Goal: Book appointment/travel/reservation

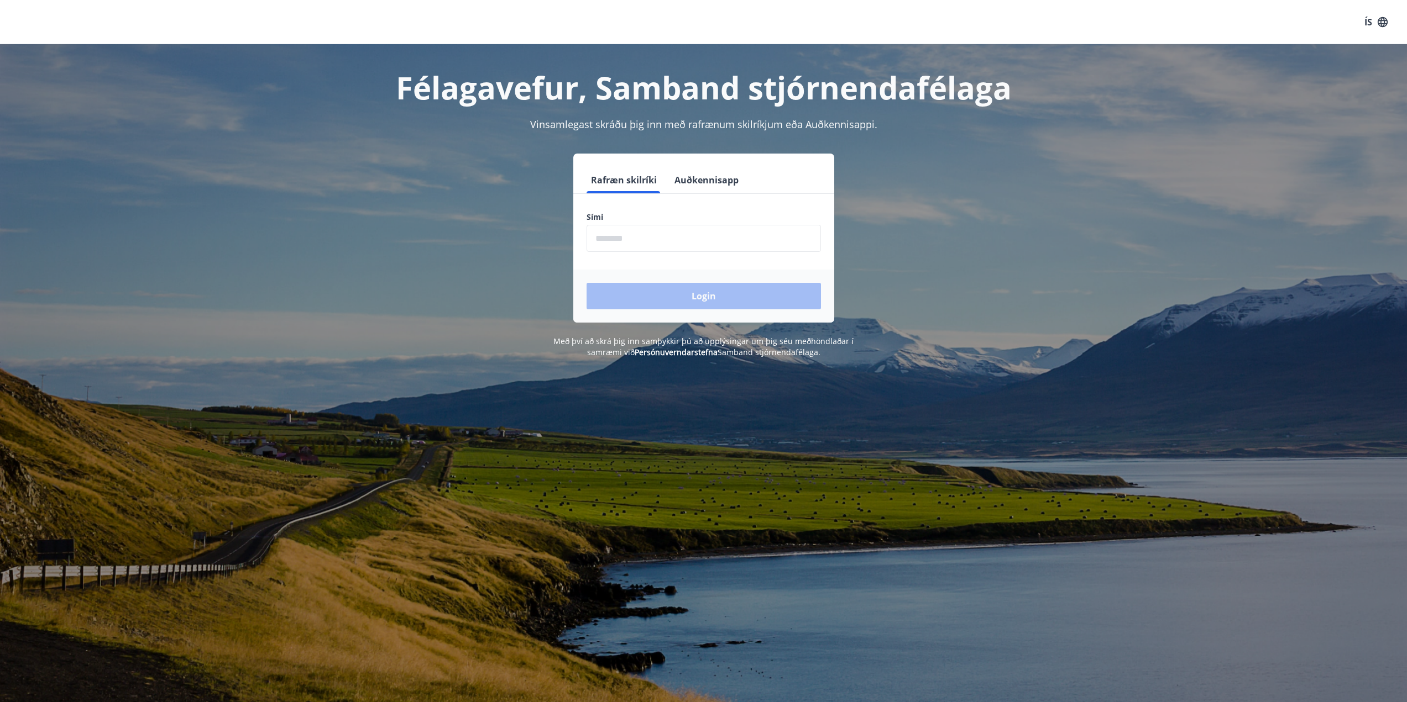
click at [611, 250] on input "phone" at bounding box center [703, 238] width 234 height 27
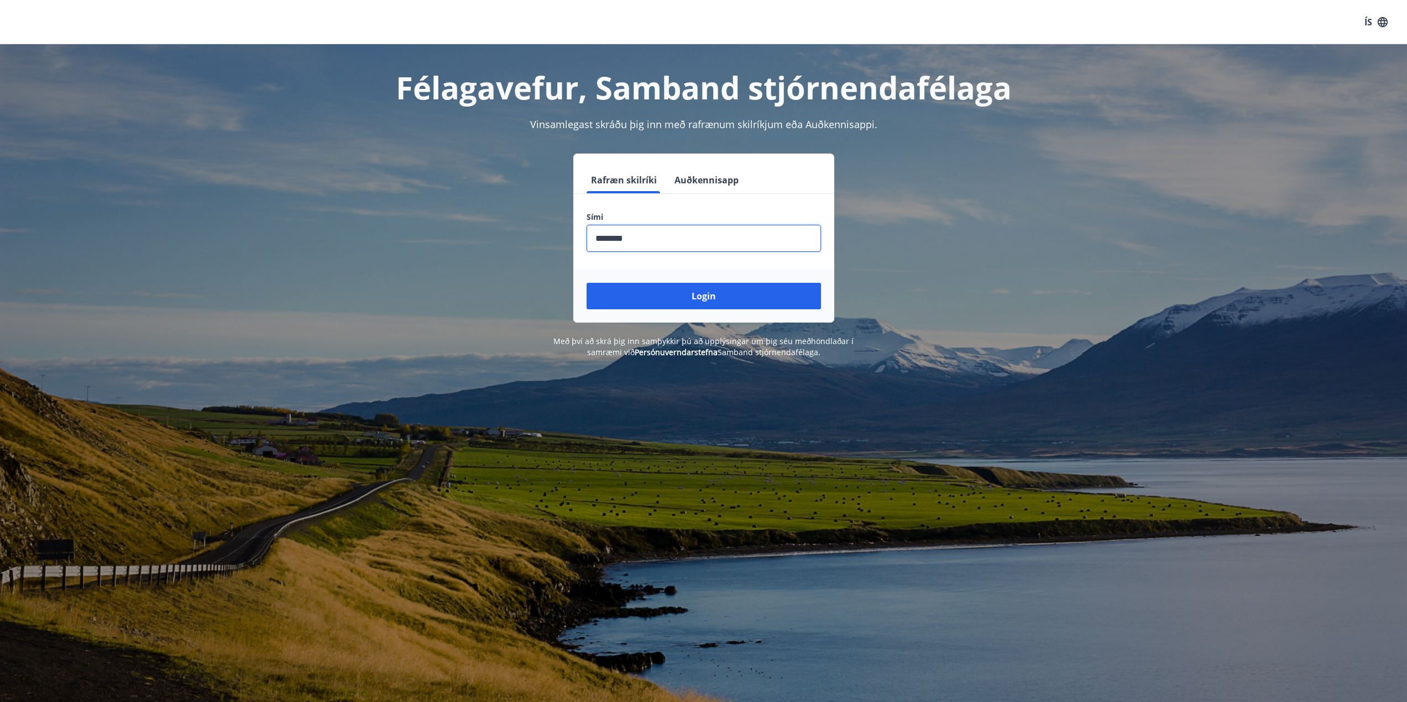
type input "********"
click at [586, 283] on button "Login" at bounding box center [703, 296] width 234 height 27
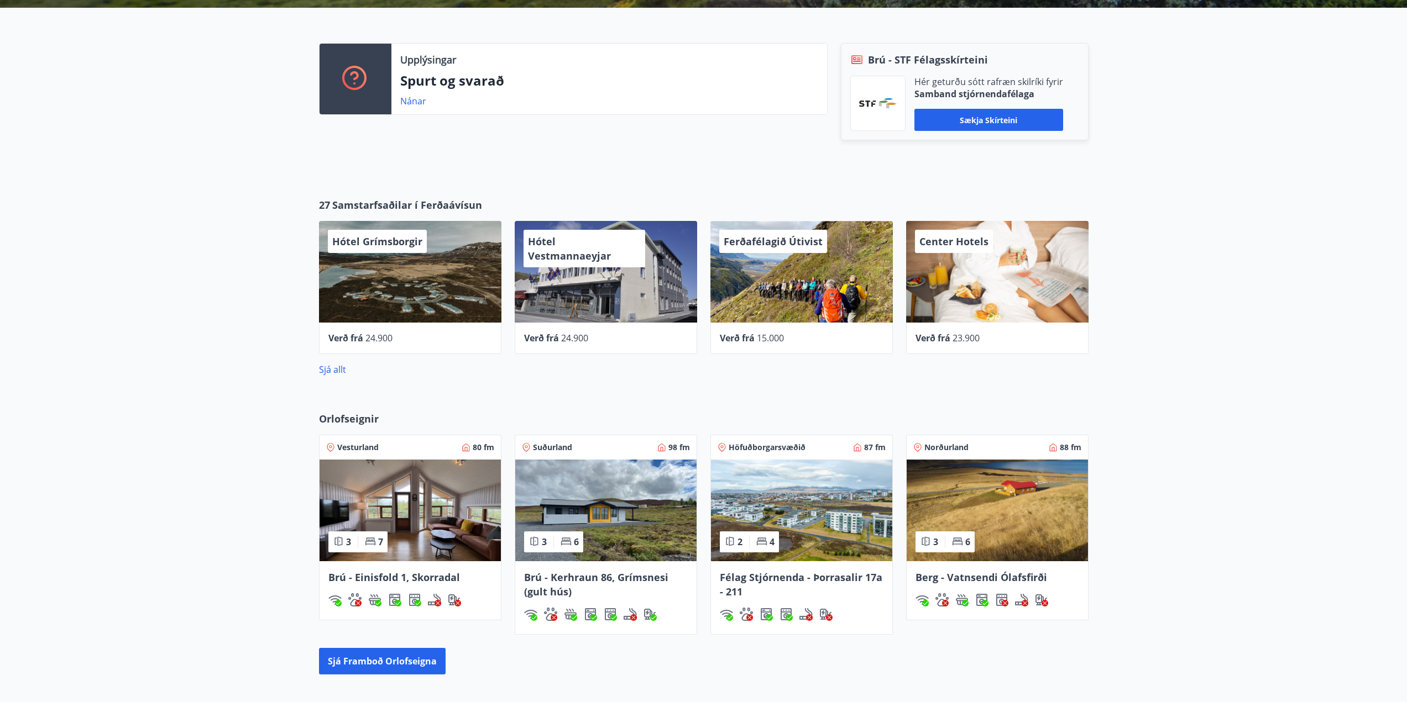
scroll to position [553, 0]
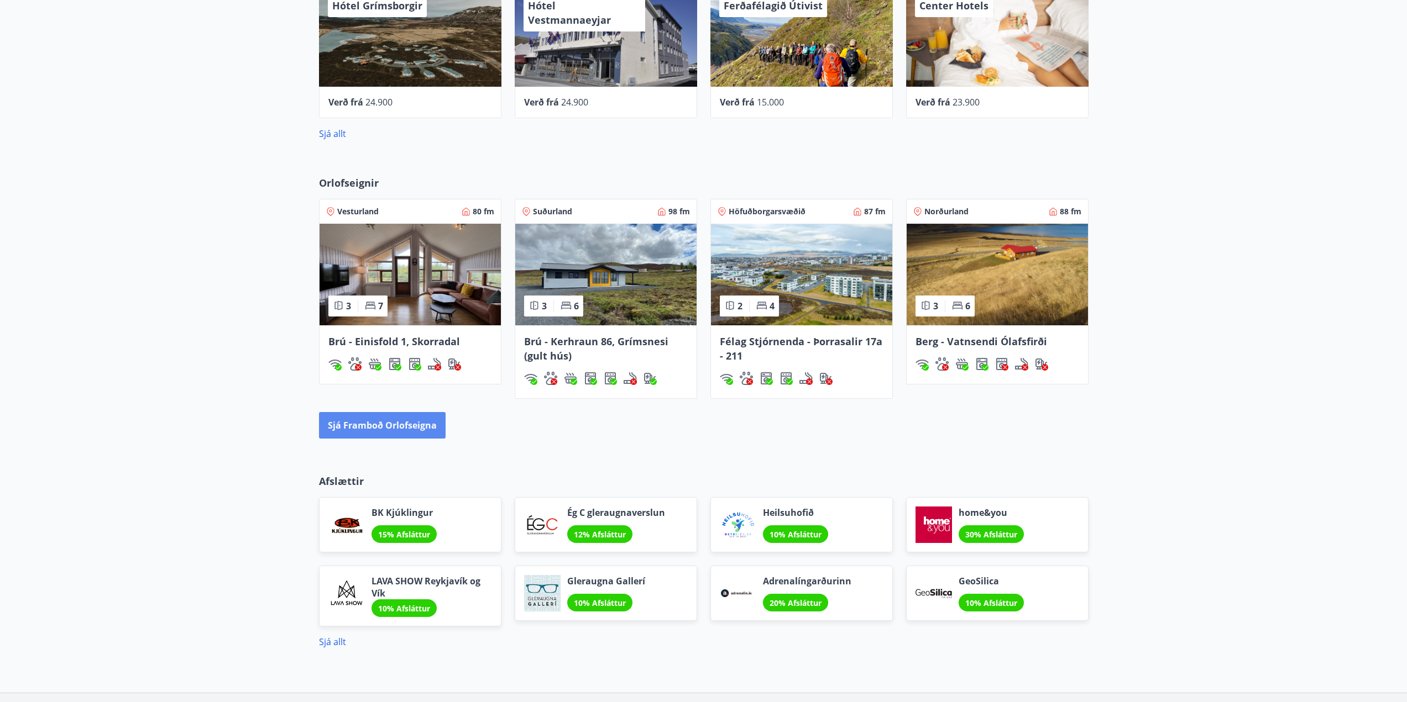
click at [386, 428] on button "Sjá framboð orlofseigna" at bounding box center [382, 425] width 127 height 27
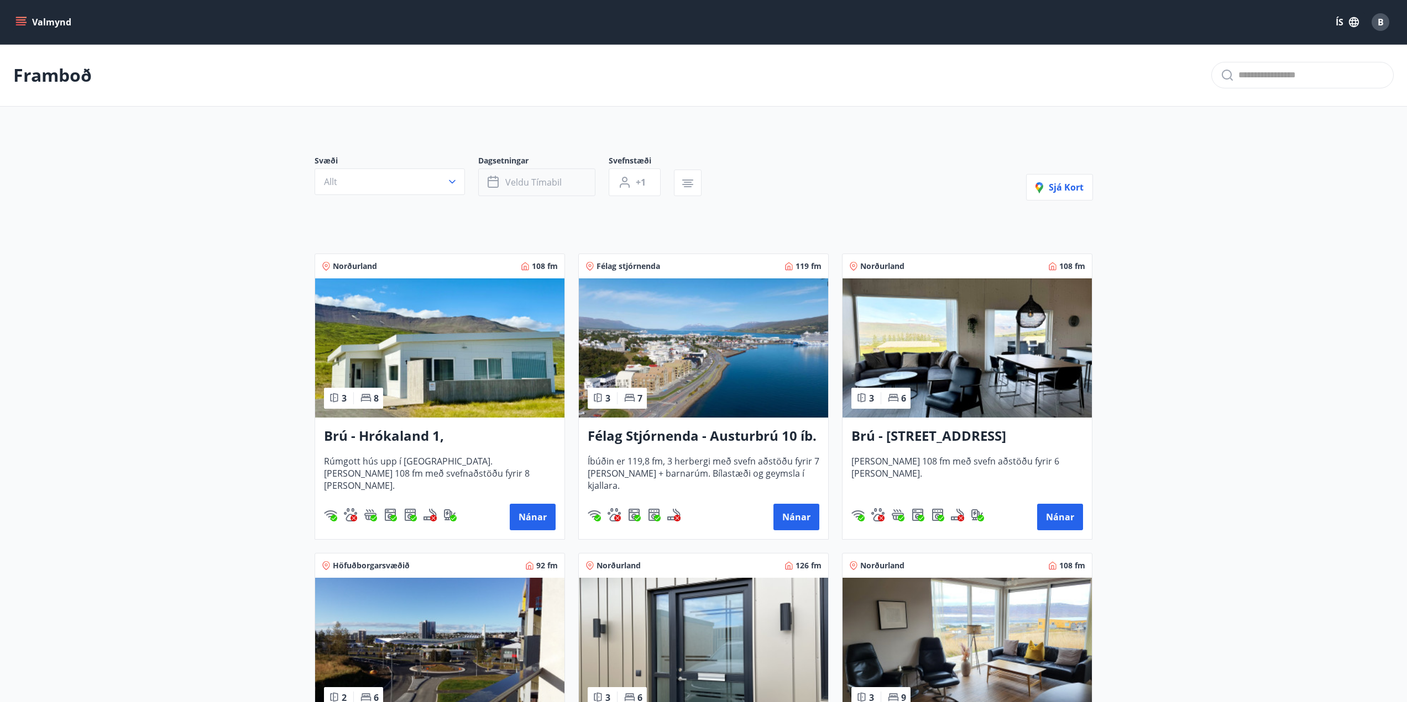
click at [536, 184] on span "Veldu tímabil" at bounding box center [533, 182] width 56 height 12
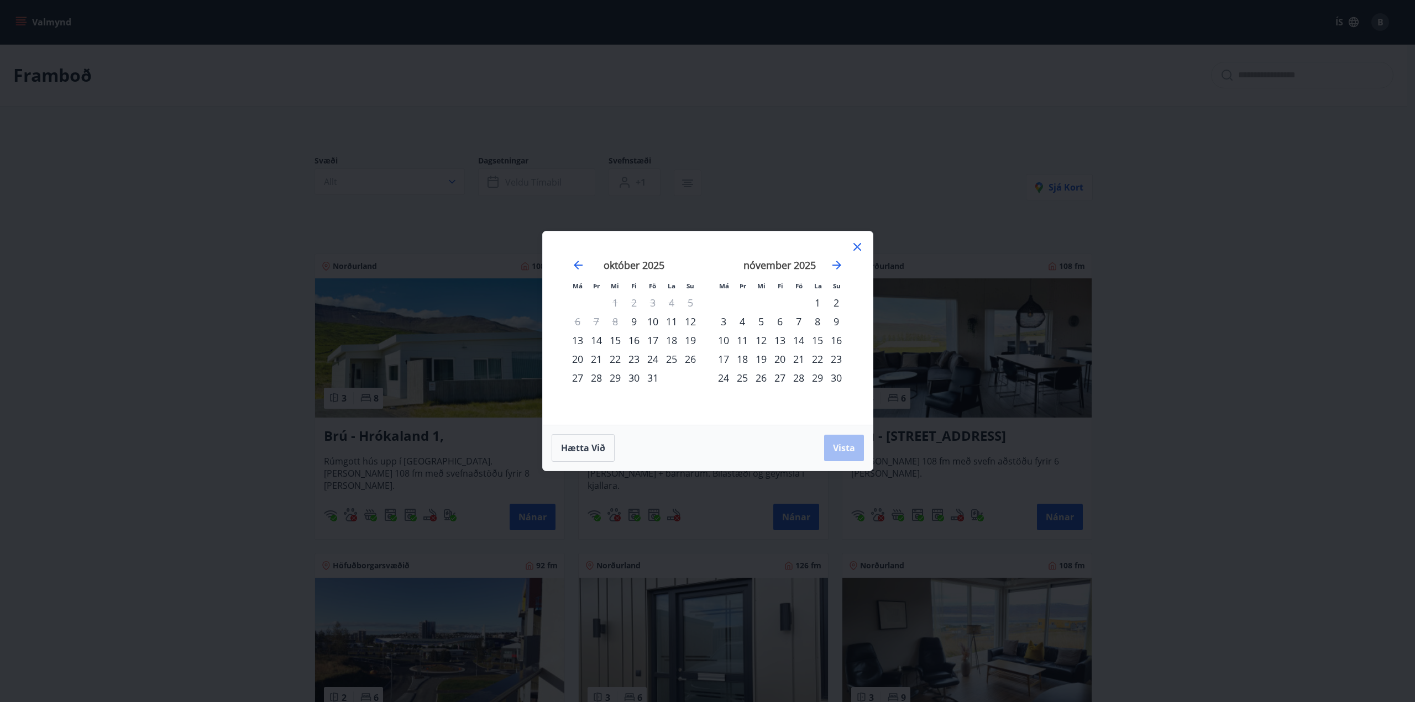
click at [937, 183] on div "Má Þr Mi Fi Fö La Su Má Þr Mi Fi Fö La Su [DATE] 1 2 3 4 5 6 7 8 9 10 11 12 13 …" at bounding box center [707, 351] width 1415 height 702
drag, startPoint x: 1222, startPoint y: 283, endPoint x: 872, endPoint y: 263, distance: 350.4
click at [1220, 283] on div "Má Þr Mi Fi Fö La Su Má Þr Mi Fi Fö La Su [DATE] 1 2 3 4 5 6 7 8 9 10 11 12 13 …" at bounding box center [707, 351] width 1415 height 702
drag, startPoint x: 852, startPoint y: 246, endPoint x: 876, endPoint y: 246, distance: 23.8
click at [853, 246] on icon at bounding box center [857, 246] width 13 height 13
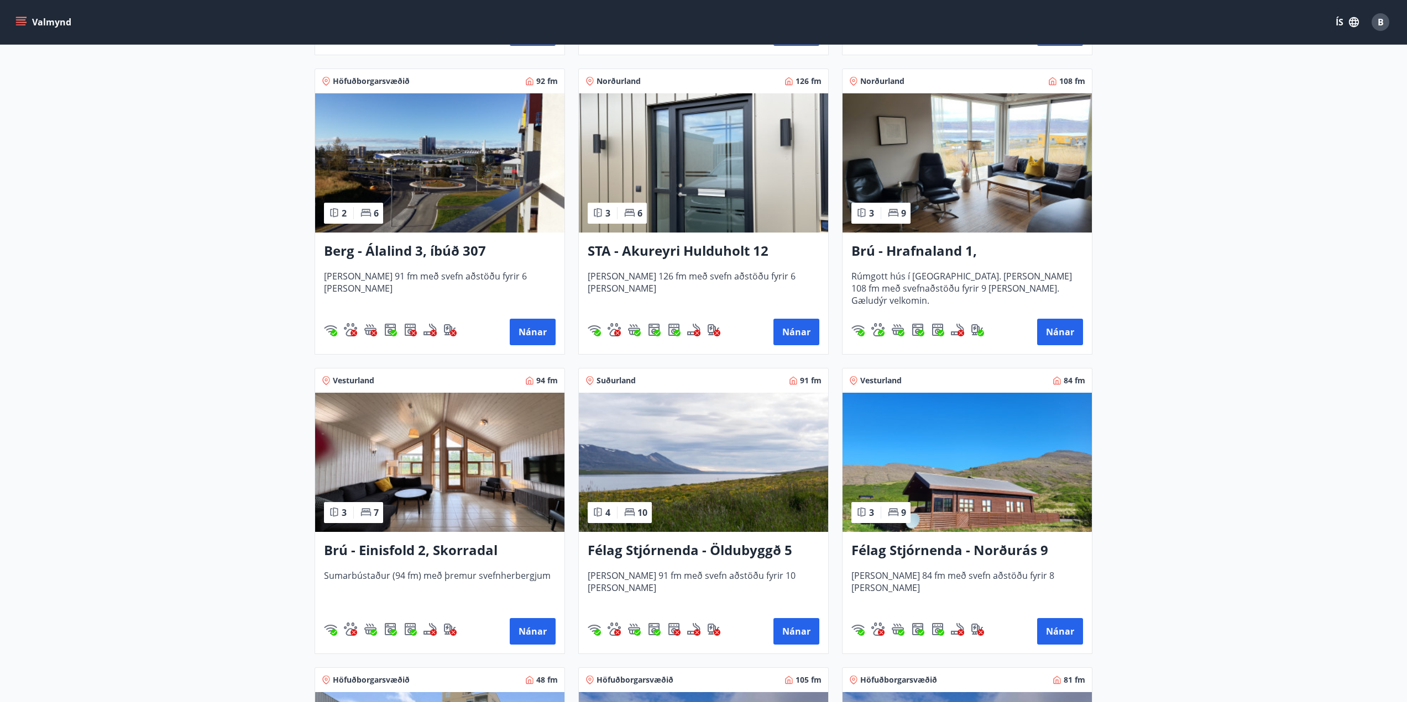
scroll to position [663, 0]
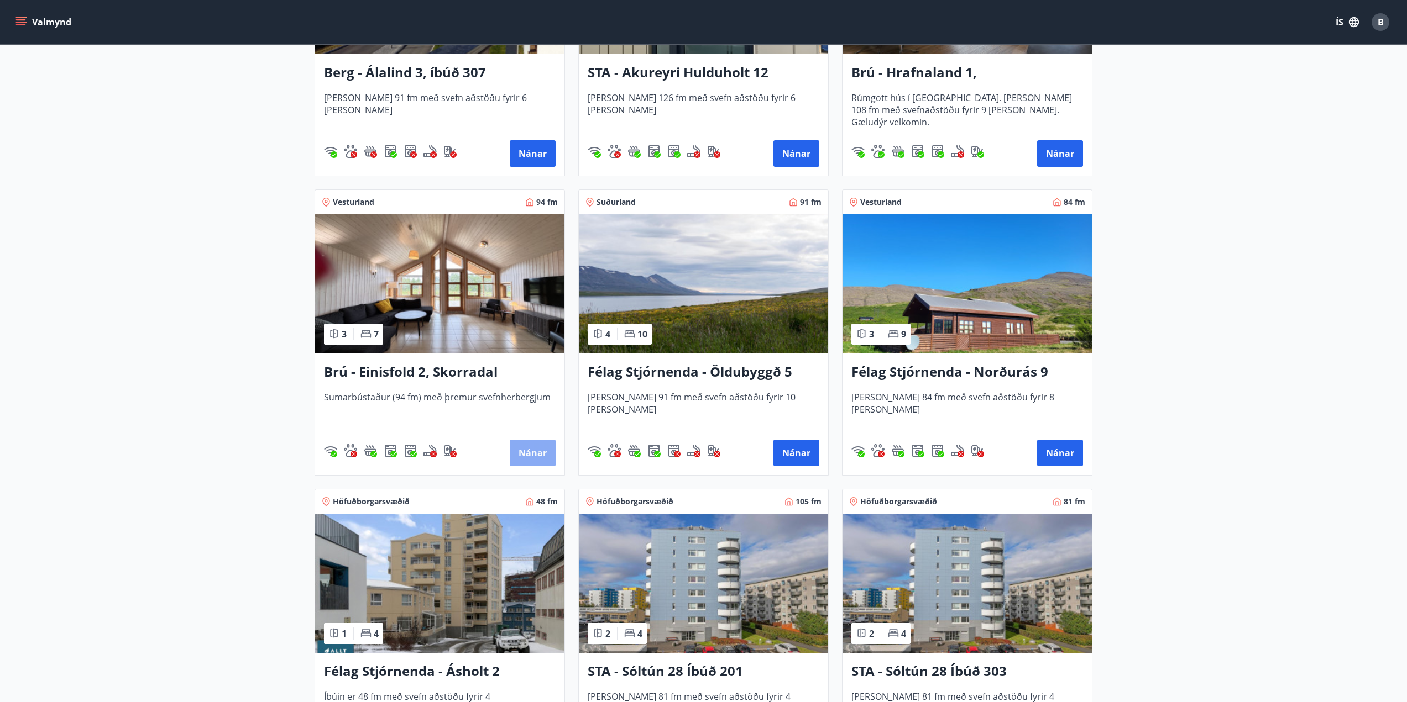
click at [526, 451] on button "Nánar" at bounding box center [533, 453] width 46 height 27
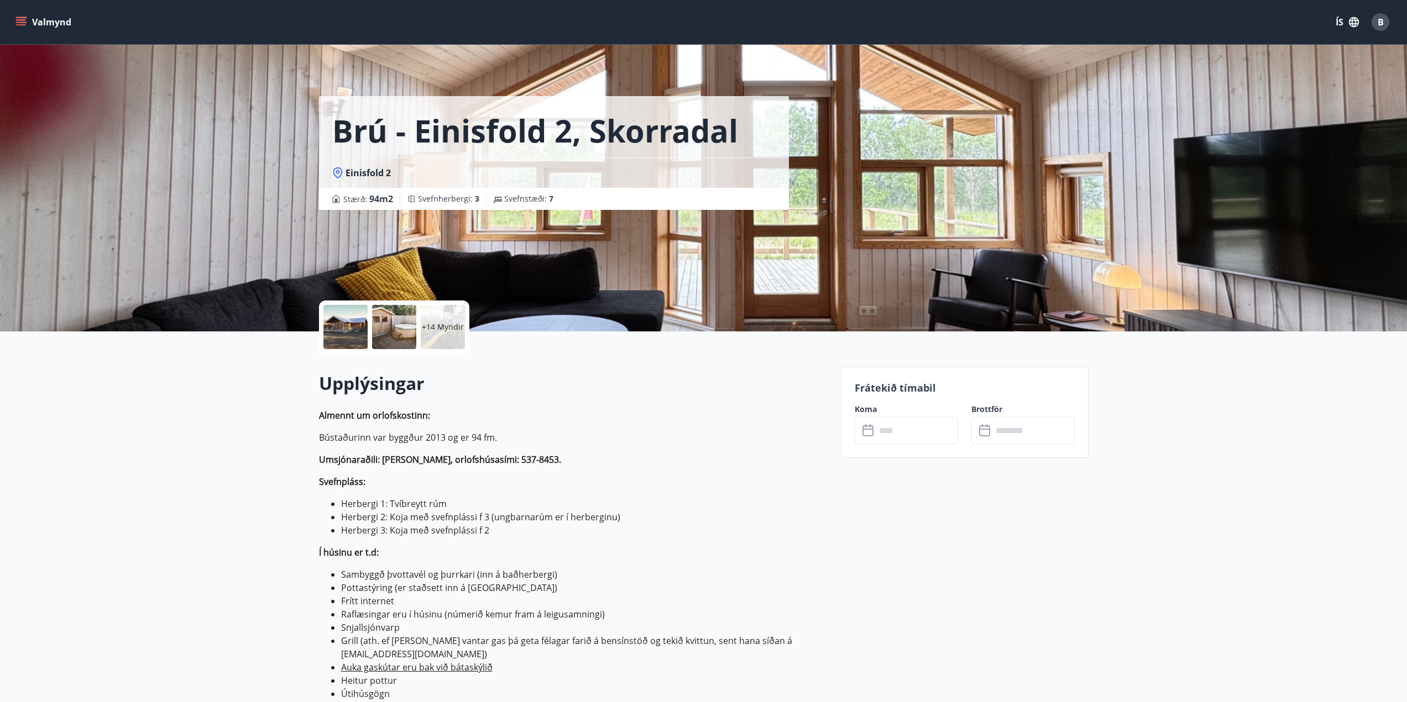
click at [382, 334] on div at bounding box center [394, 327] width 44 height 44
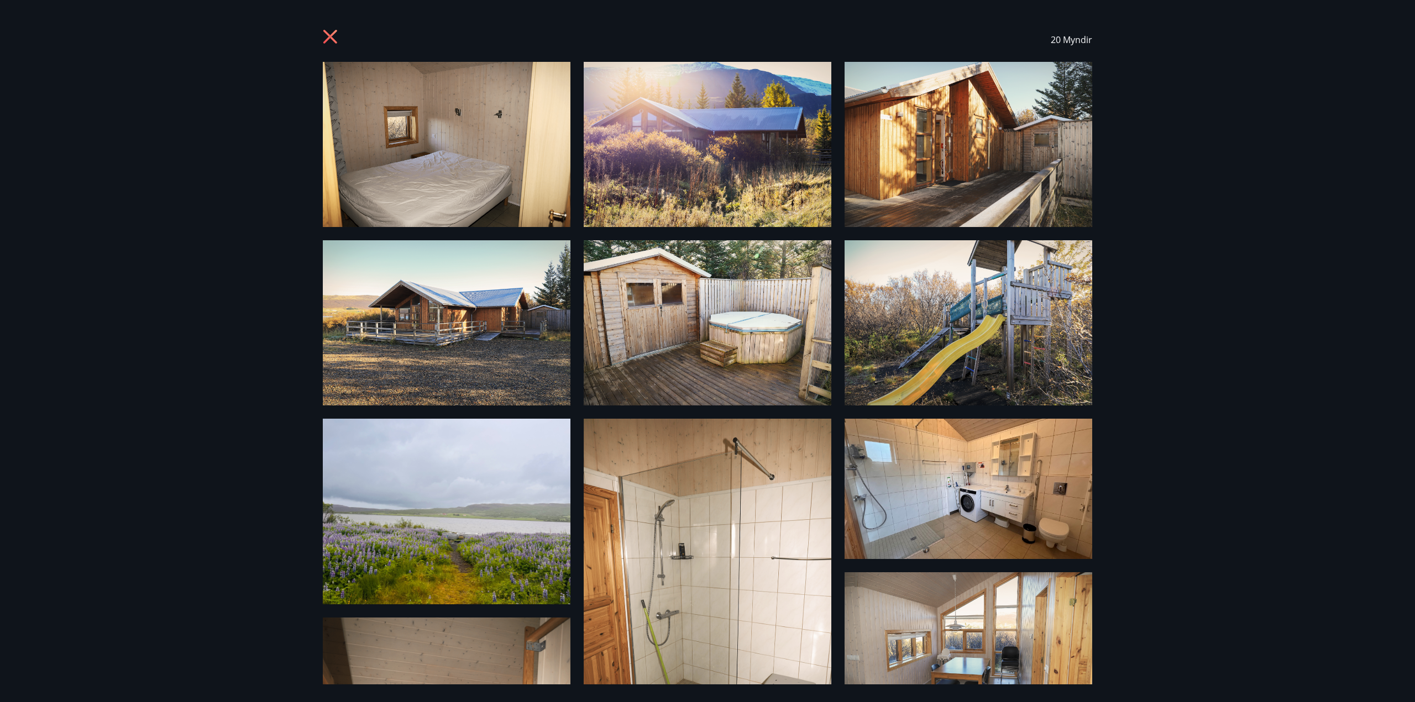
click at [216, 322] on div "20 Myndir" at bounding box center [707, 351] width 1415 height 702
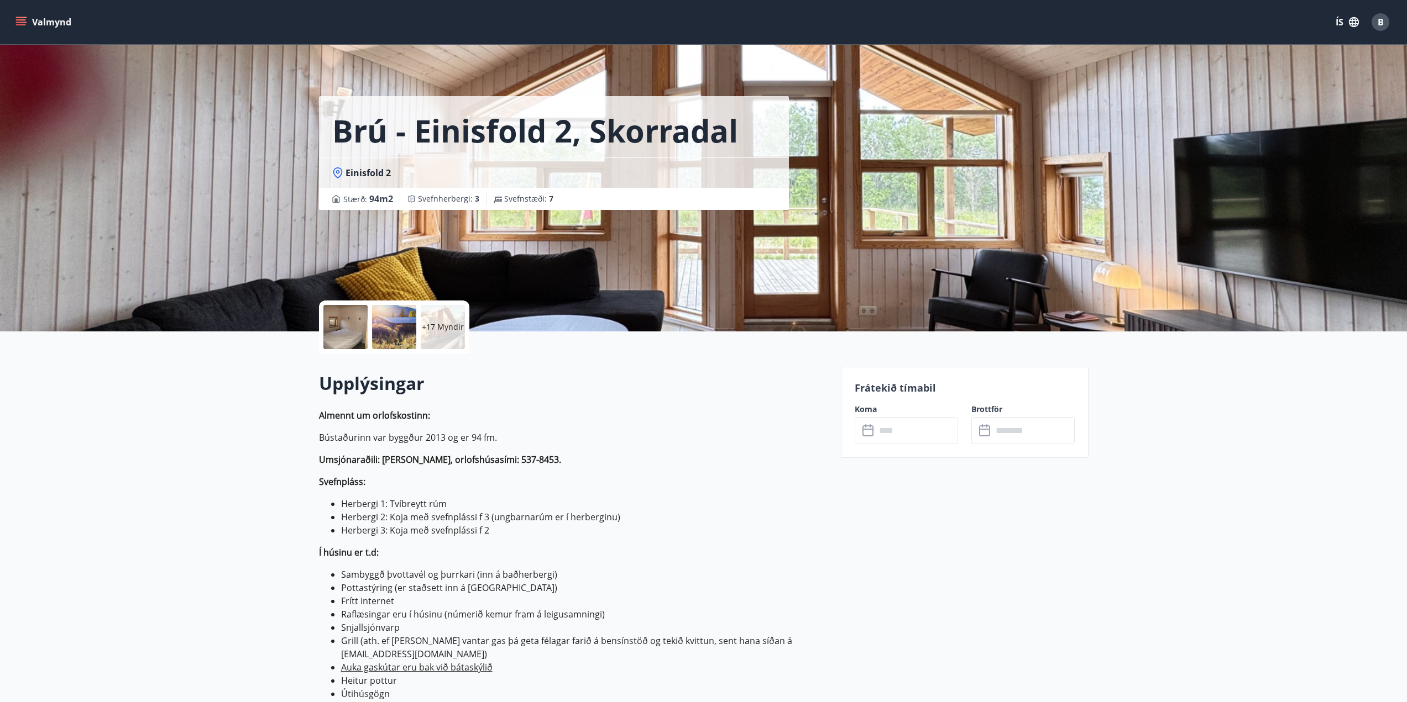
click at [895, 433] on input "text" at bounding box center [916, 430] width 82 height 27
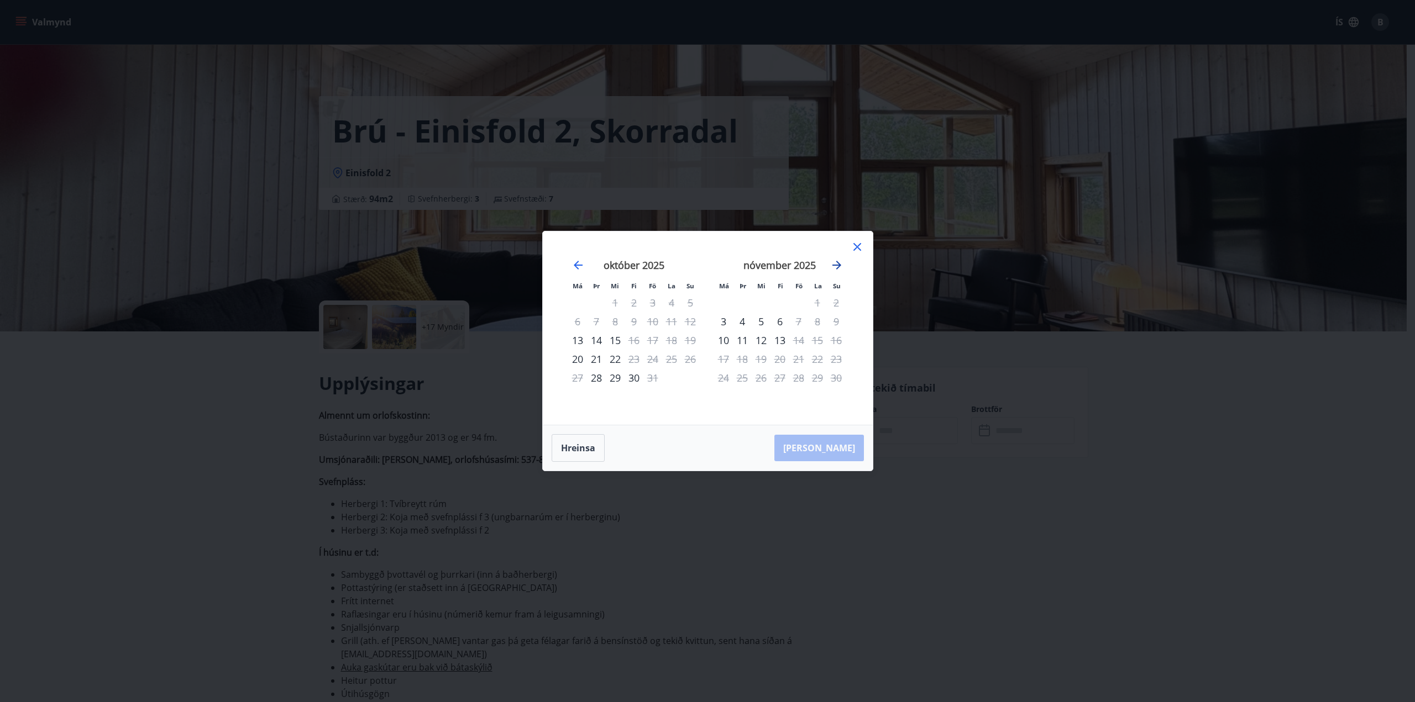
click at [839, 266] on icon "Move forward to switch to the next month." at bounding box center [836, 265] width 9 height 9
click at [572, 264] on icon "Move backward to switch to the previous month." at bounding box center [577, 265] width 13 height 13
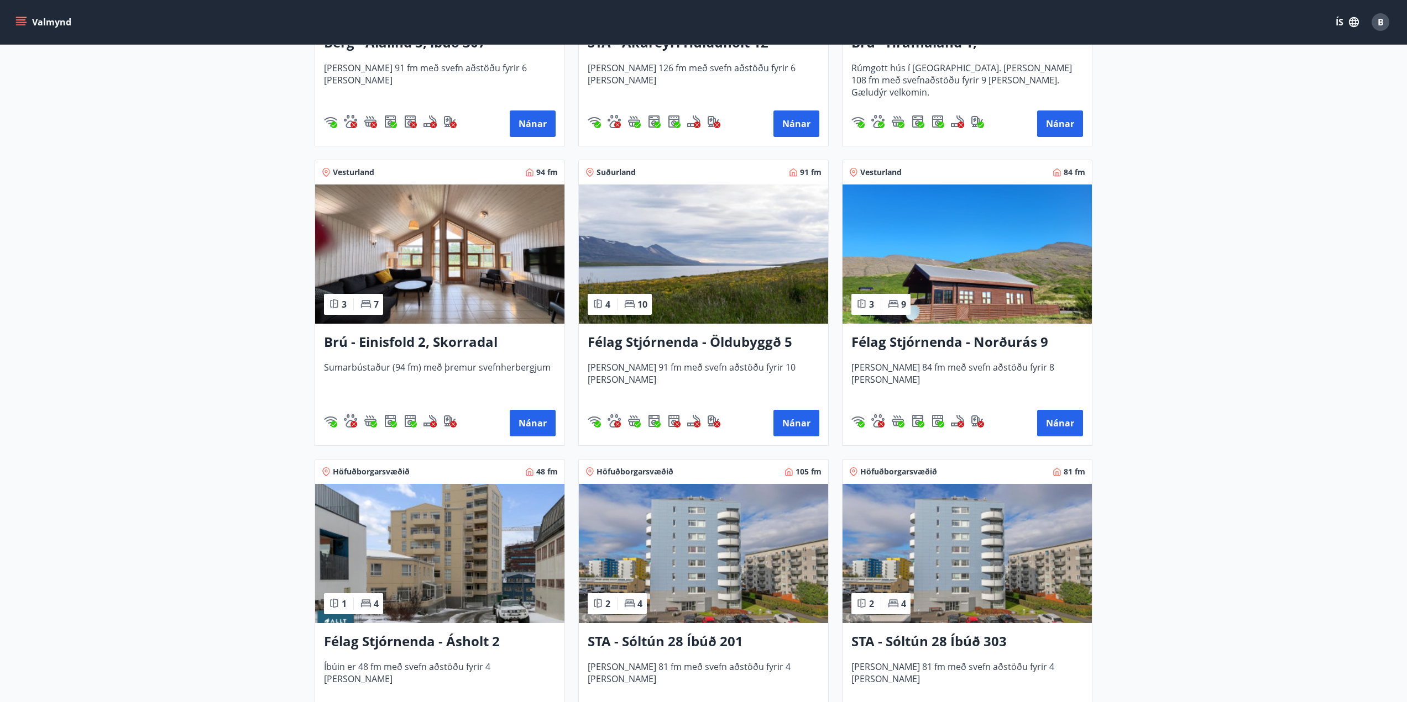
scroll to position [829, 0]
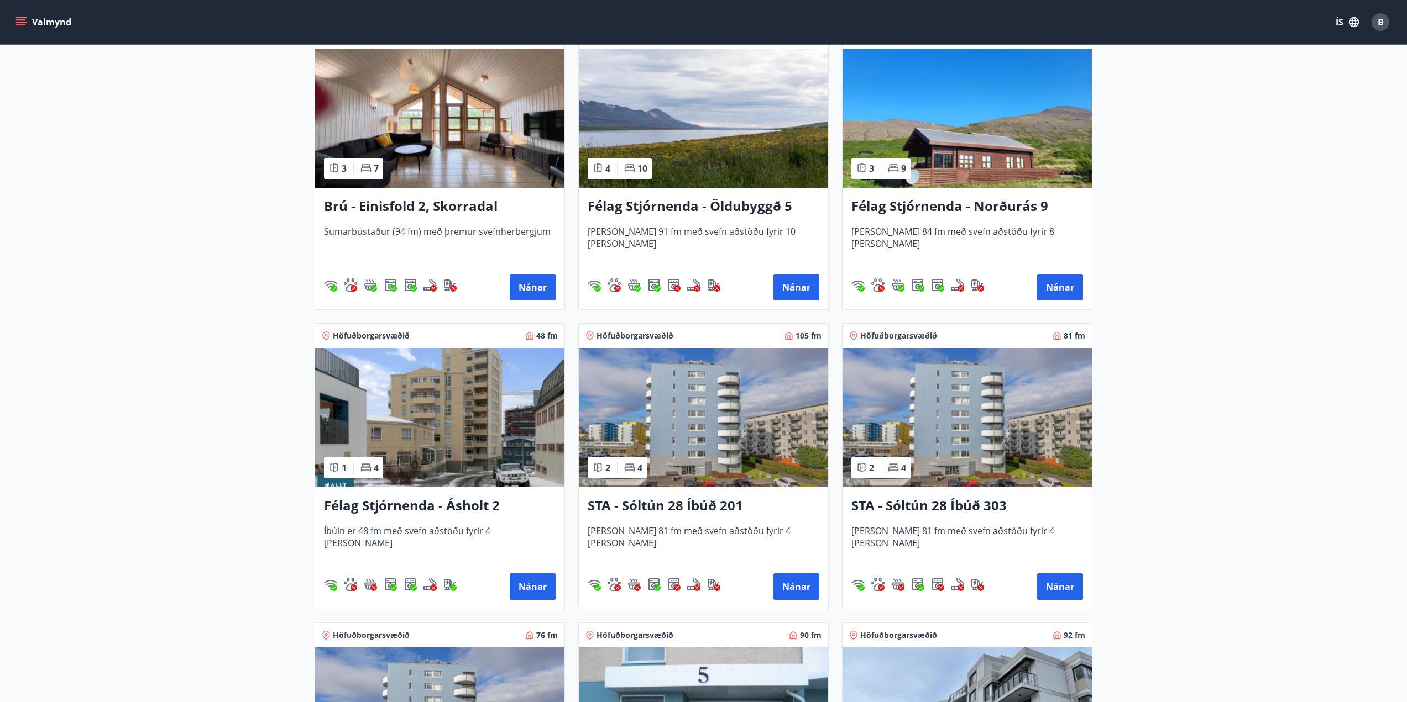
drag, startPoint x: 1015, startPoint y: 201, endPoint x: 1351, endPoint y: 217, distance: 336.4
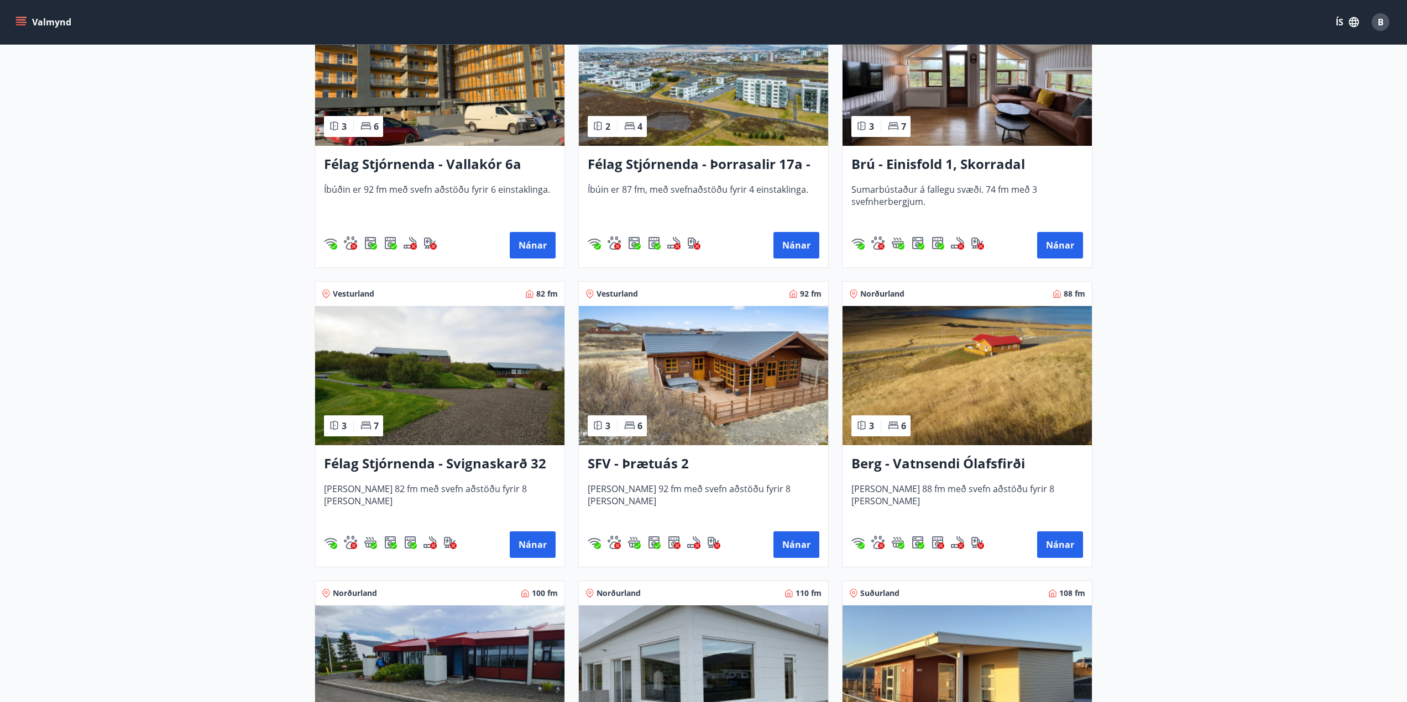
scroll to position [1806, 0]
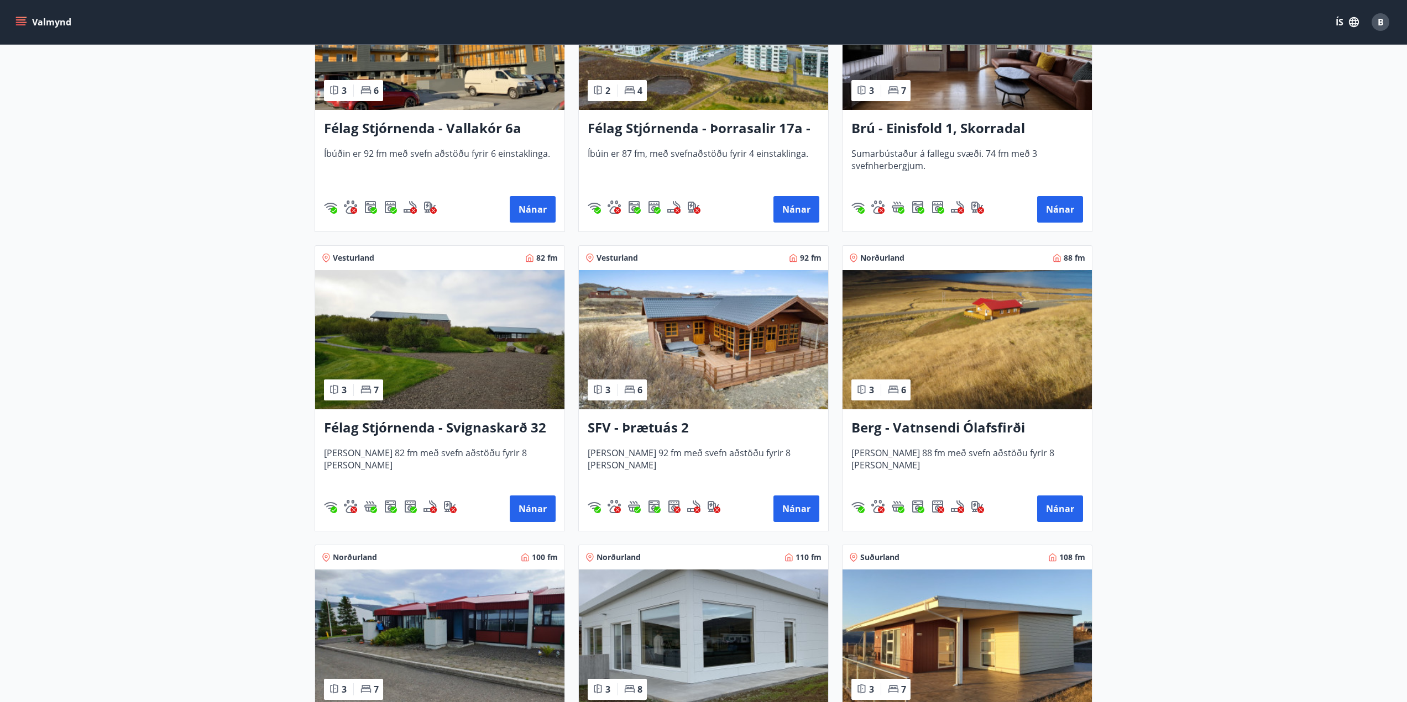
drag, startPoint x: 1075, startPoint y: 212, endPoint x: 956, endPoint y: 125, distance: 146.8
click at [956, 125] on h3 "Brú - Einisfold 1, Skorradal" at bounding box center [967, 129] width 232 height 20
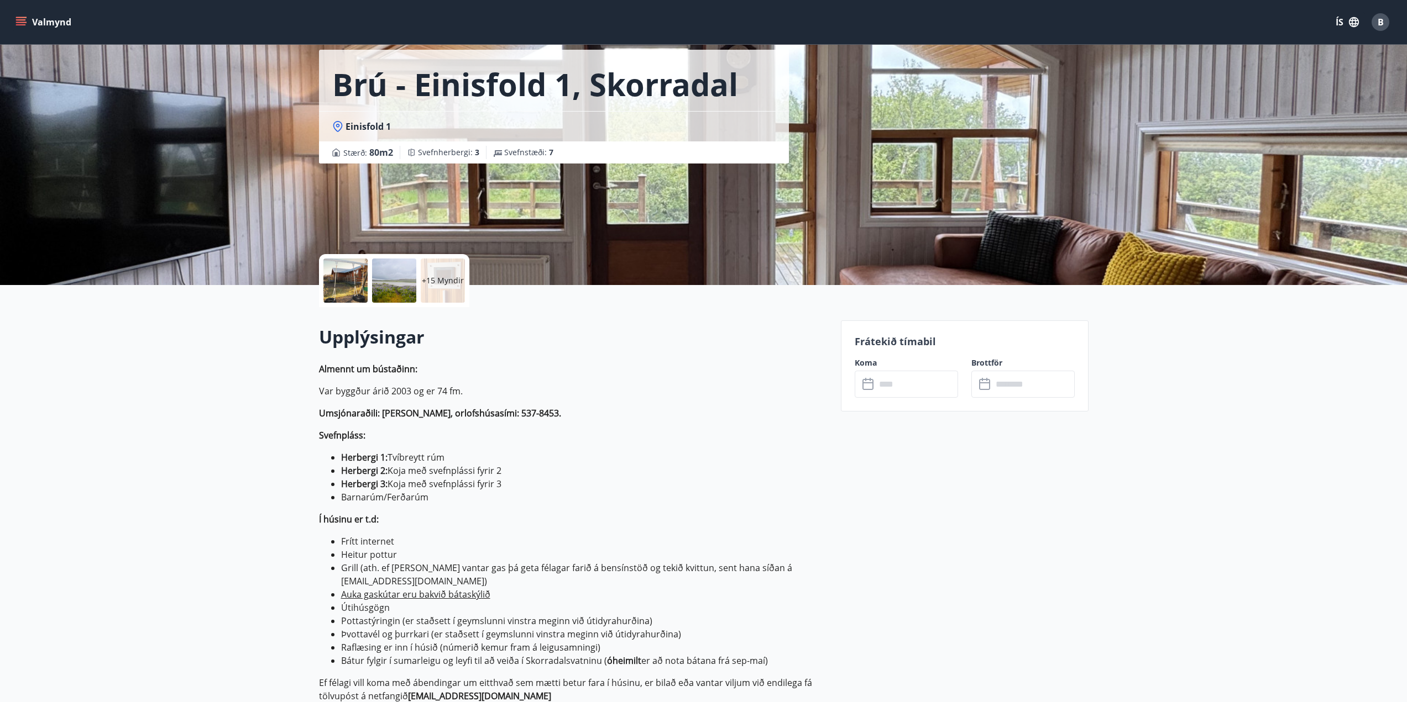
scroll to position [111, 0]
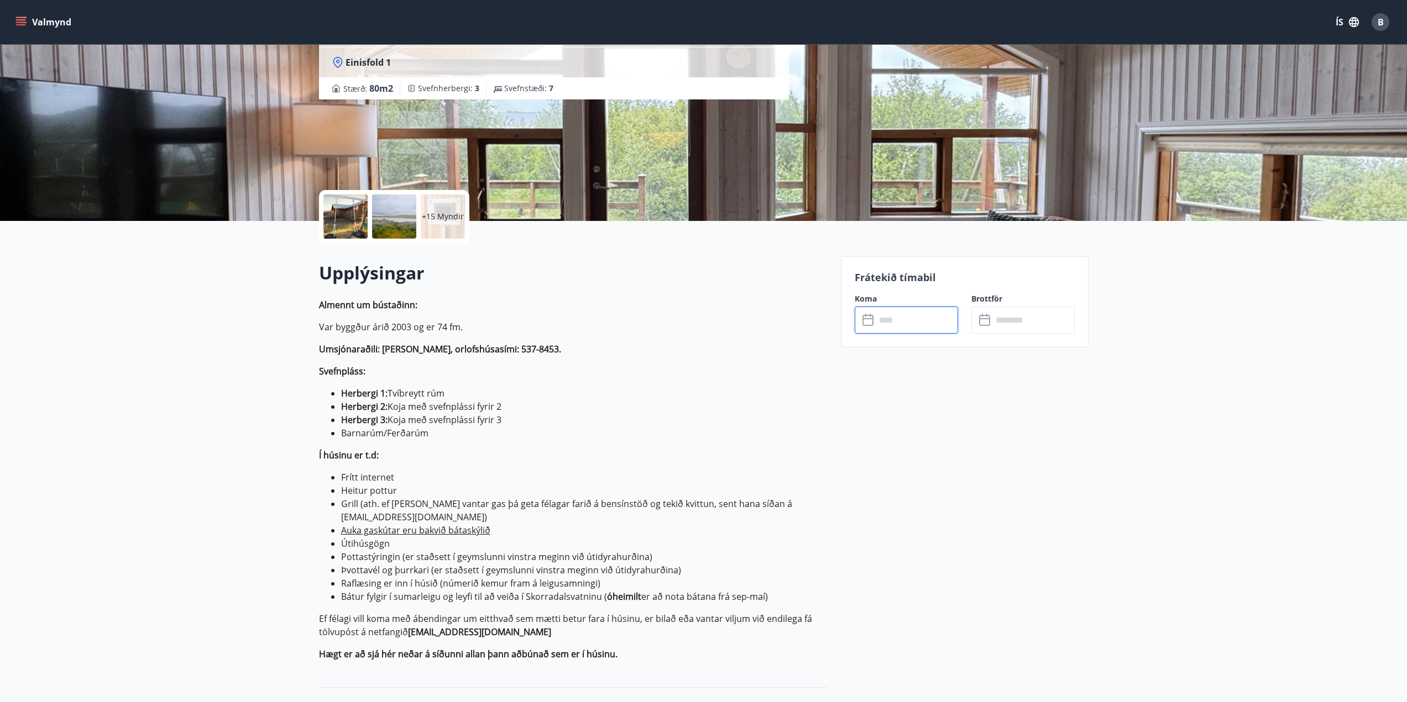
click at [907, 320] on input "text" at bounding box center [916, 320] width 82 height 27
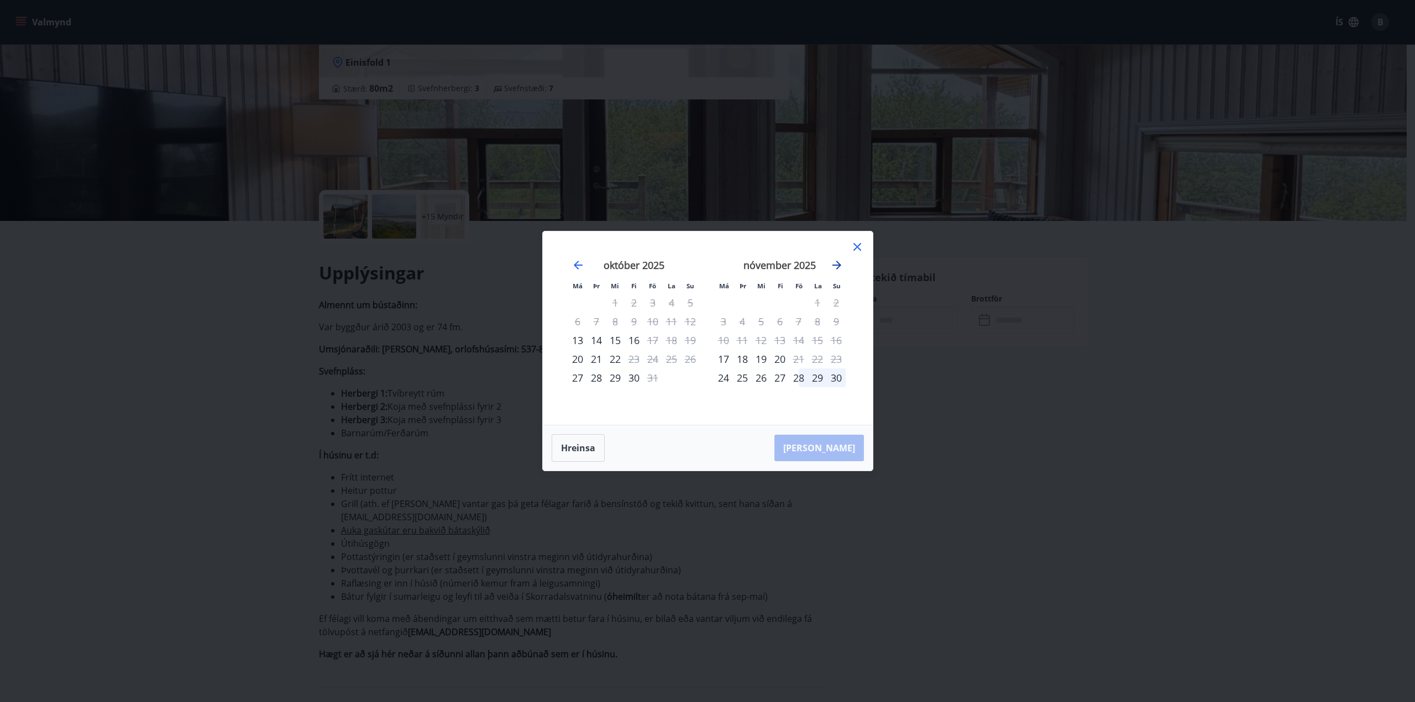
click at [839, 266] on icon "Move forward to switch to the next month." at bounding box center [836, 265] width 9 height 9
click at [219, 387] on div "Má Þr Mi Fi Fö La Su Má Þr Mi Fi Fö La Su [DATE] 1 2 3 4 5 6 7 8 9 10 11 12 13 …" at bounding box center [707, 351] width 1415 height 702
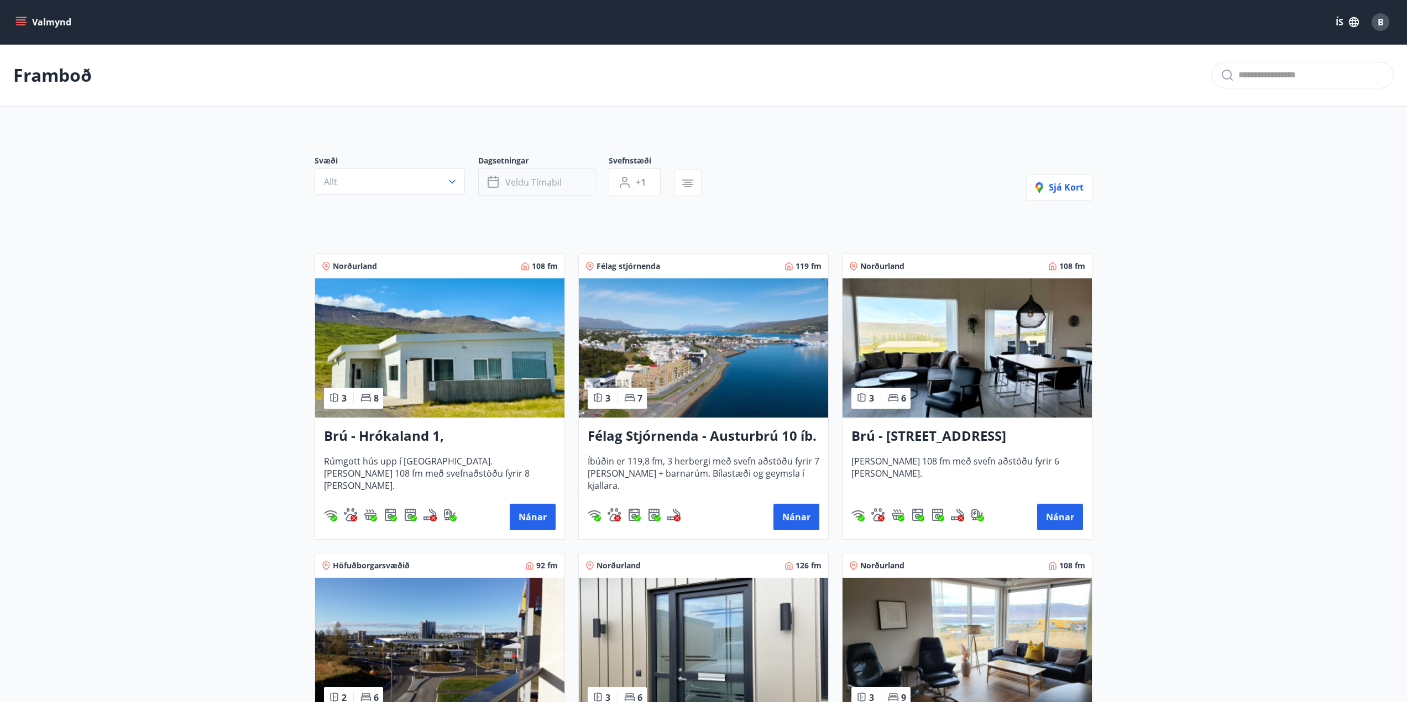
click at [528, 186] on span "Veldu tímabil" at bounding box center [533, 182] width 56 height 12
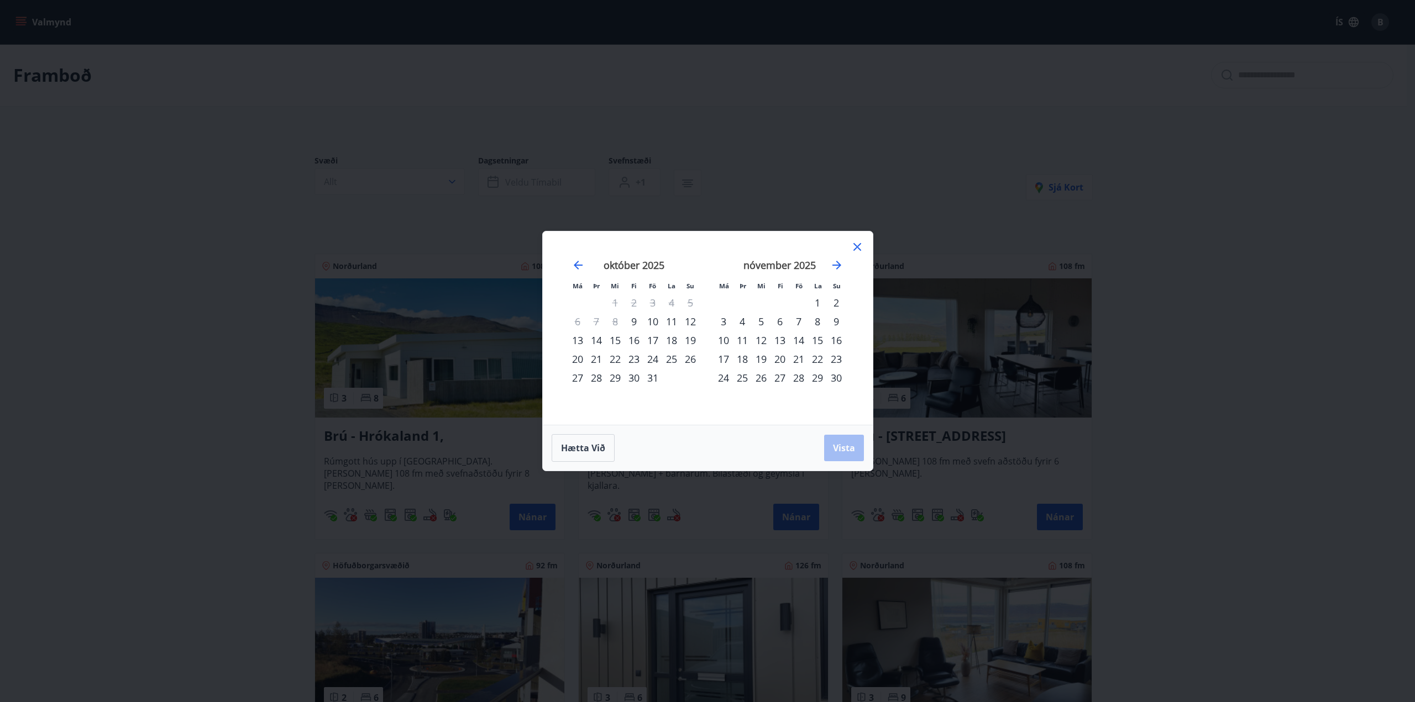
click at [427, 185] on div "Má Þr Mi Fi Fö La Su Má Þr Mi Fi Fö La Su [DATE] 1 2 3 4 5 6 7 8 9 10 11 12 13 …" at bounding box center [707, 351] width 1415 height 702
click at [857, 254] on div at bounding box center [857, 248] width 13 height 17
click at [857, 247] on icon at bounding box center [857, 247] width 2 height 2
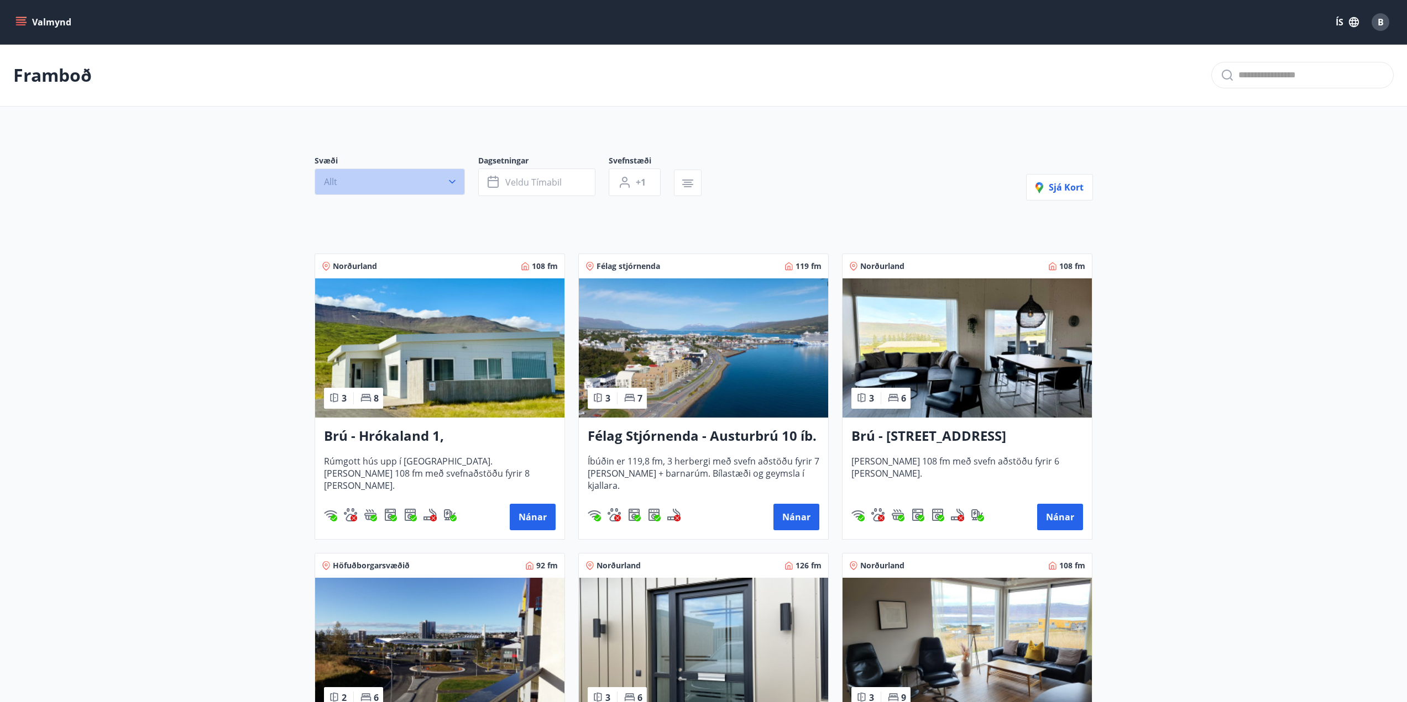
click at [449, 177] on icon "button" at bounding box center [452, 181] width 11 height 11
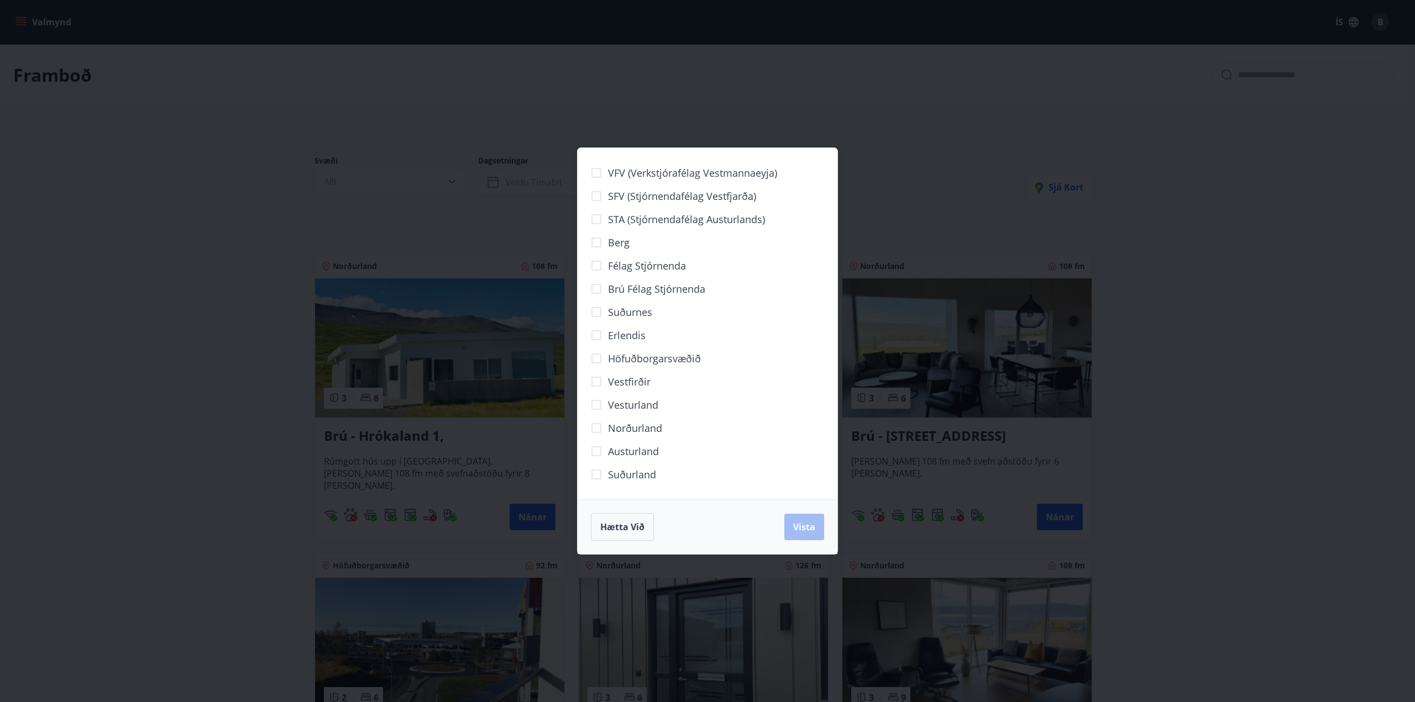
click at [620, 474] on span "Suðurland" at bounding box center [632, 475] width 48 height 14
click at [799, 532] on span "Vista" at bounding box center [804, 527] width 22 height 12
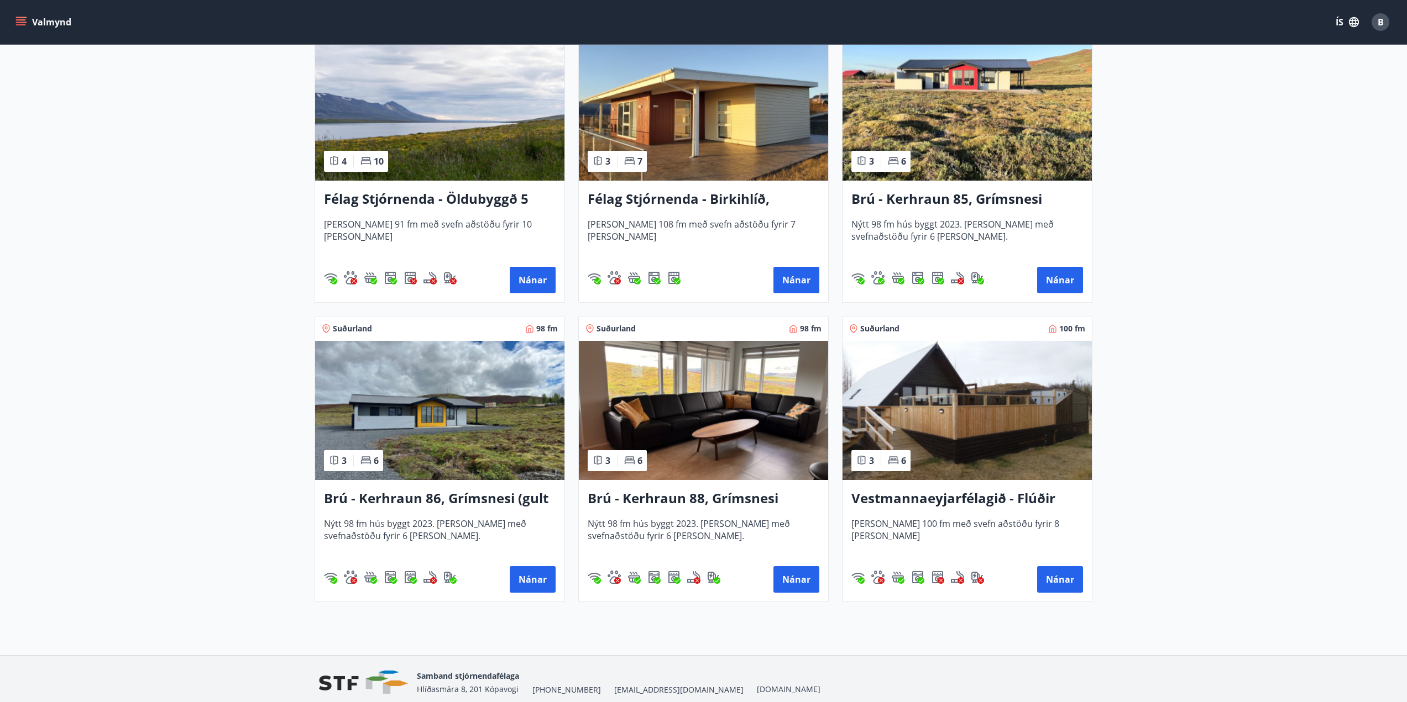
scroll to position [310, 0]
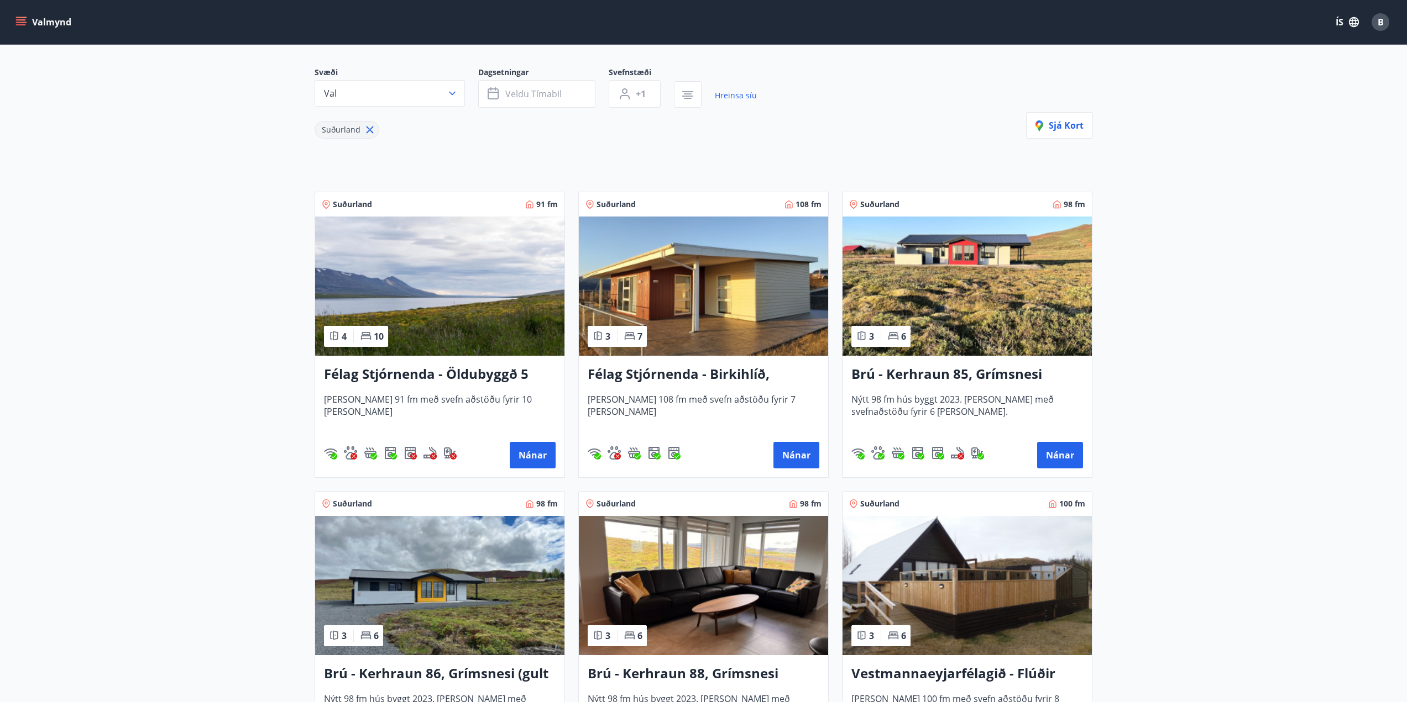
click at [723, 373] on h3 "Félag Stjórnenda - Birkihlíð, [GEOGRAPHIC_DATA]" at bounding box center [704, 375] width 232 height 20
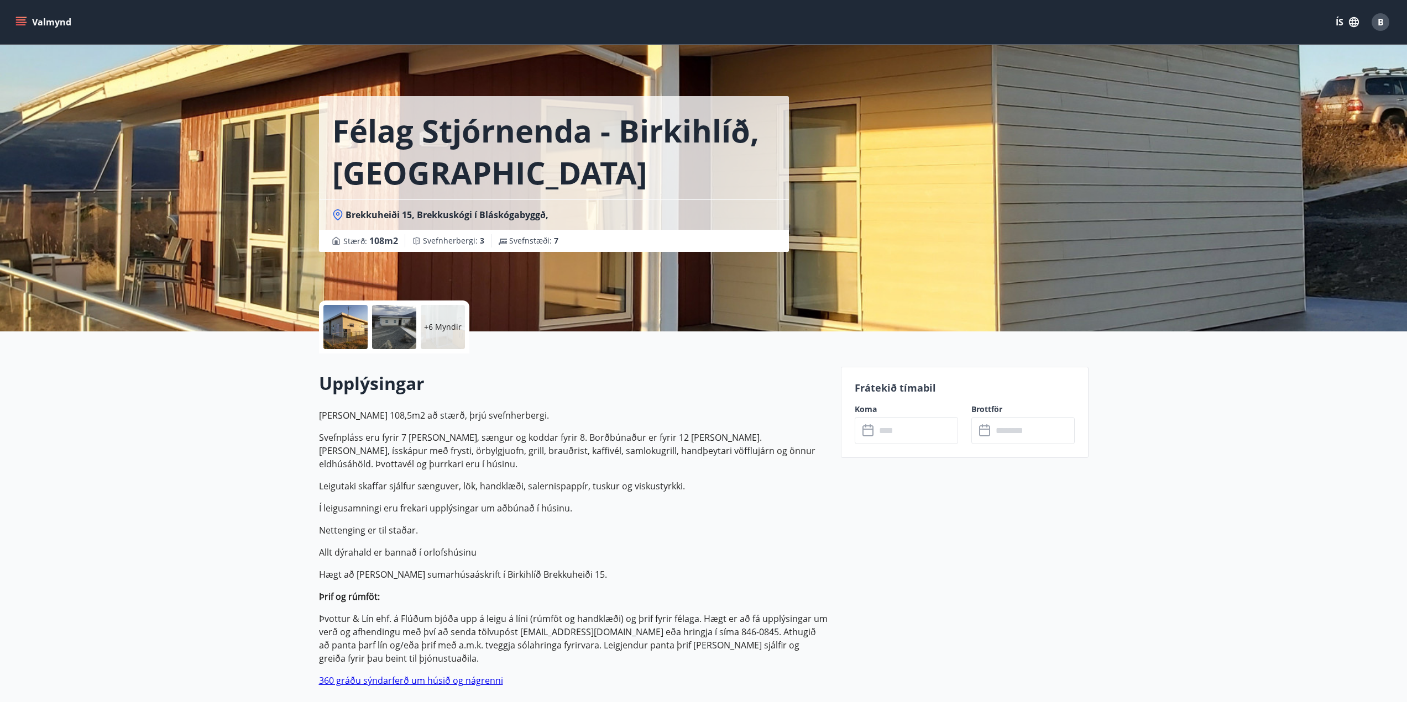
click at [384, 323] on div at bounding box center [394, 327] width 44 height 44
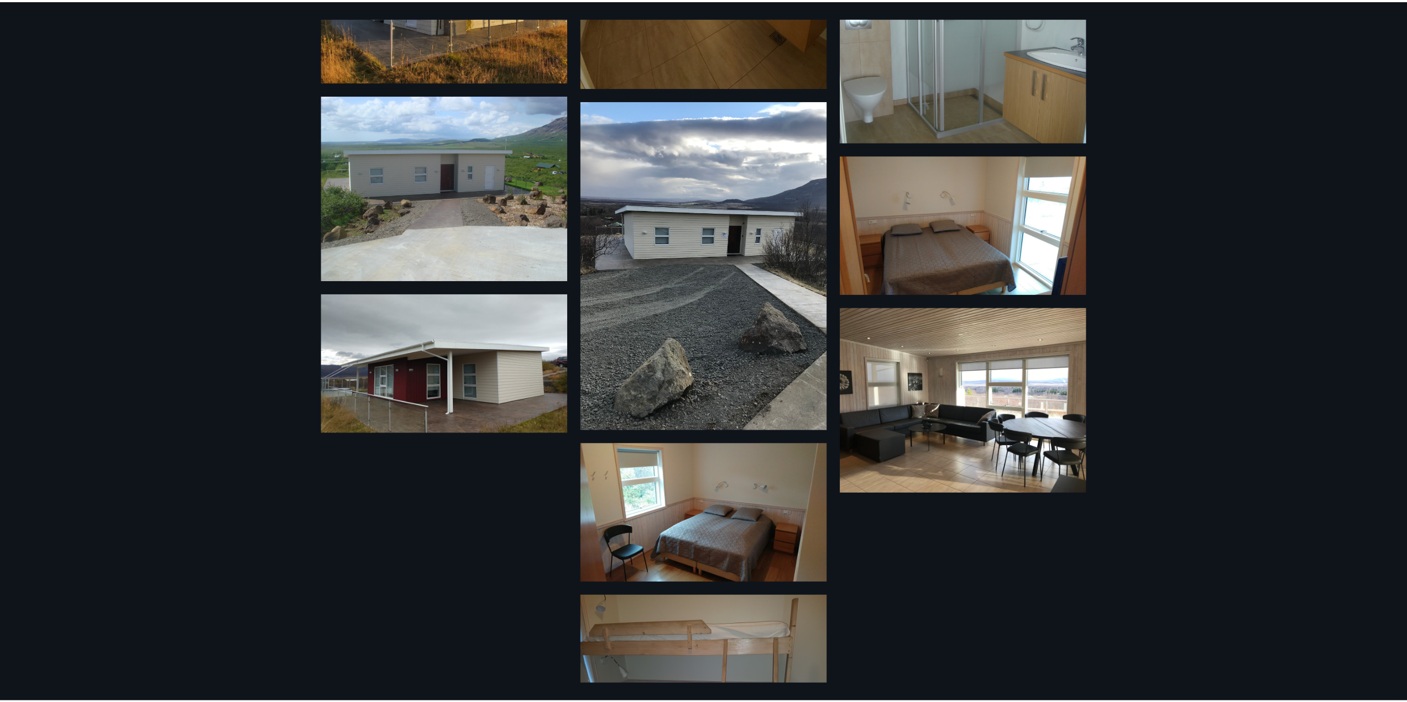
scroll to position [405, 0]
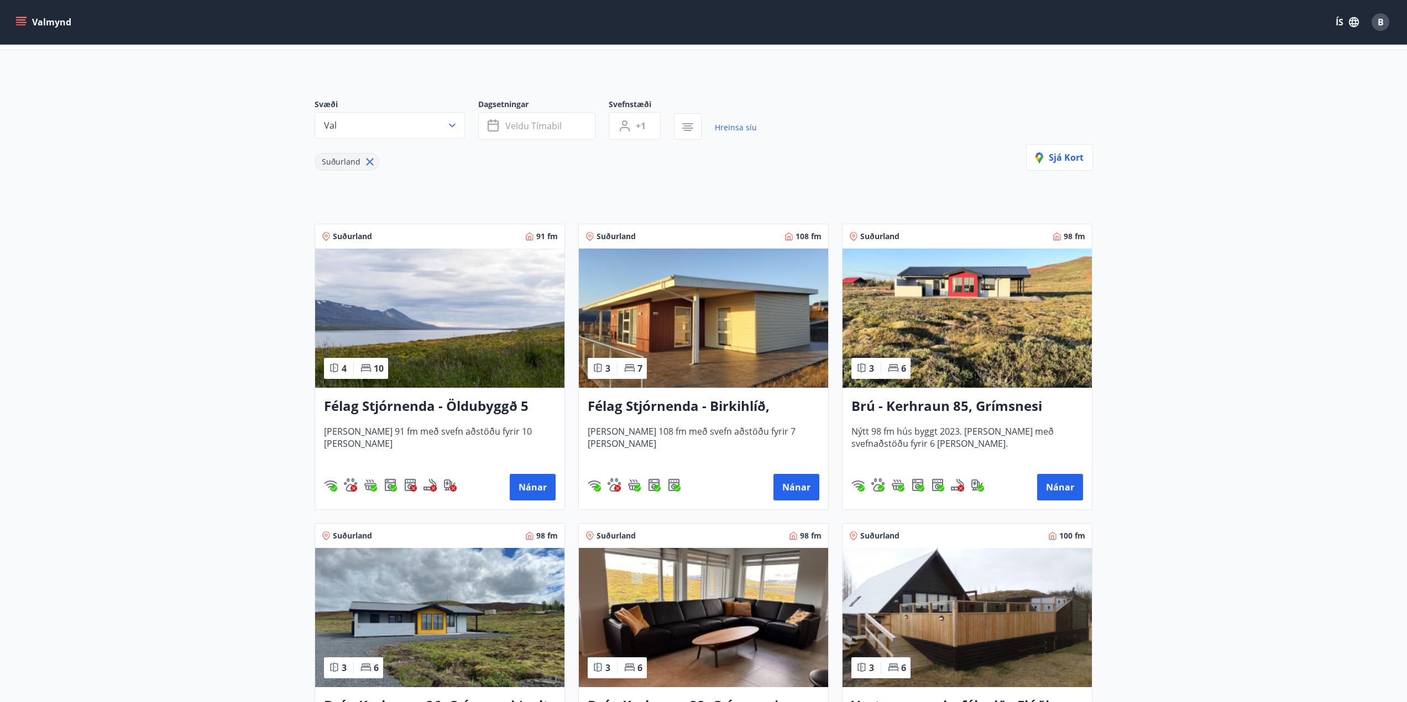
scroll to position [57, 0]
click at [410, 411] on h3 "Félag Stjórnenda - Öldubyggð 5" at bounding box center [440, 406] width 232 height 20
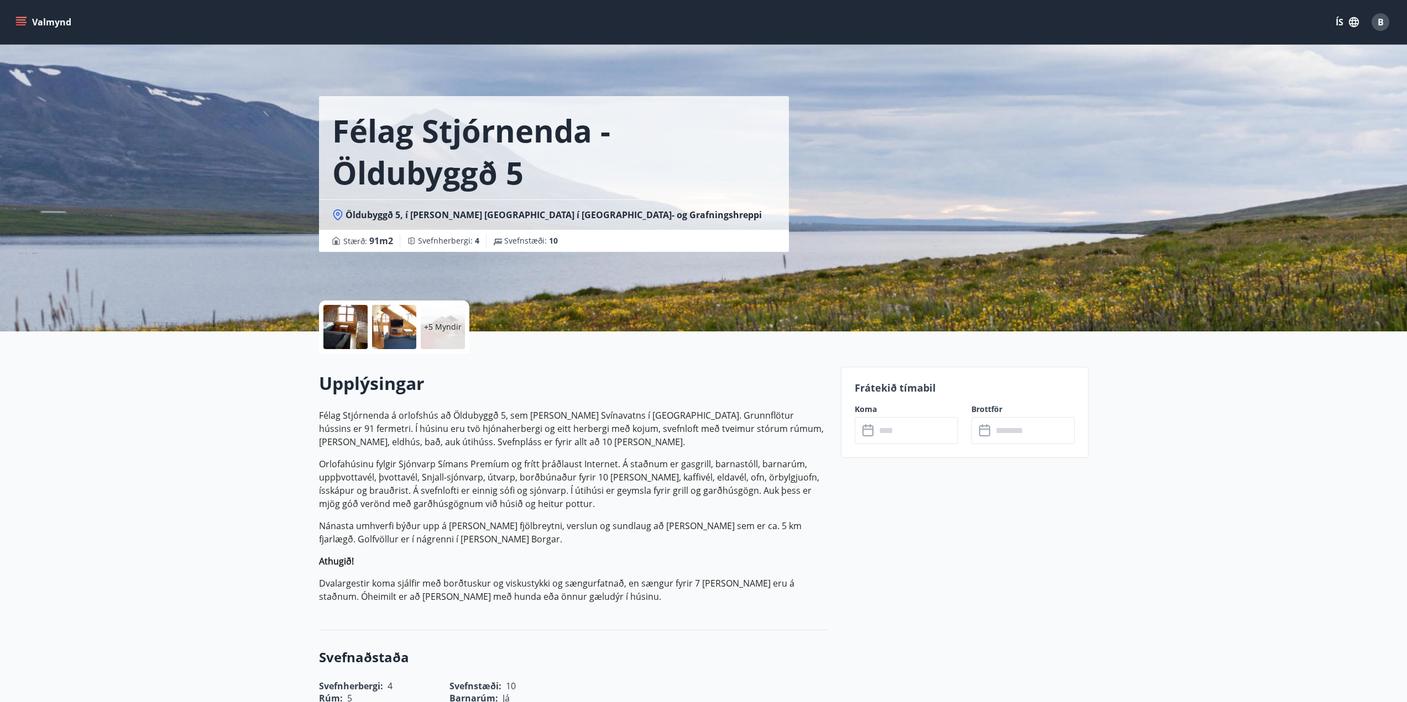
click at [358, 332] on div at bounding box center [345, 327] width 44 height 44
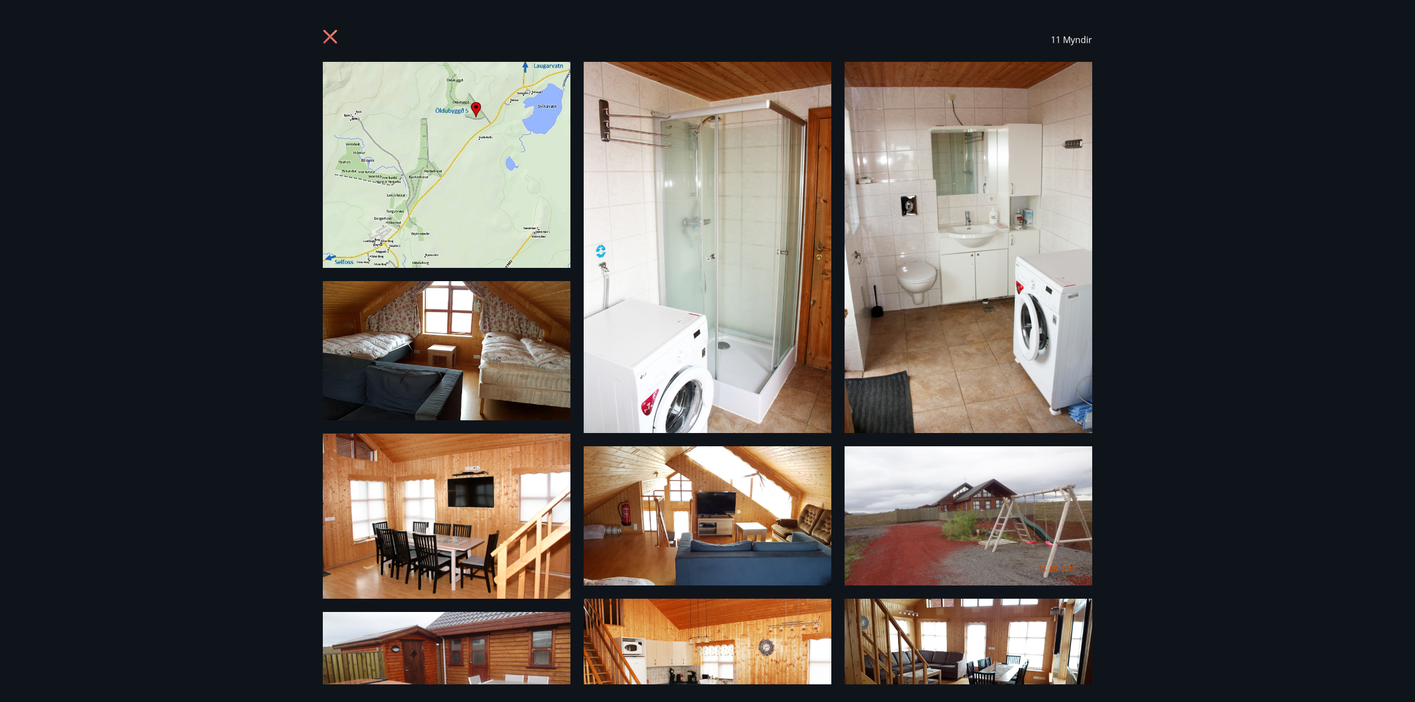
click at [327, 36] on icon at bounding box center [332, 38] width 18 height 18
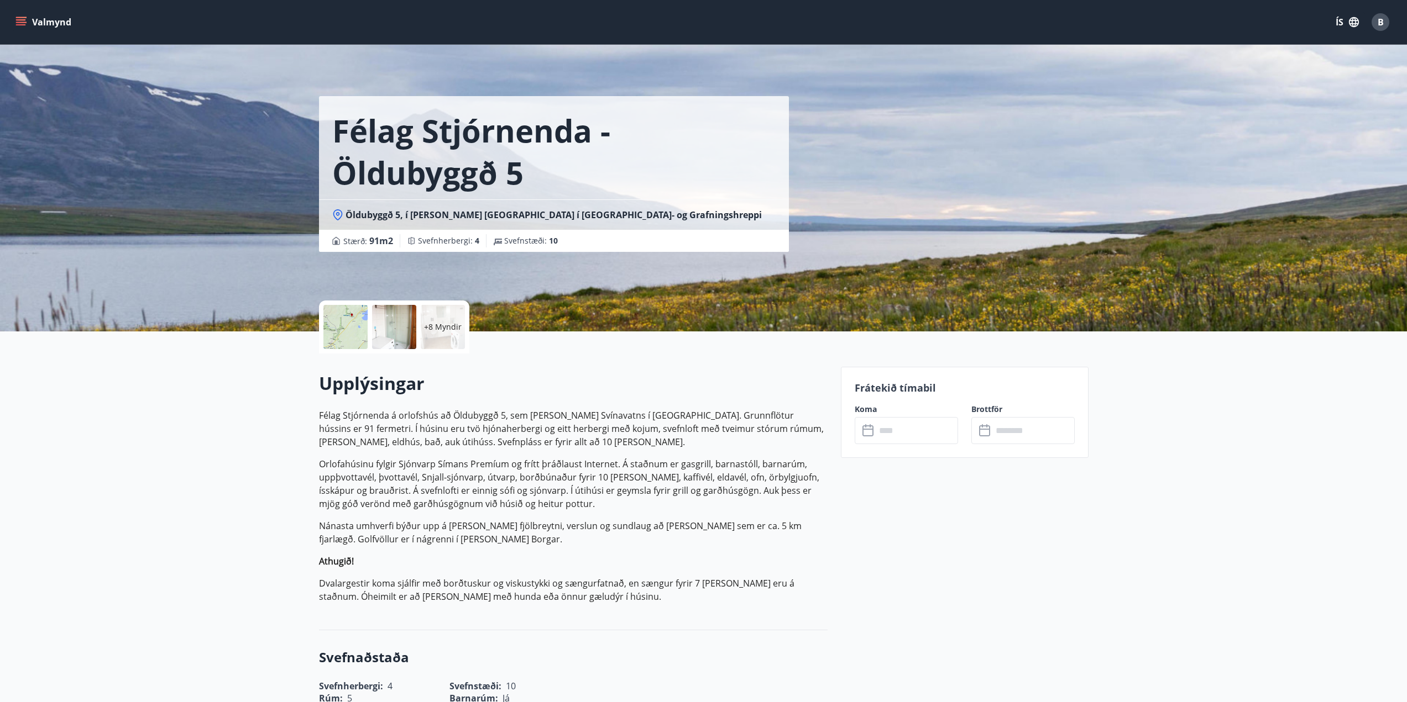
click at [901, 430] on input "text" at bounding box center [916, 430] width 82 height 27
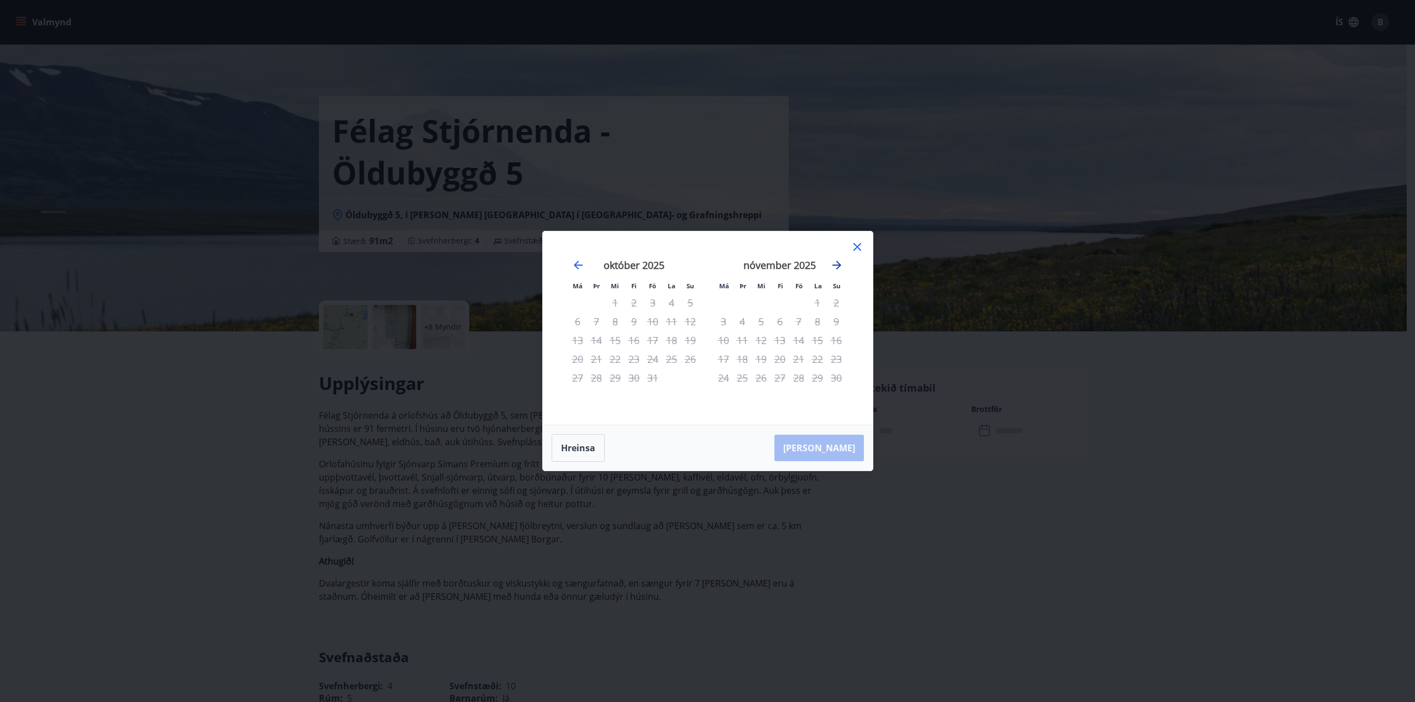
click at [839, 268] on icon "Move forward to switch to the next month." at bounding box center [836, 265] width 13 height 13
click at [856, 243] on icon at bounding box center [857, 246] width 13 height 13
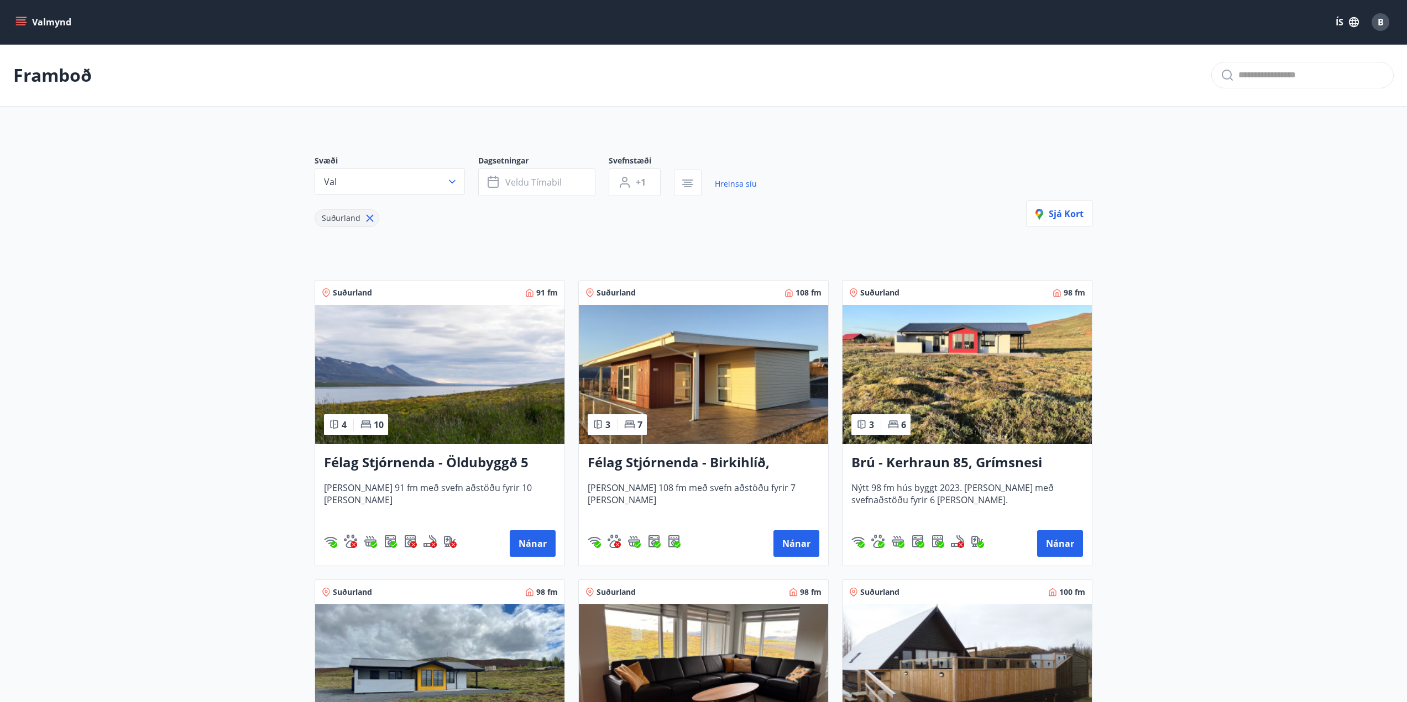
click at [371, 218] on icon at bounding box center [370, 218] width 12 height 12
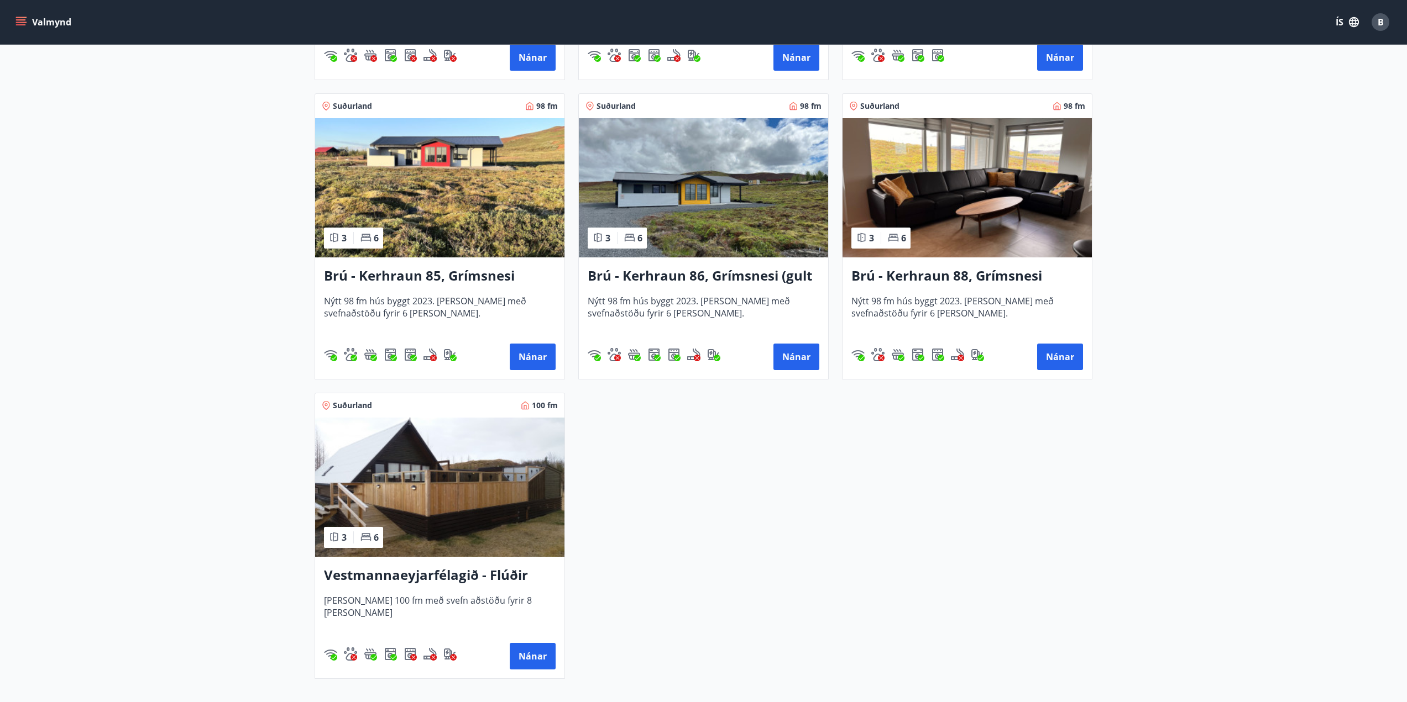
scroll to position [2403, 0]
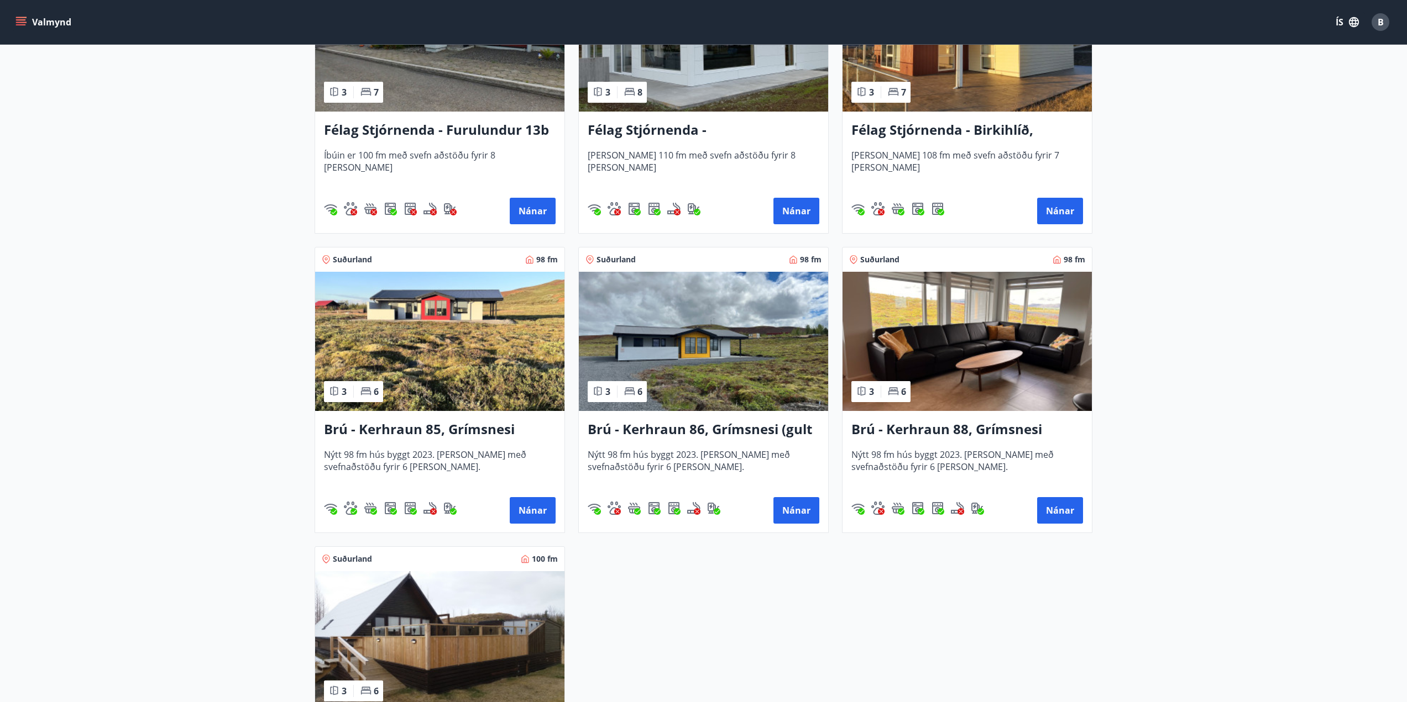
click at [469, 435] on h3 "Brú - Kerhraun 85, Grímsnesi (rautt hús) (gæludýr velkomin)" at bounding box center [440, 430] width 232 height 20
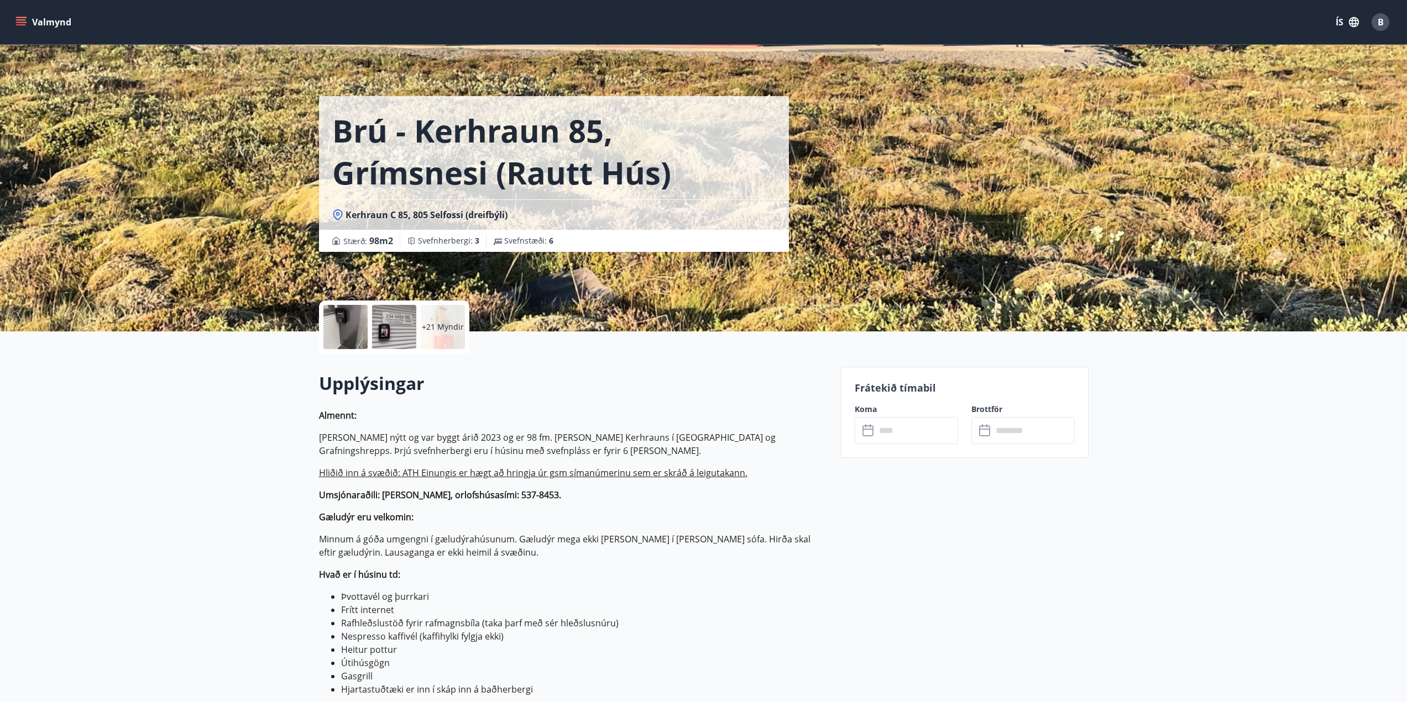
click at [426, 335] on div "+21 Myndir" at bounding box center [443, 327] width 44 height 44
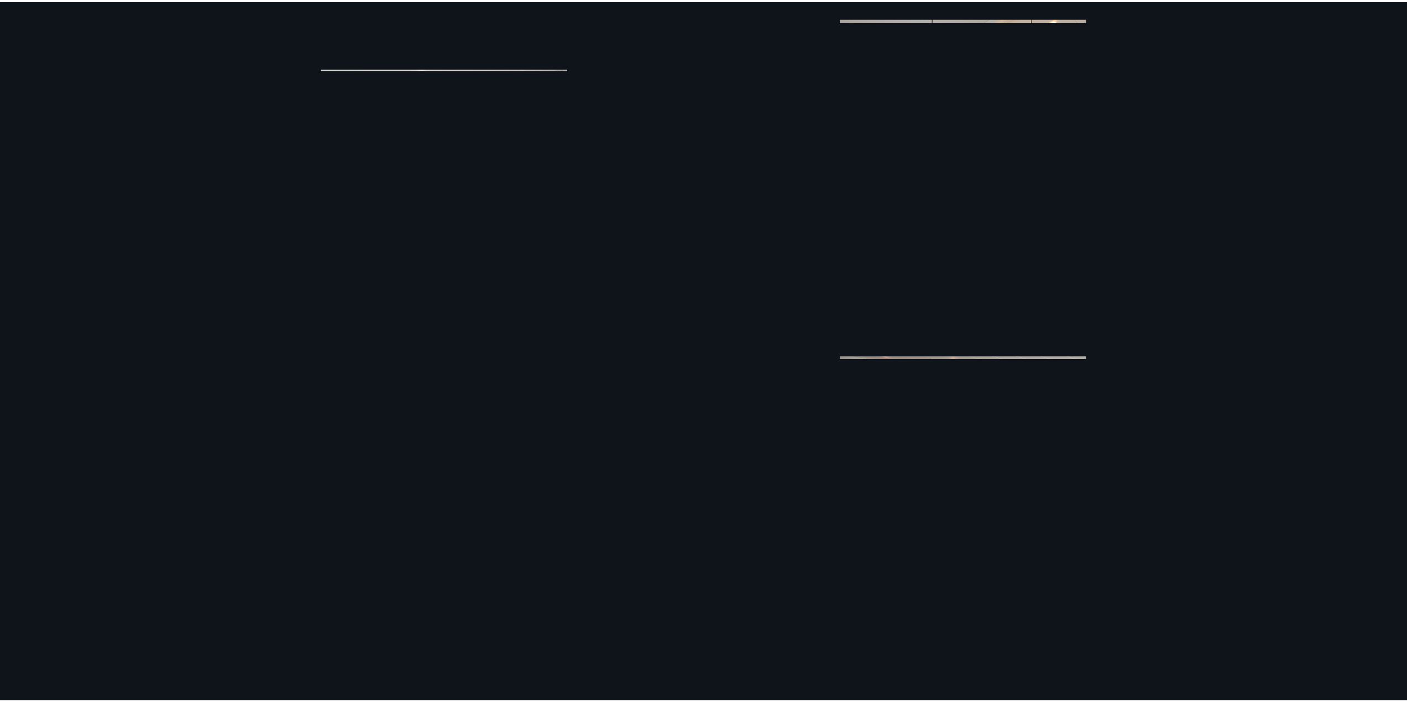
scroll to position [2456, 0]
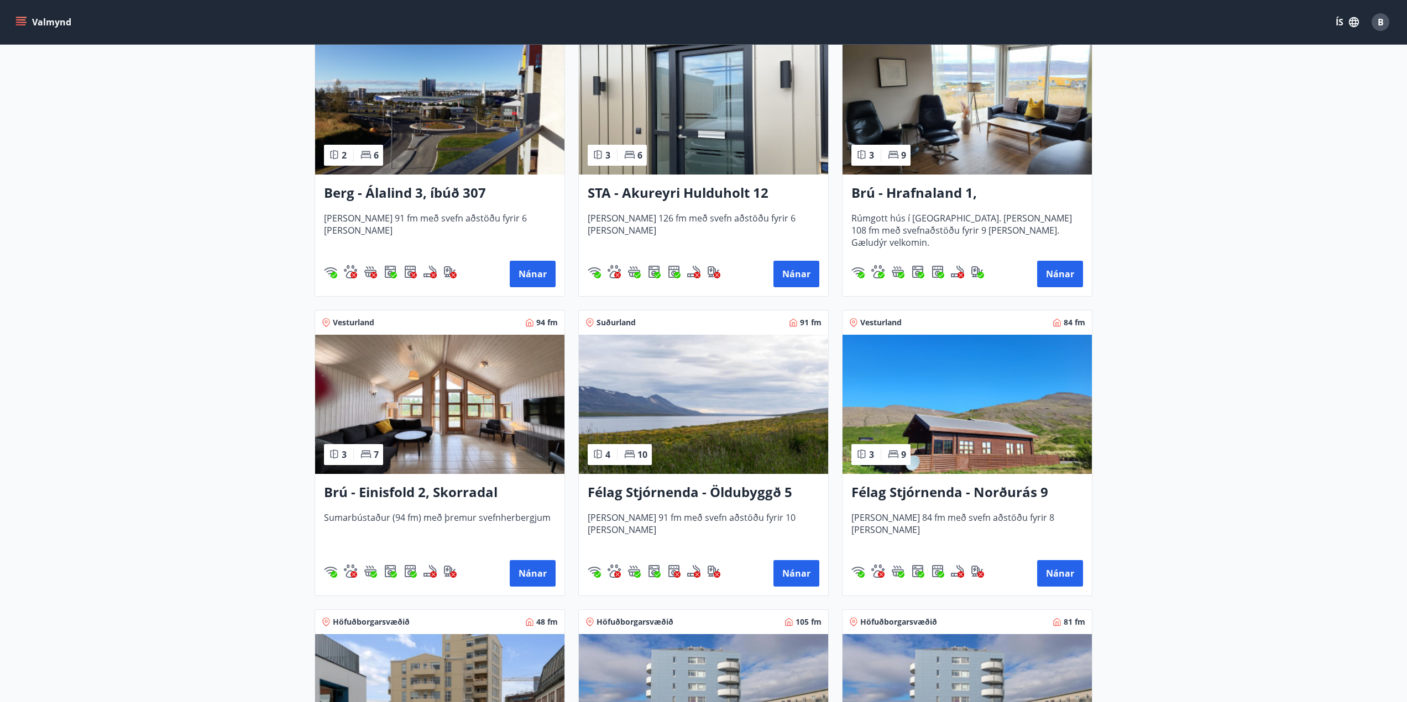
scroll to position [718, 0]
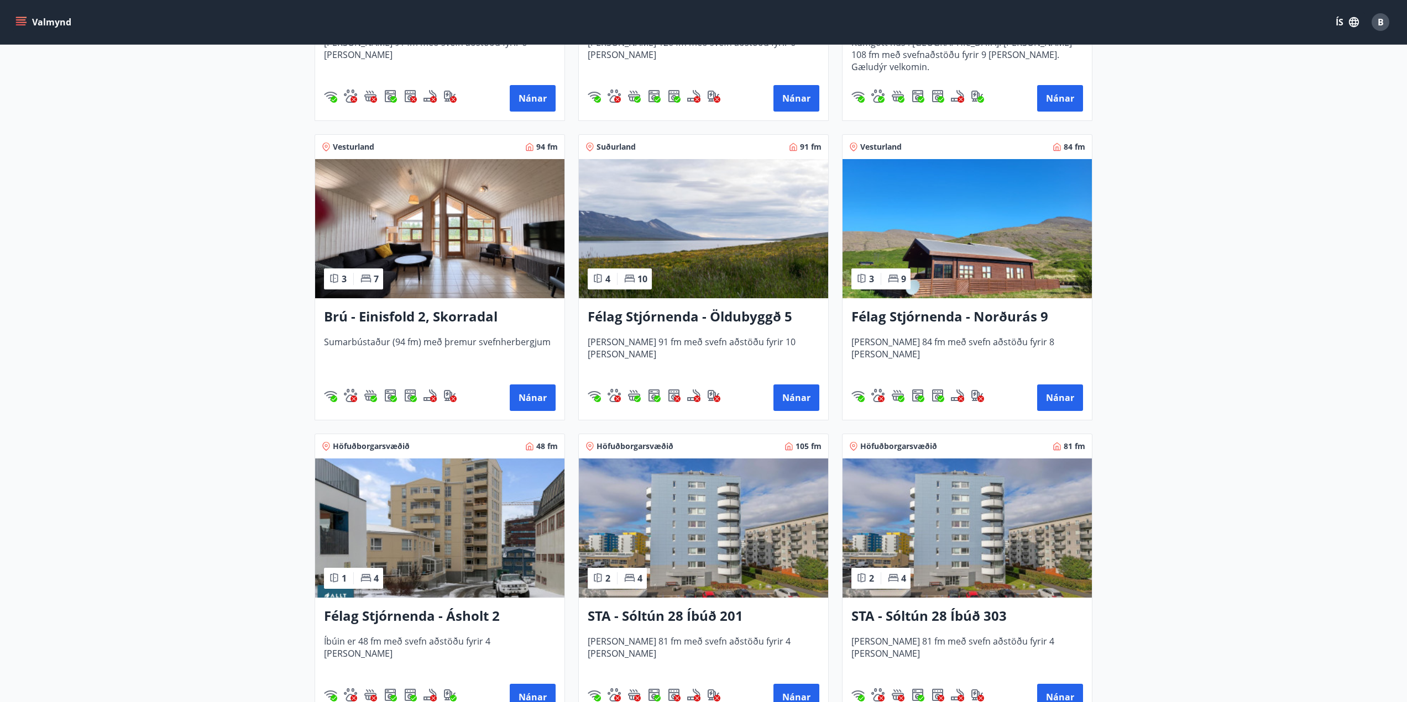
click at [1013, 319] on h3 "Félag Stjórnenda - Norðurás 9" at bounding box center [967, 317] width 232 height 20
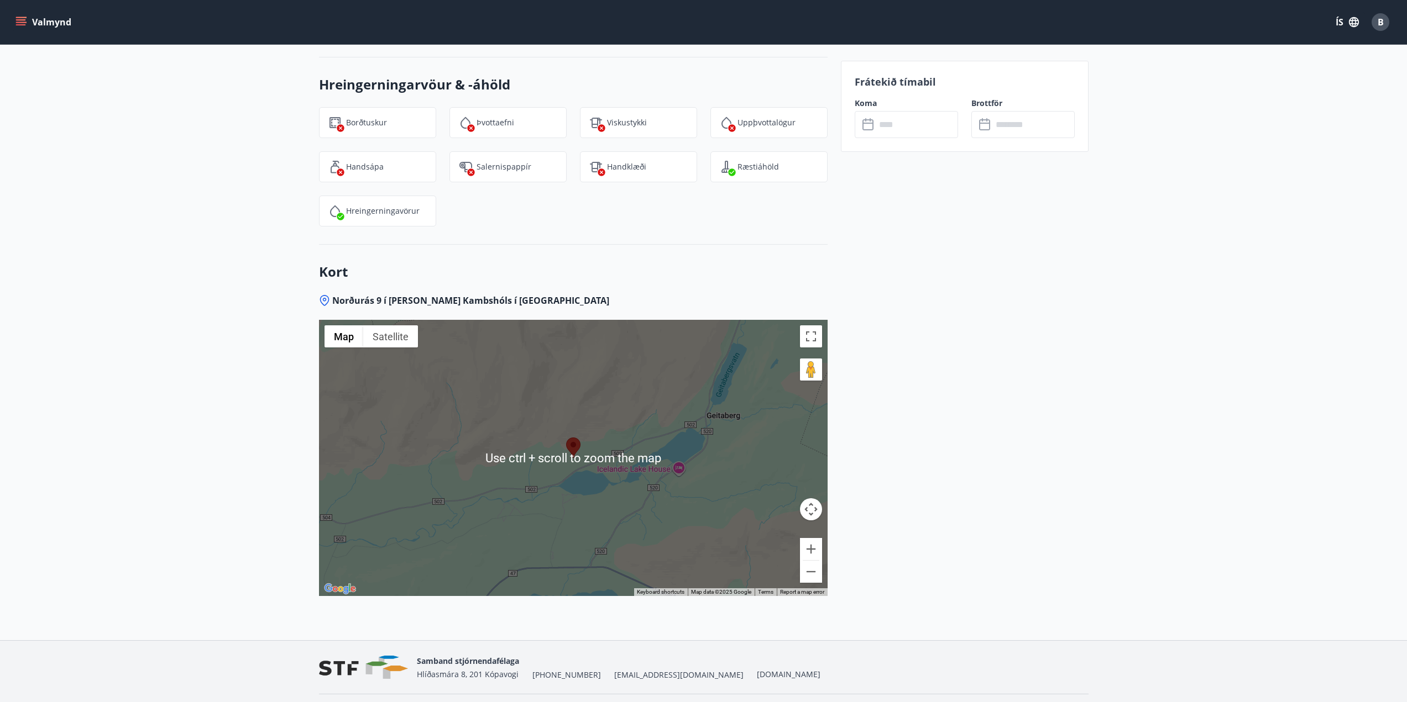
scroll to position [1493, 0]
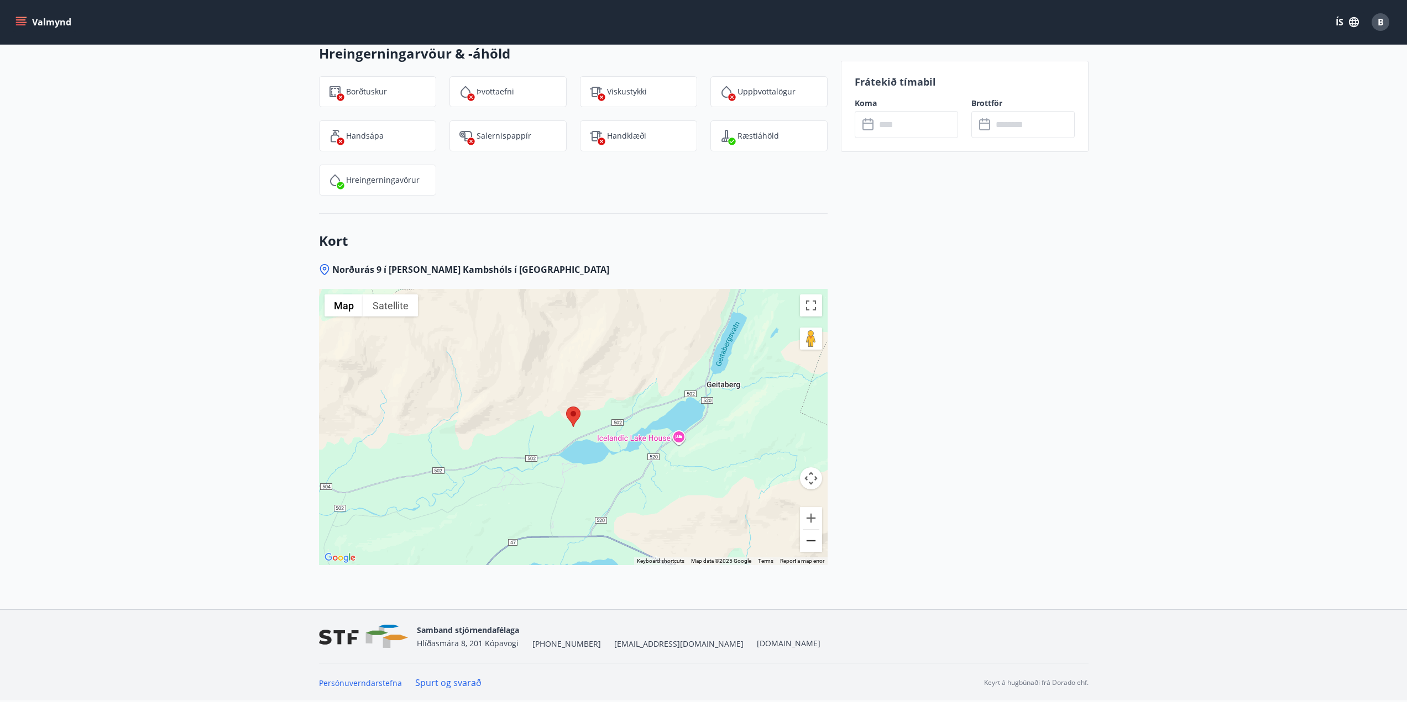
click at [812, 545] on button "Zoom out" at bounding box center [811, 541] width 22 height 22
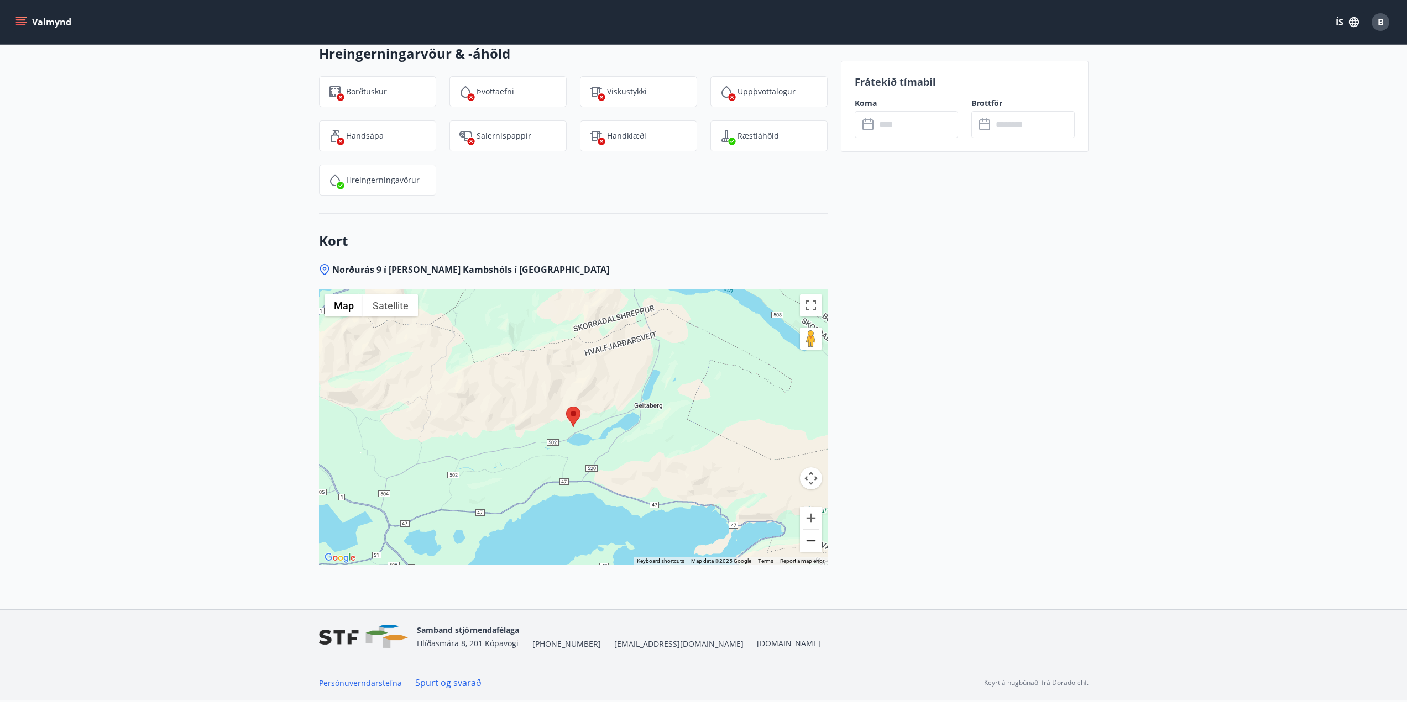
click at [813, 544] on button "Zoom out" at bounding box center [811, 541] width 22 height 22
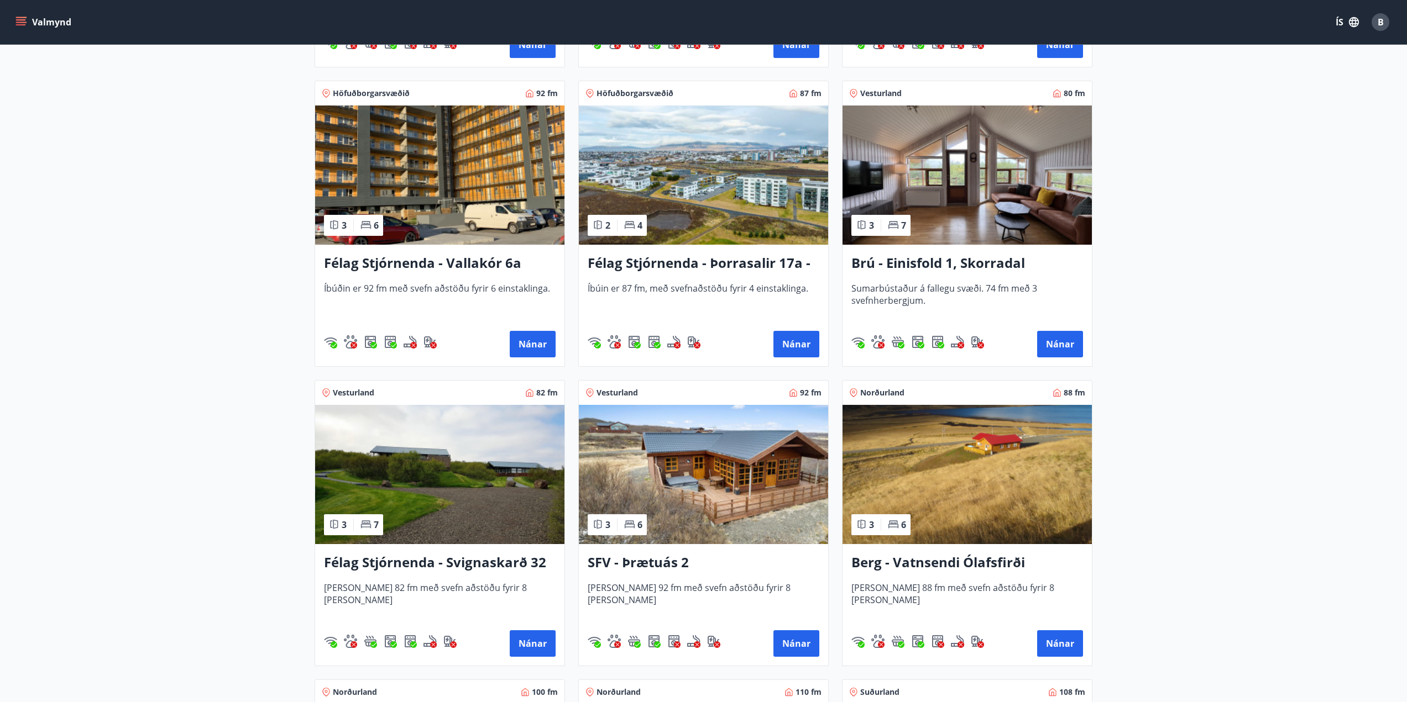
scroll to position [1769, 0]
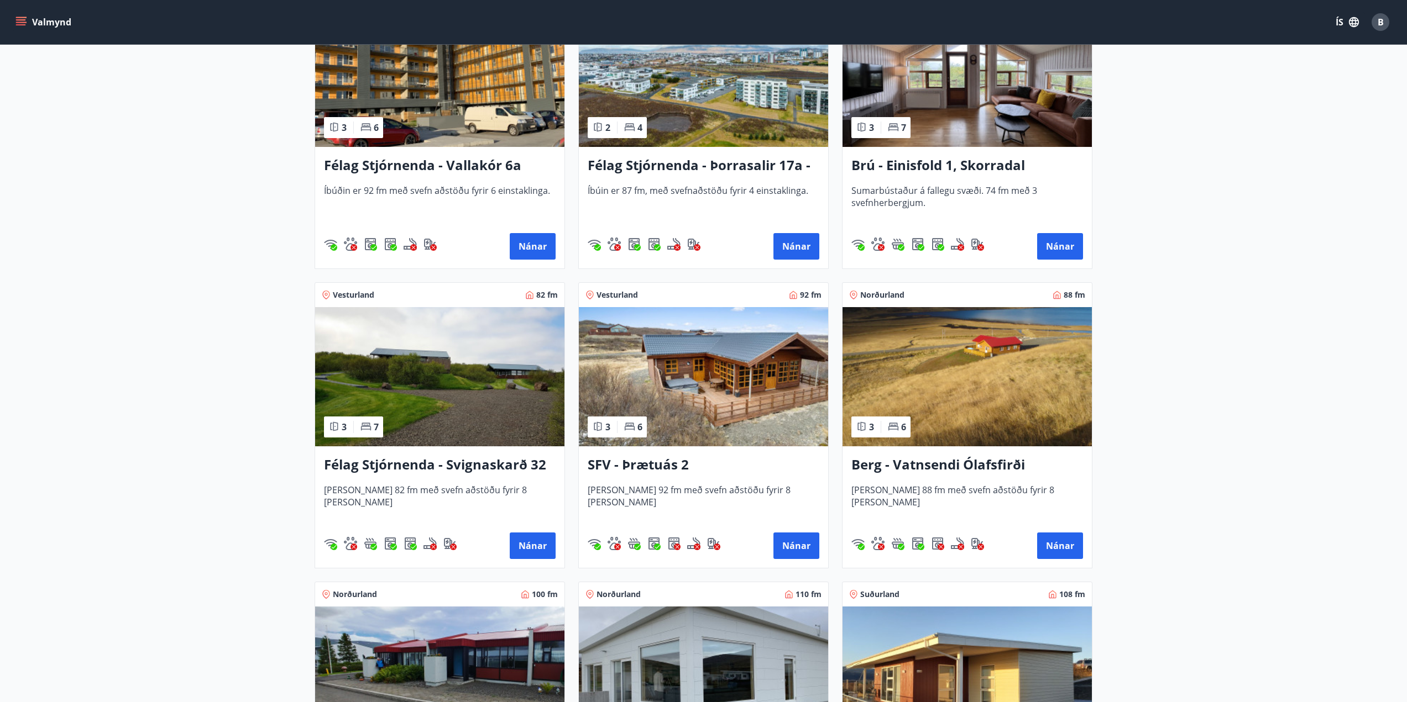
click at [635, 461] on h3 "SFV - Þrætuás 2" at bounding box center [704, 465] width 232 height 20
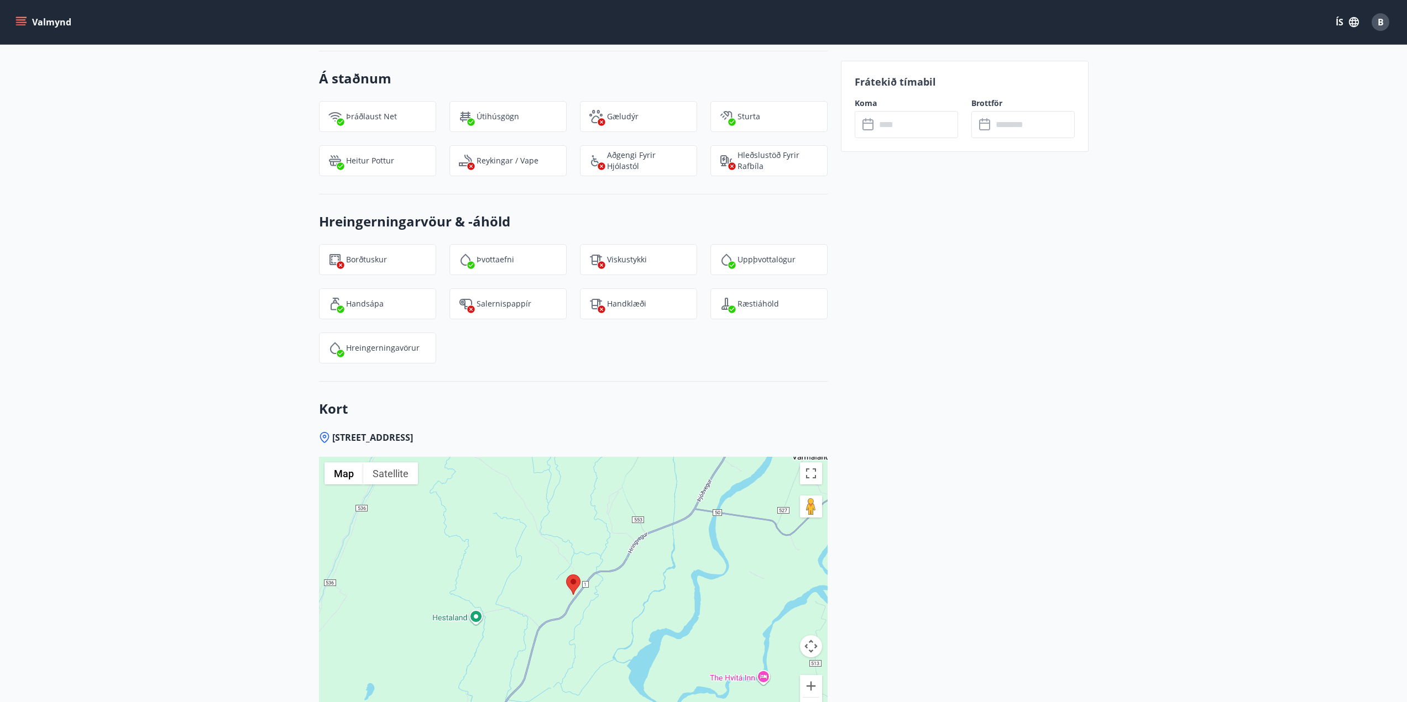
scroll to position [1326, 0]
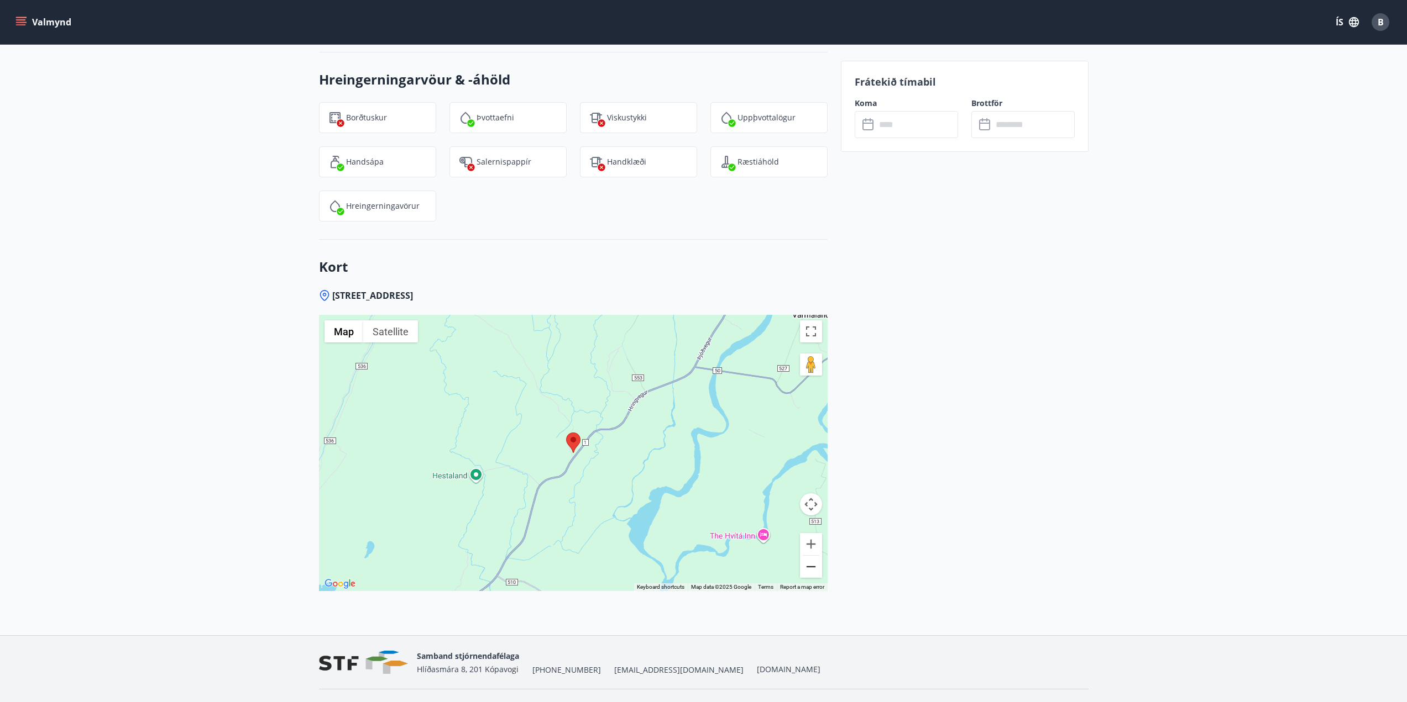
click at [817, 565] on button "Zoom out" at bounding box center [811, 567] width 22 height 22
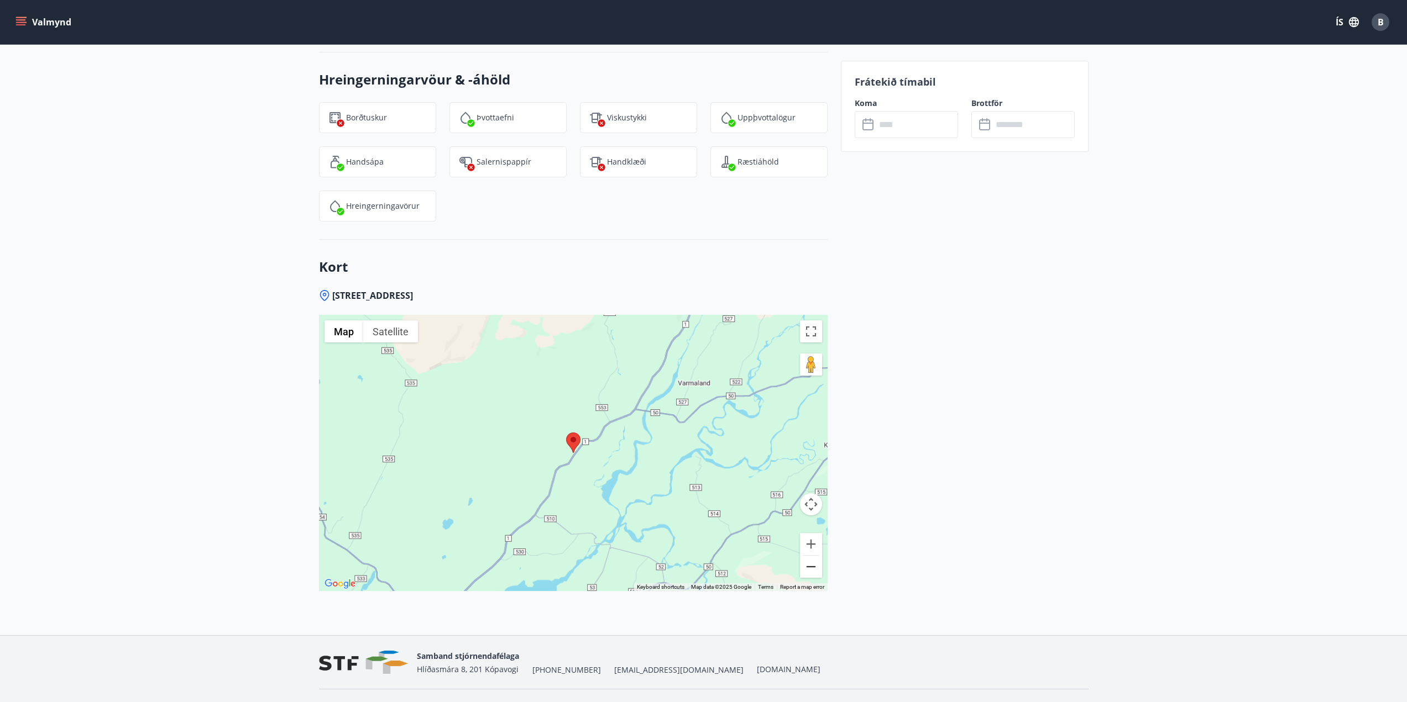
click at [817, 563] on button "Zoom out" at bounding box center [811, 567] width 22 height 22
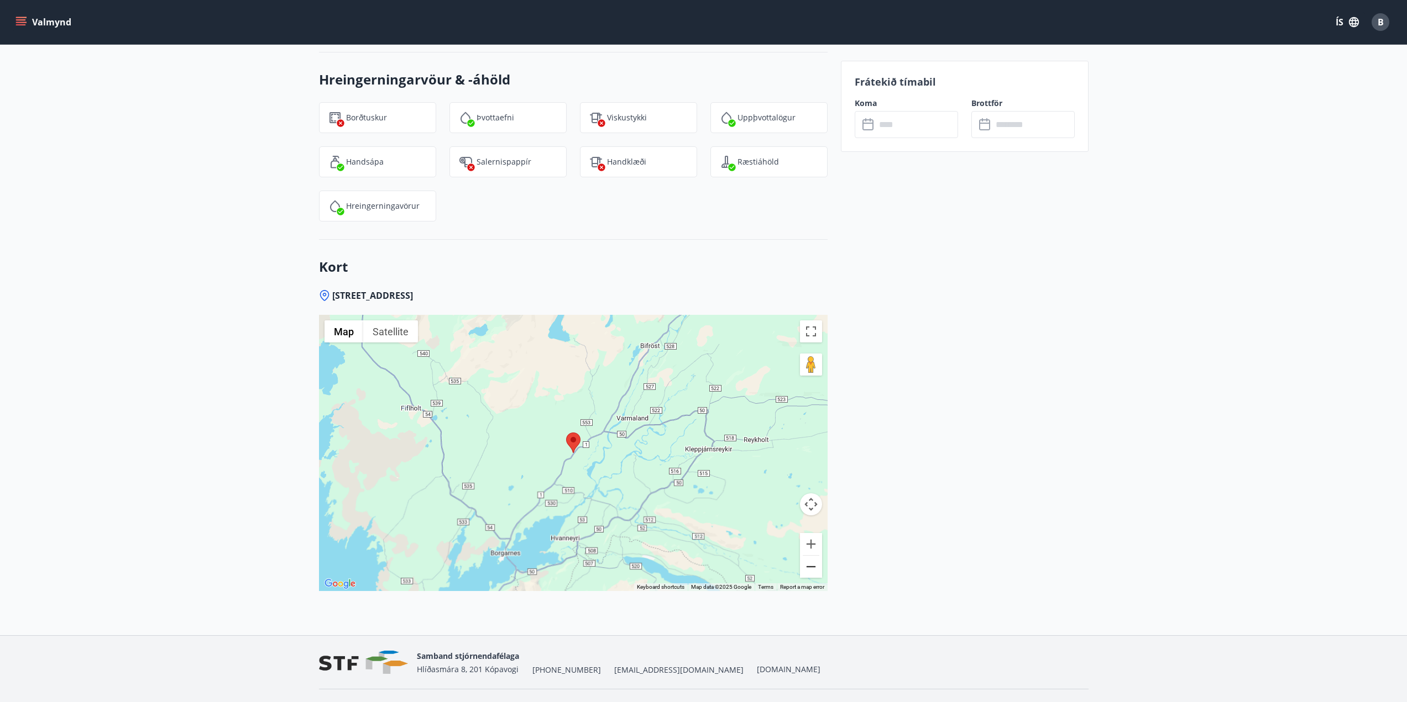
click at [819, 562] on button "Zoom out" at bounding box center [811, 567] width 22 height 22
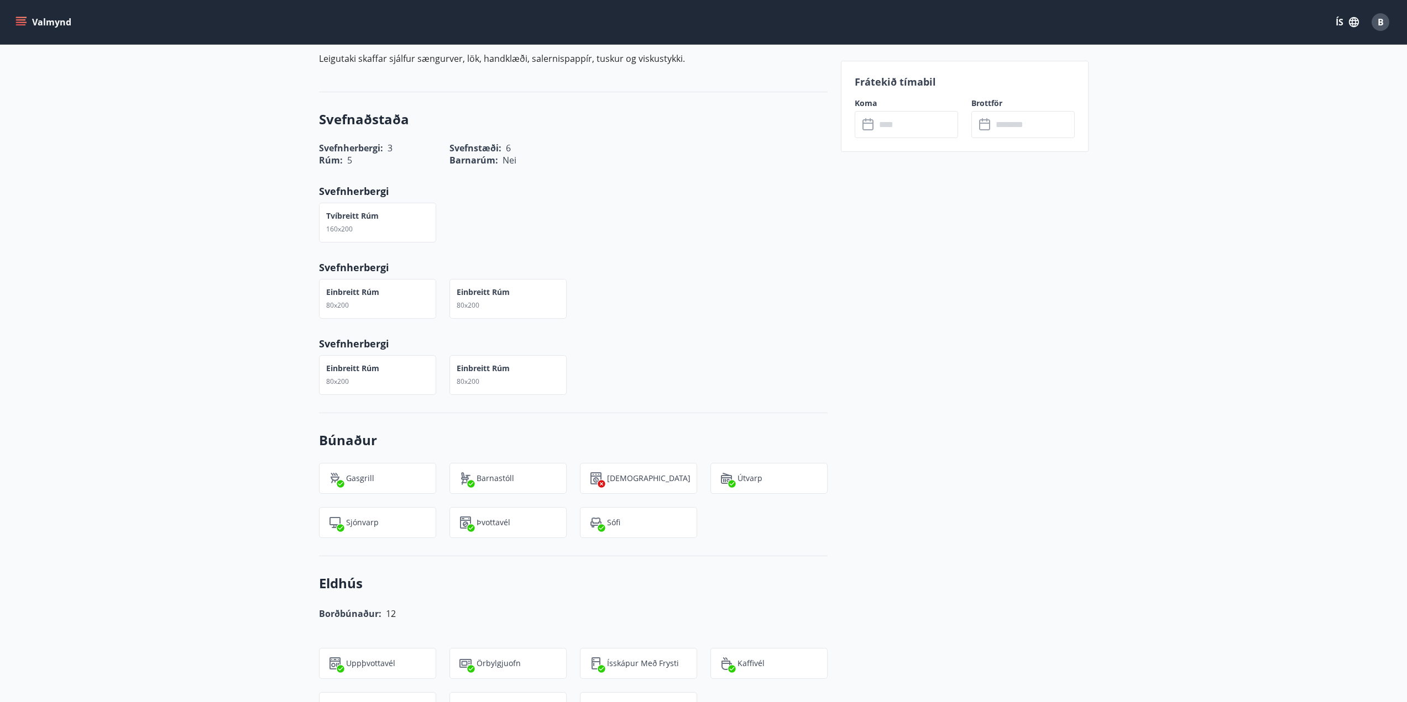
scroll to position [166, 0]
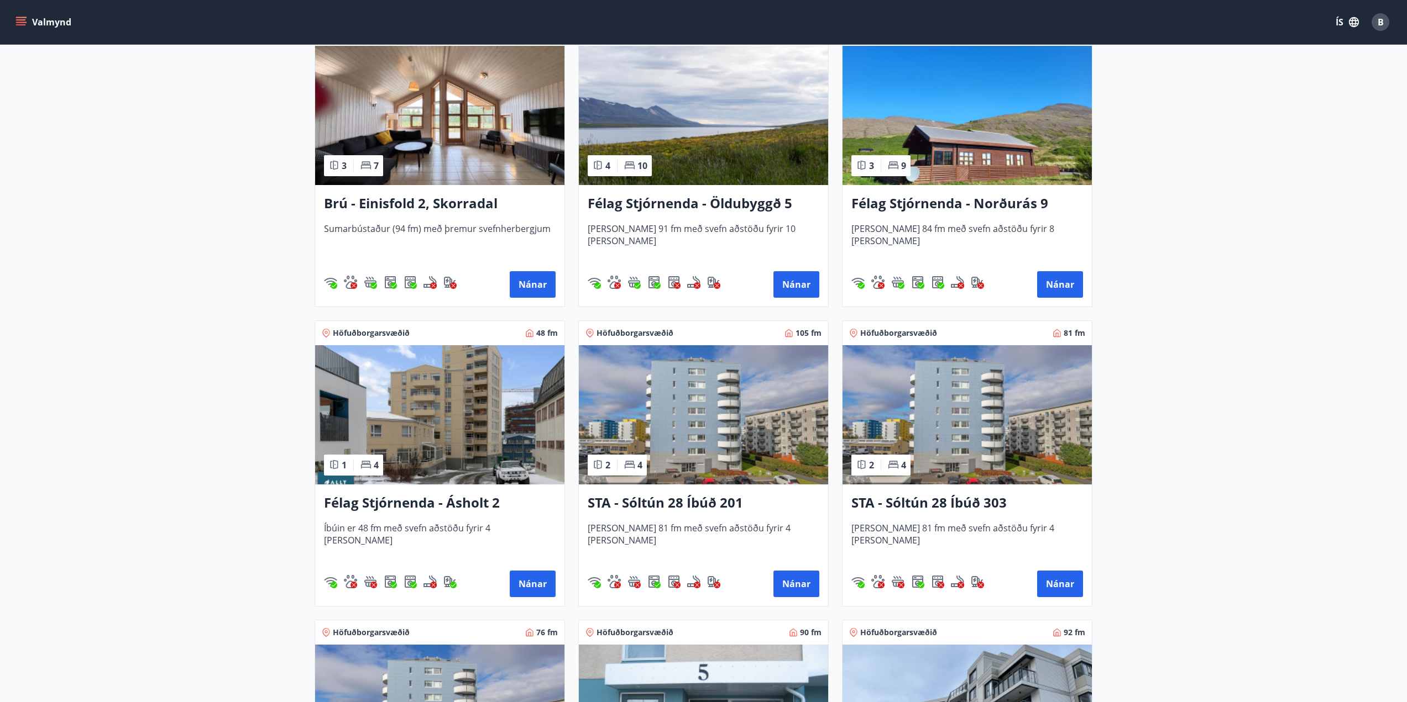
scroll to position [829, 0]
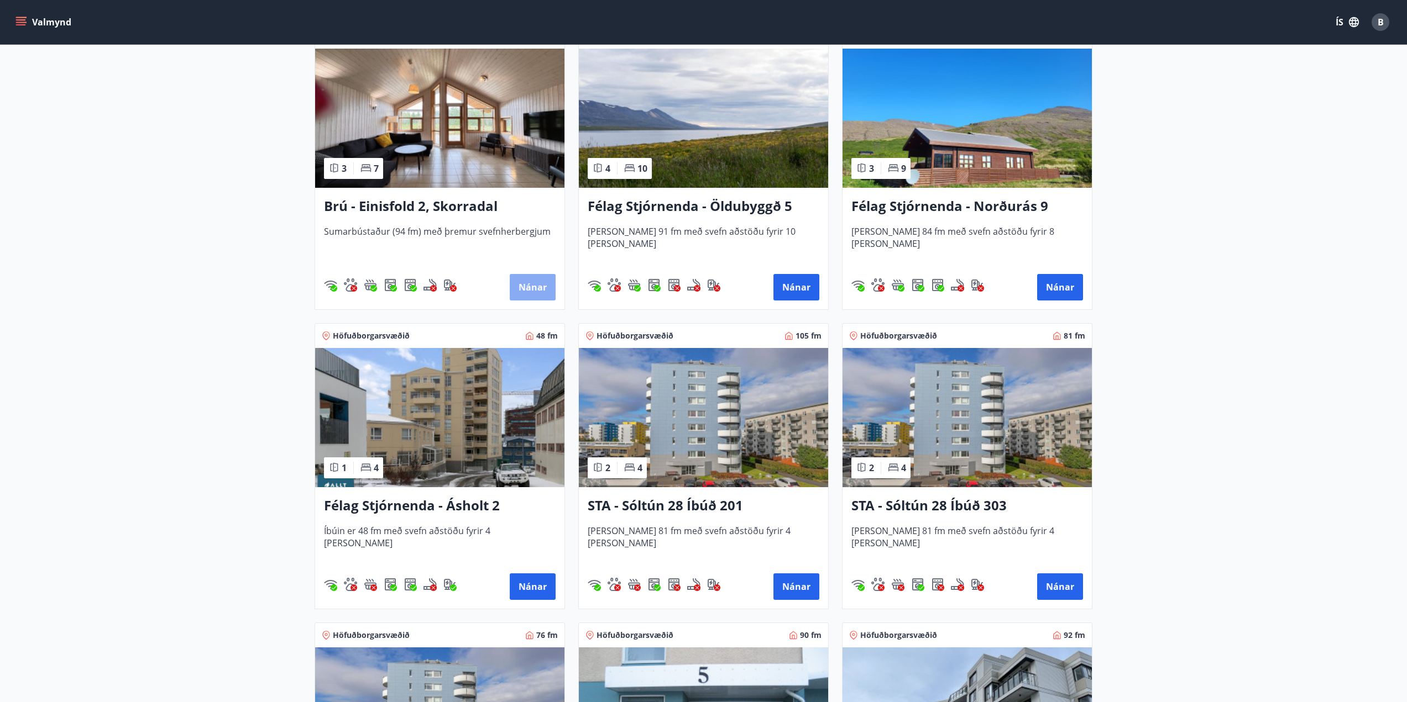
click at [548, 284] on button "Nánar" at bounding box center [533, 287] width 46 height 27
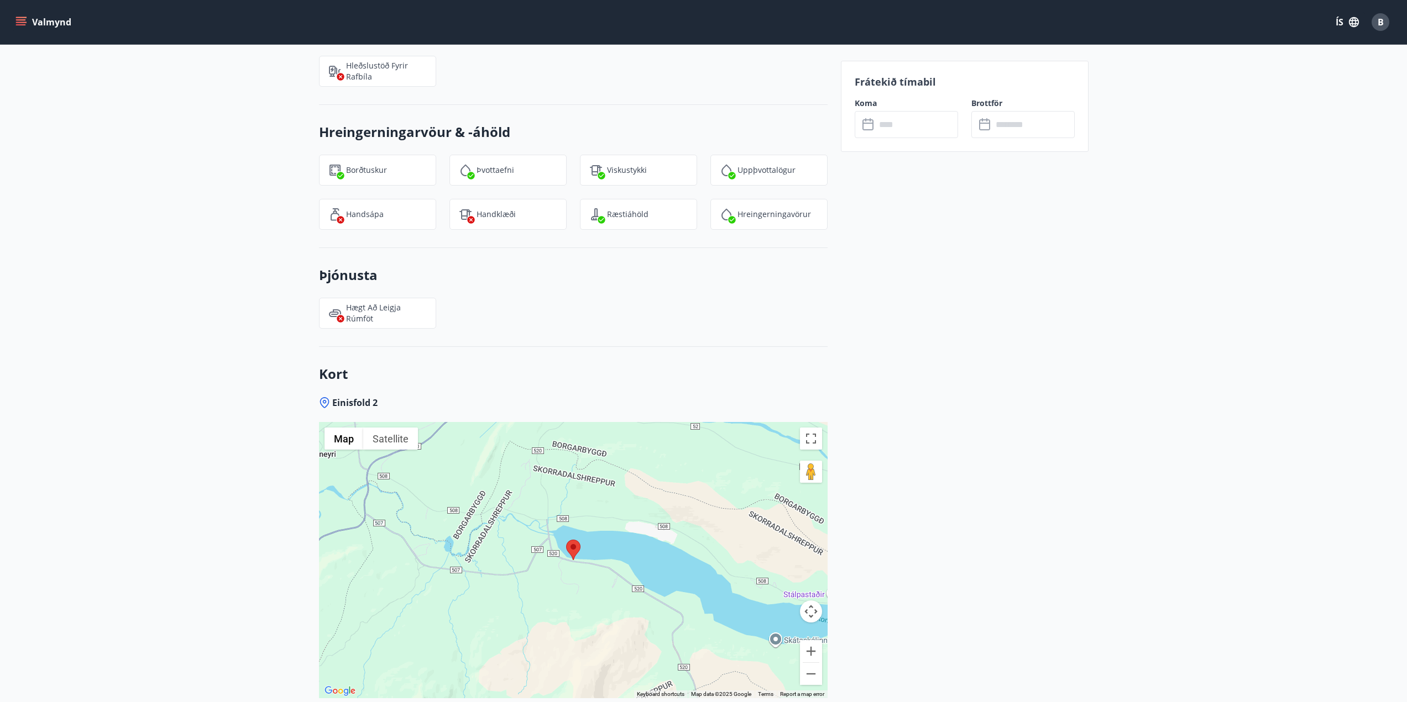
scroll to position [1802, 0]
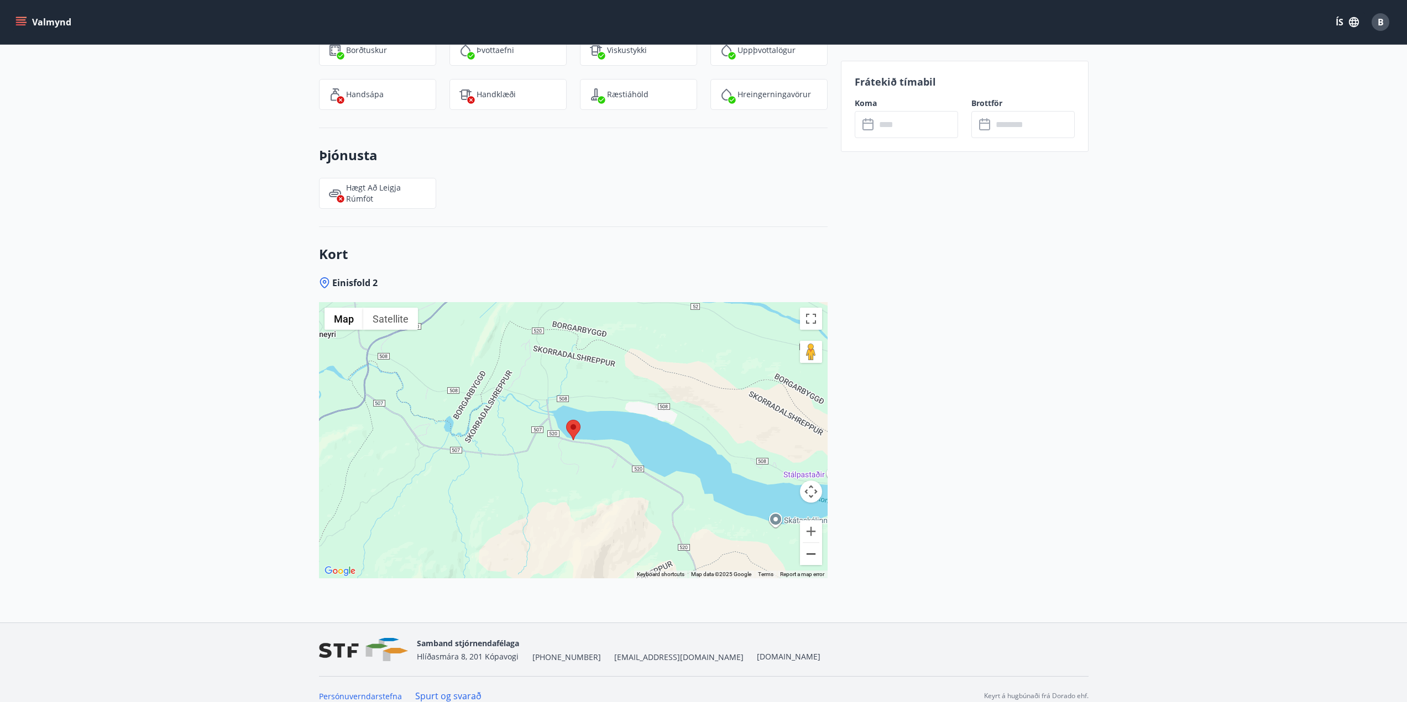
click at [805, 543] on button "Zoom out" at bounding box center [811, 554] width 22 height 22
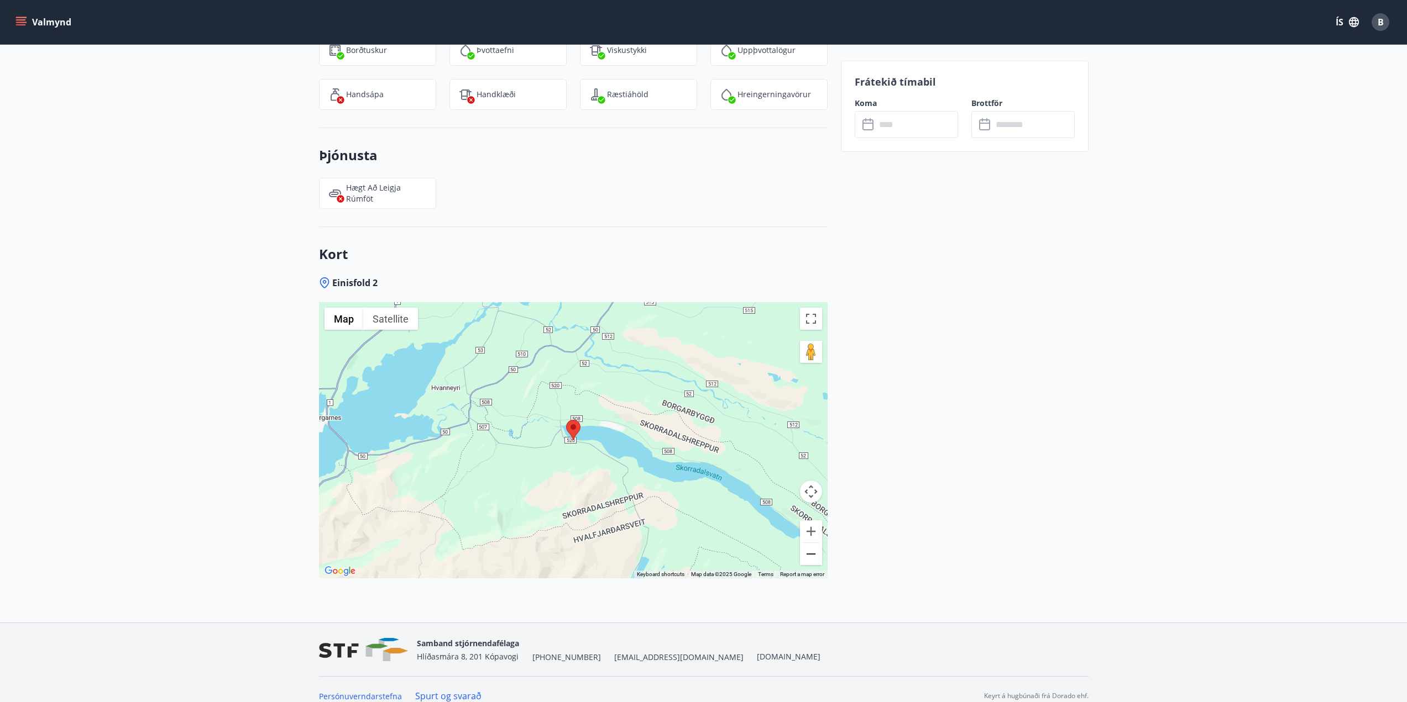
click at [810, 543] on button "Zoom out" at bounding box center [811, 554] width 22 height 22
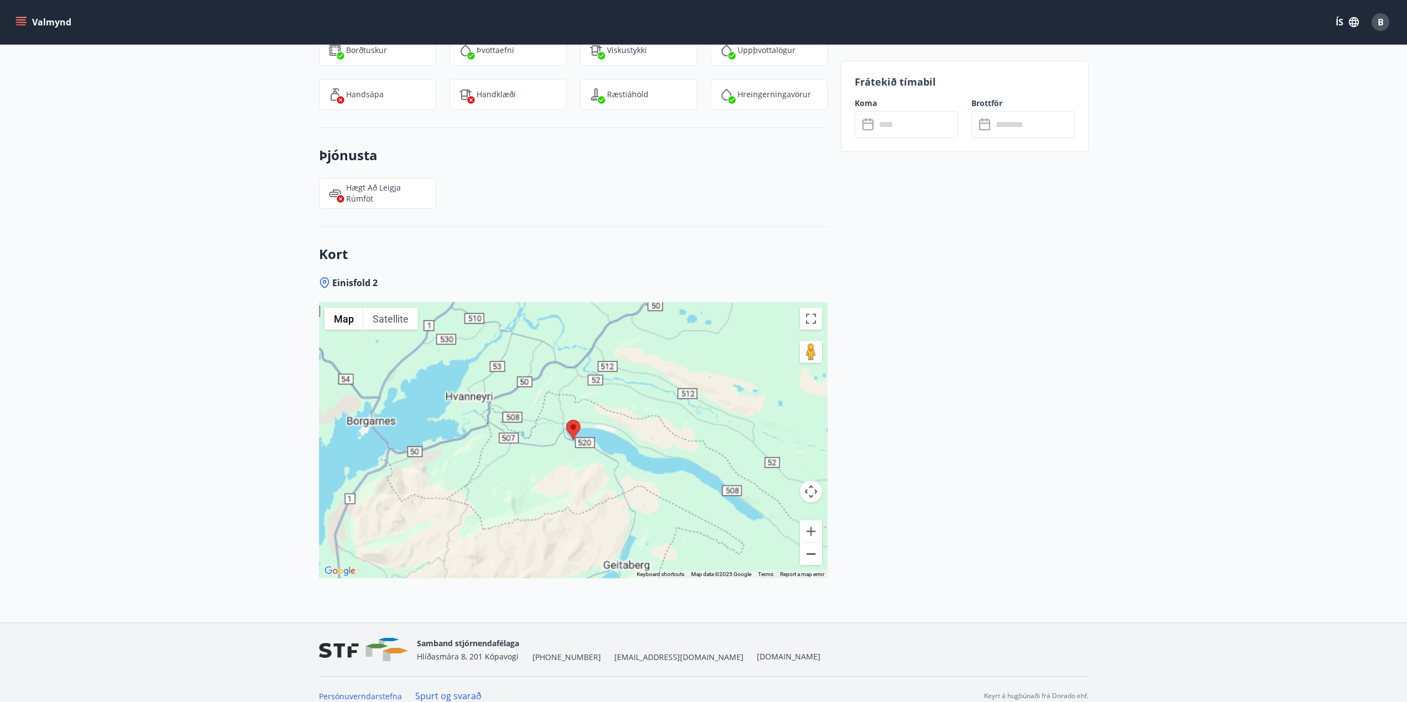
click at [810, 543] on button "Zoom out" at bounding box center [811, 554] width 22 height 22
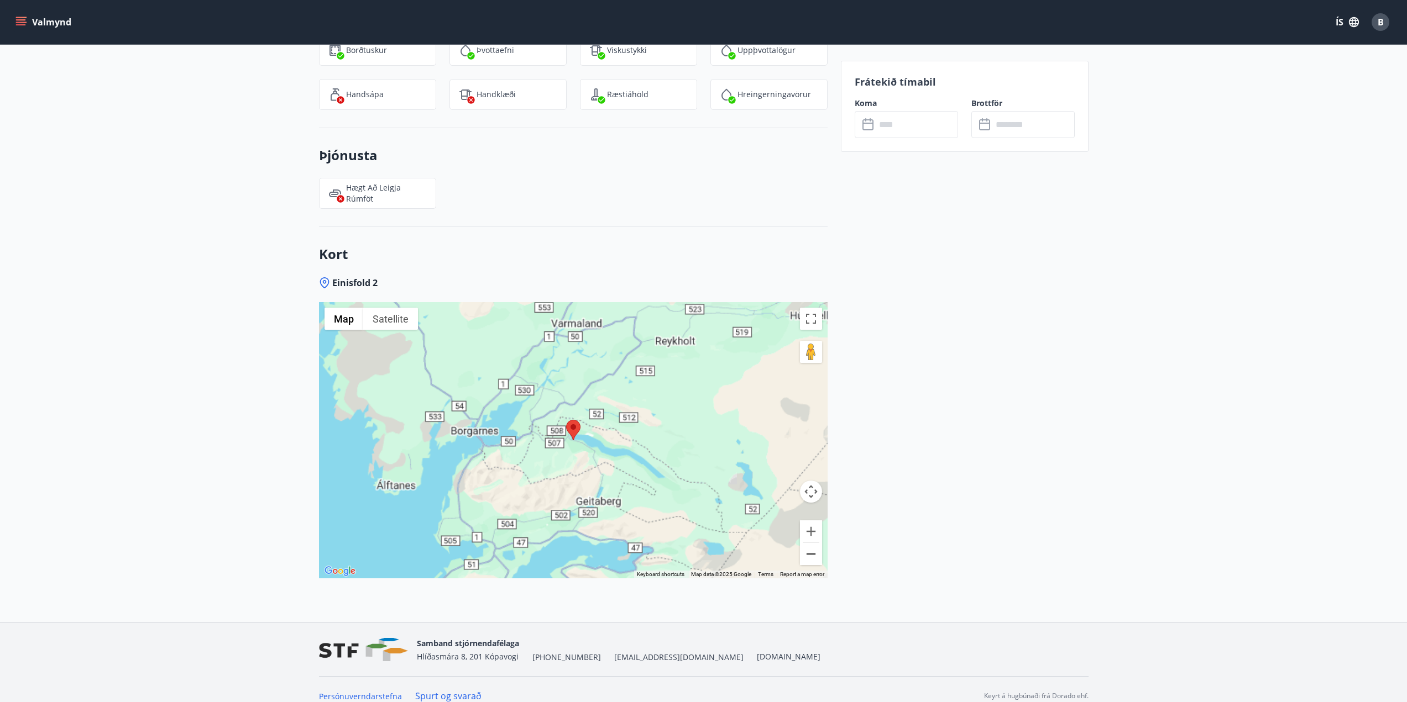
click at [810, 544] on button "Zoom out" at bounding box center [811, 554] width 22 height 22
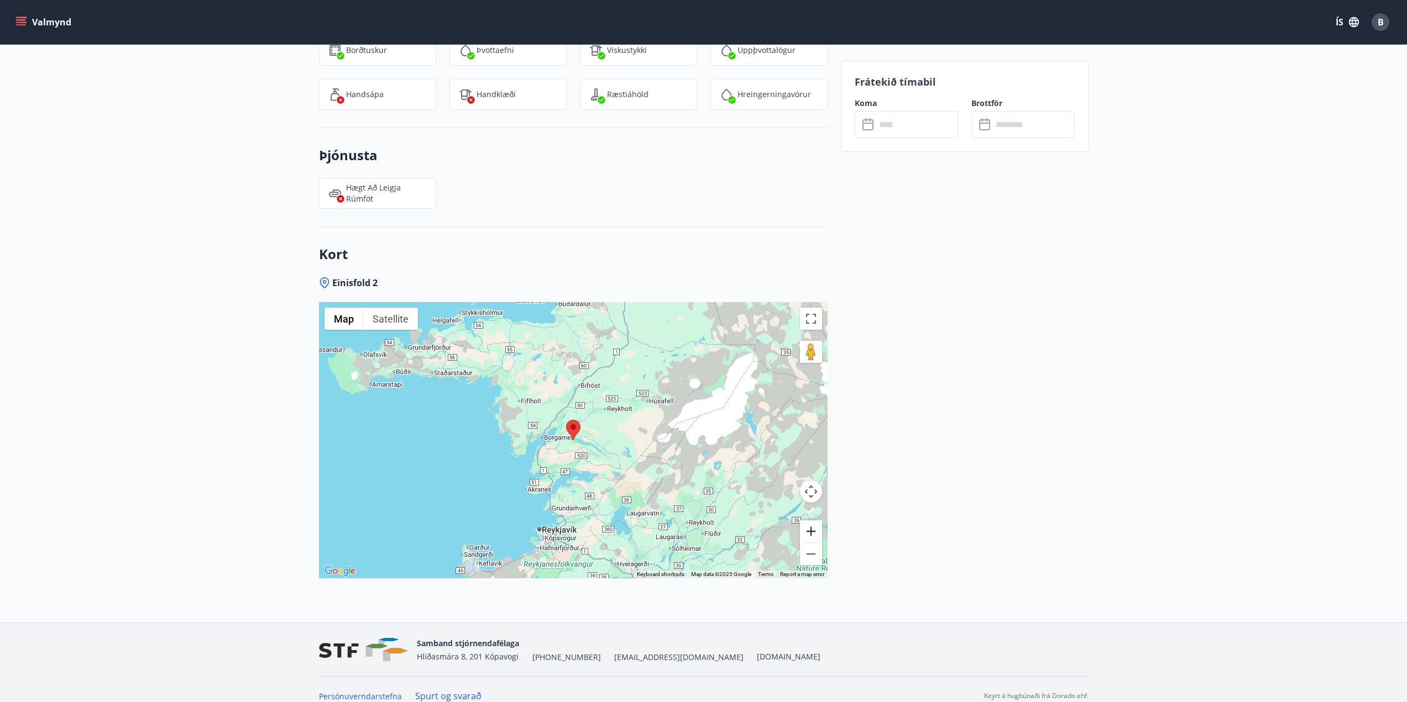
click at [820, 521] on button "Zoom in" at bounding box center [811, 532] width 22 height 22
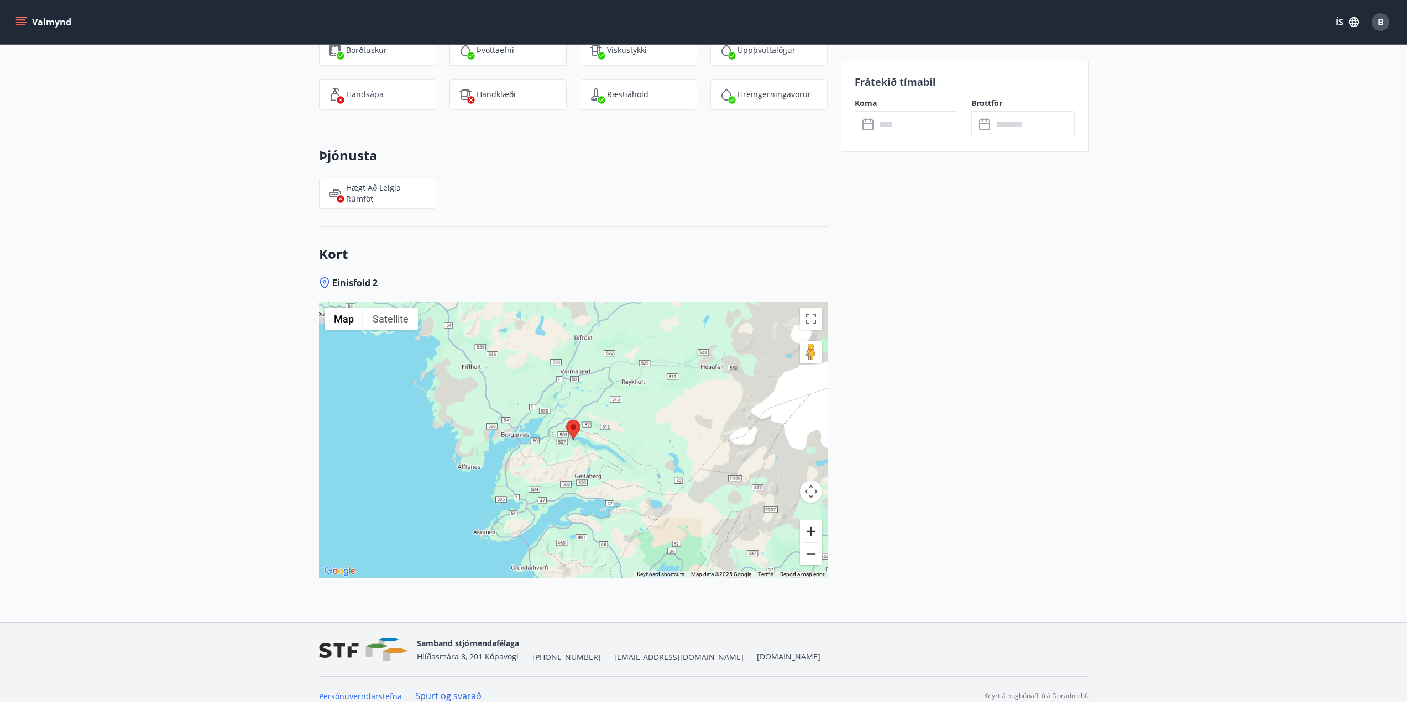
click at [820, 521] on button "Zoom in" at bounding box center [811, 532] width 22 height 22
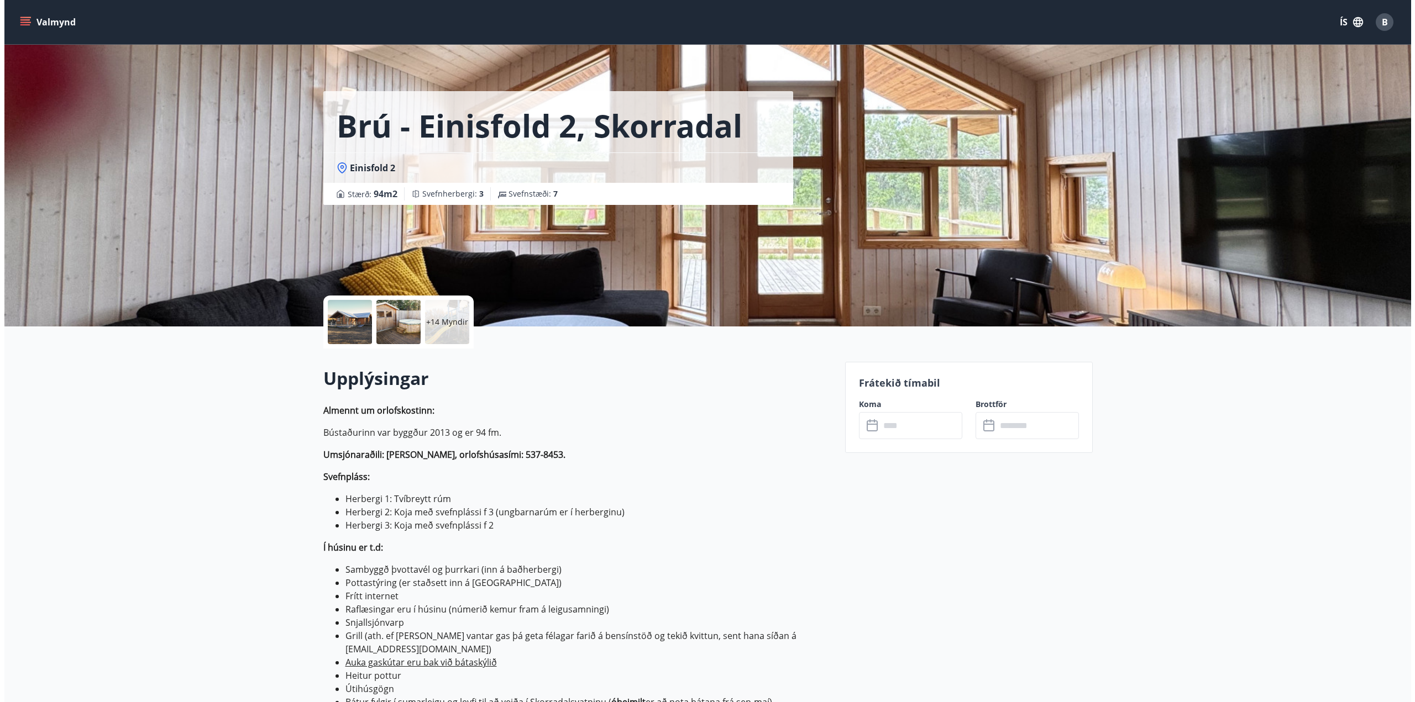
scroll to position [0, 0]
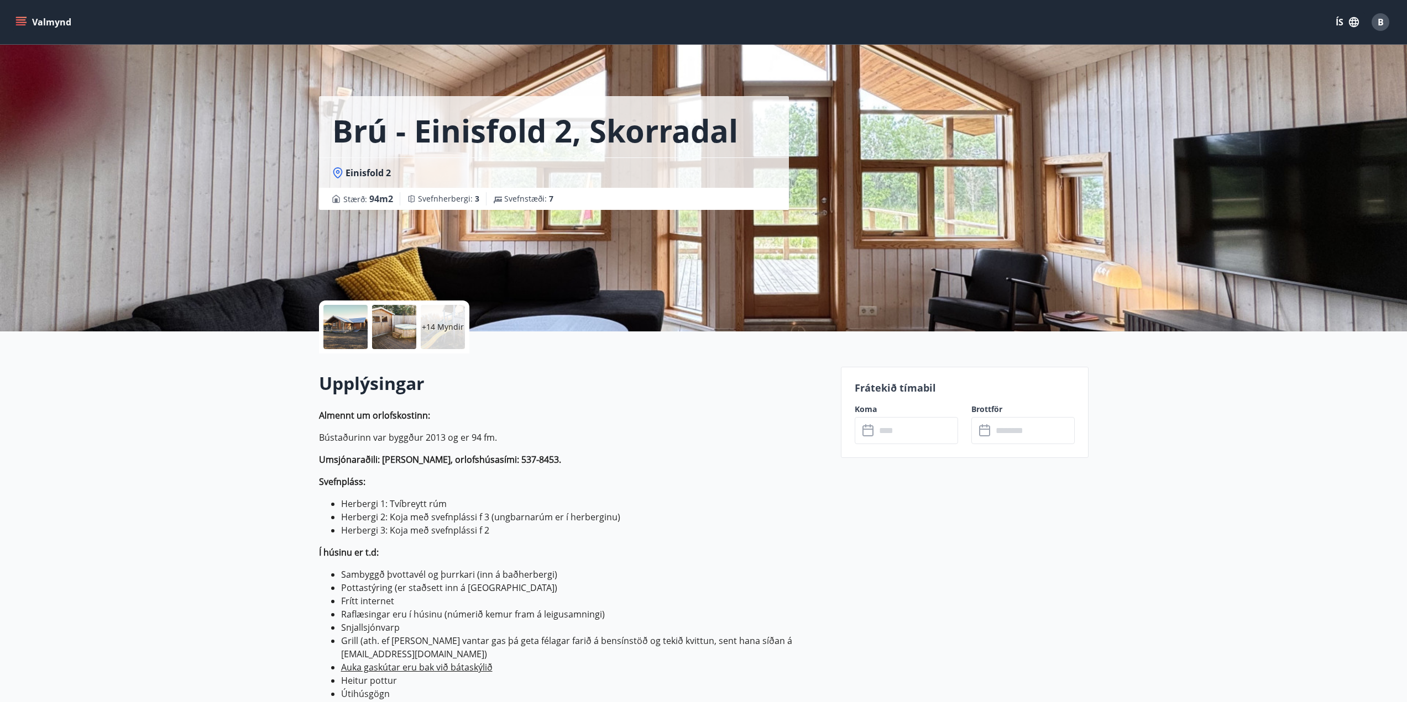
click at [339, 317] on div at bounding box center [345, 327] width 44 height 44
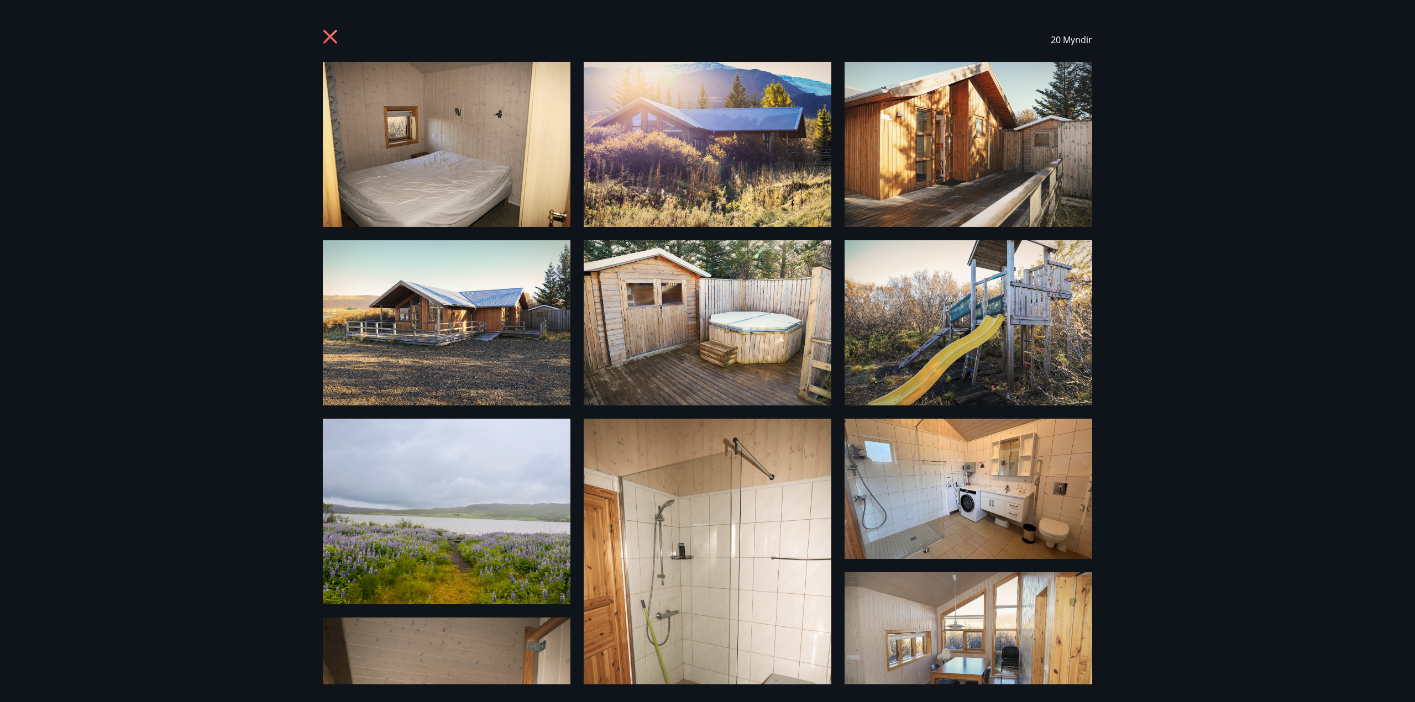
click at [328, 38] on icon at bounding box center [330, 37] width 14 height 14
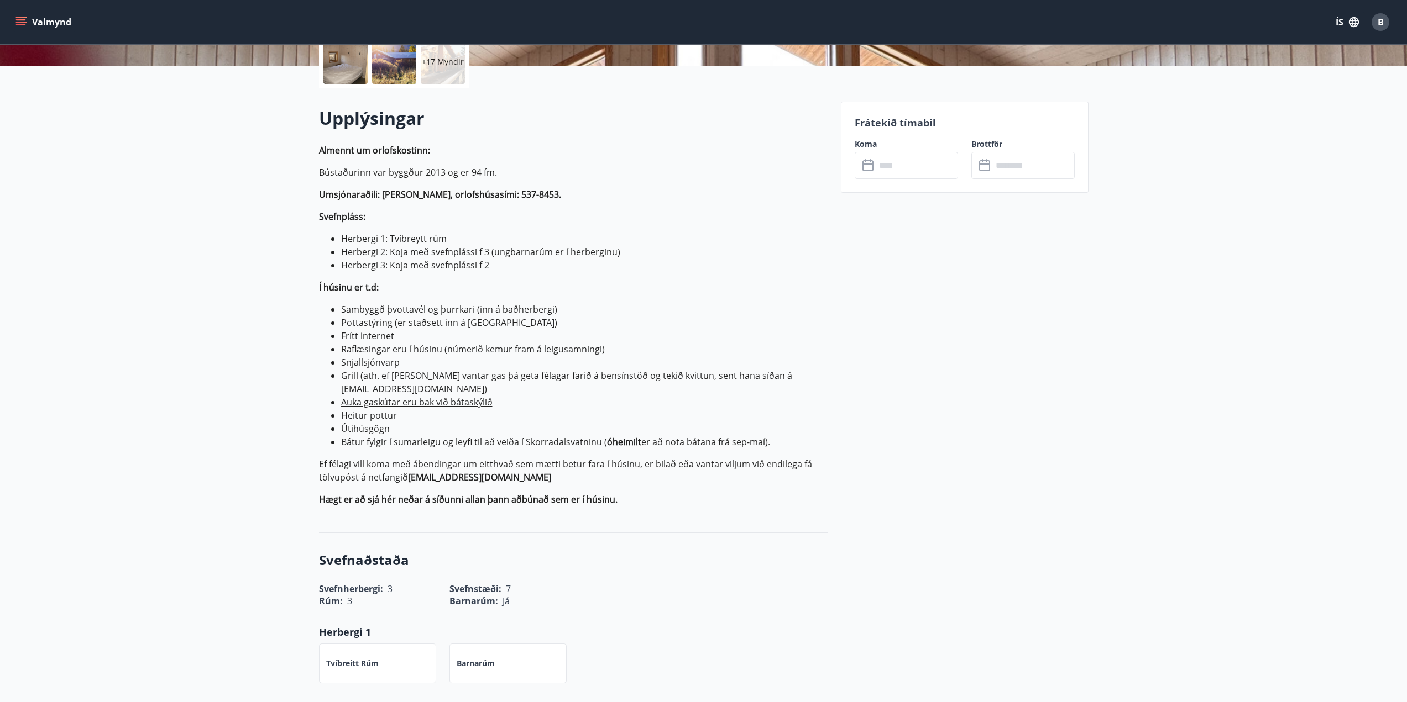
scroll to position [276, 0]
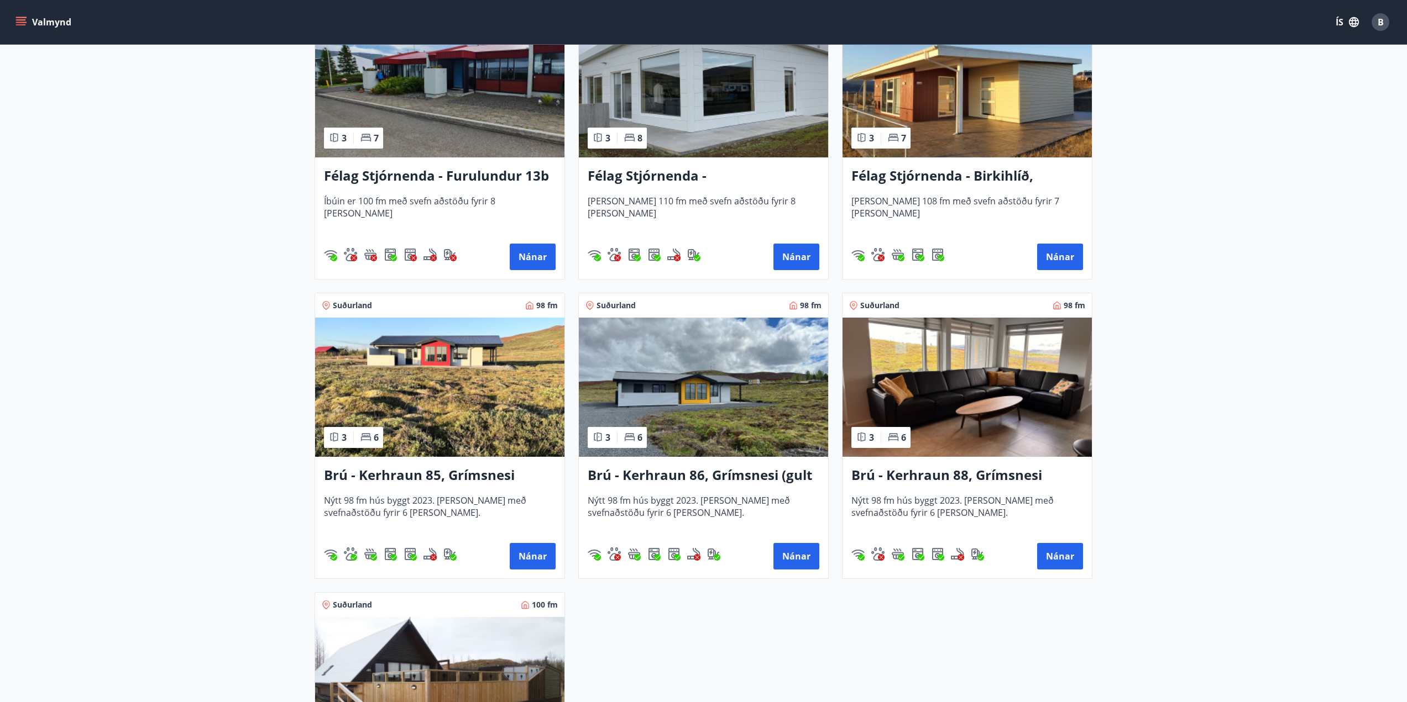
scroll to position [2377, 0]
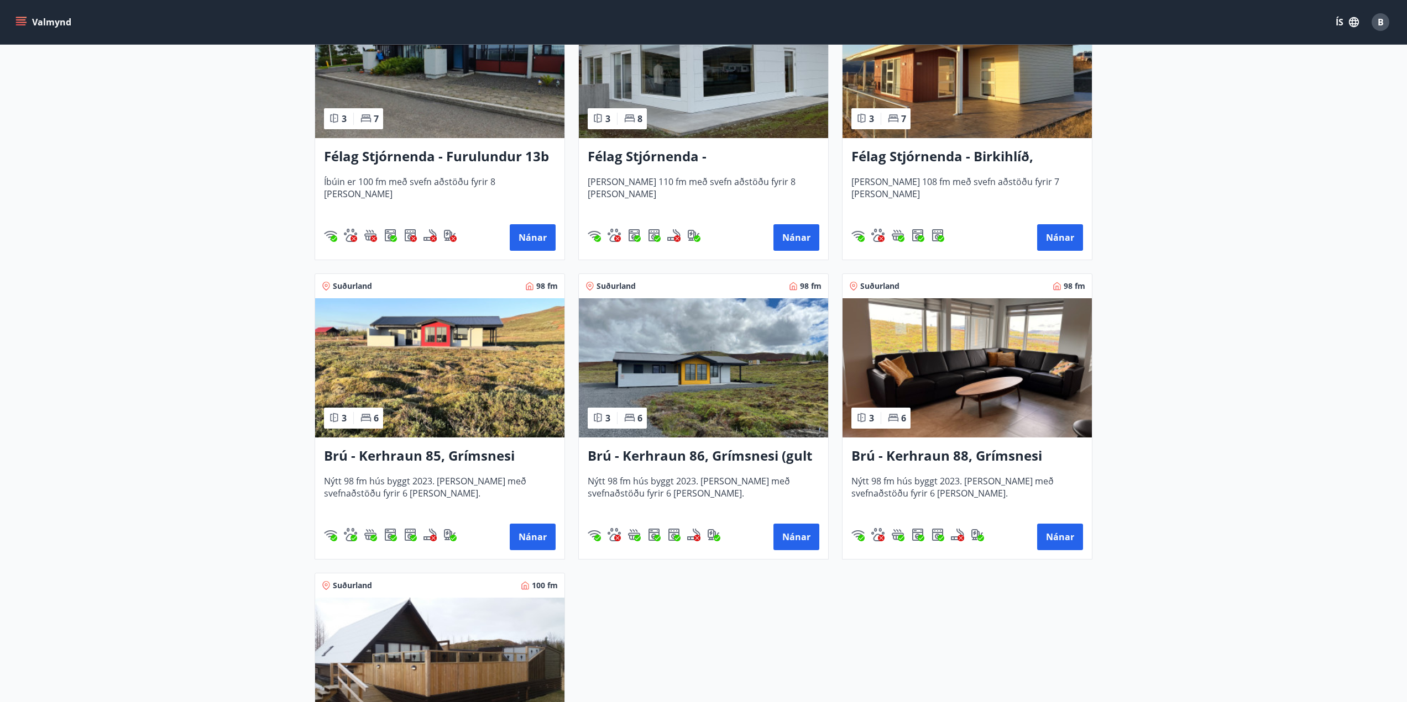
click at [979, 148] on div "Félag Stjórnenda - Birkihlíð, Brekkuheiði [PERSON_NAME] 108 fm með svefn aðstöð…" at bounding box center [966, 199] width 249 height 122
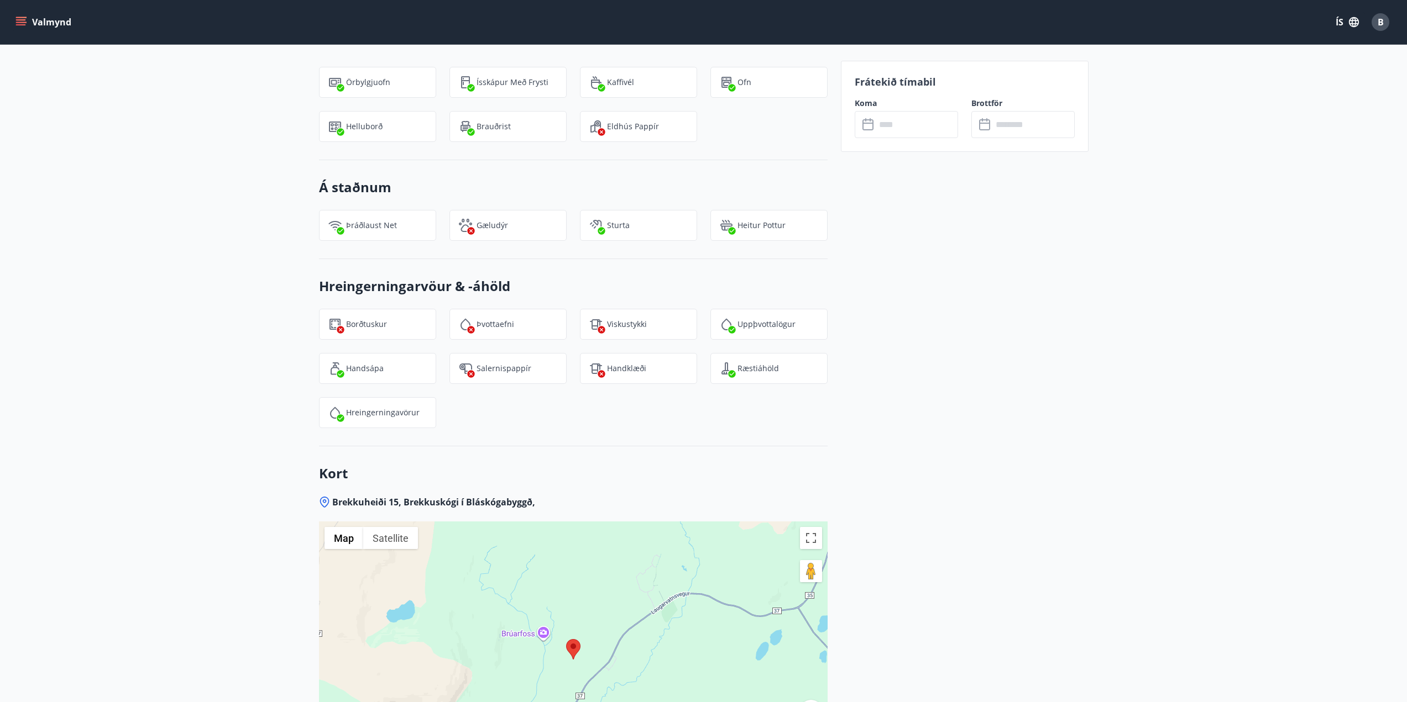
scroll to position [1437, 0]
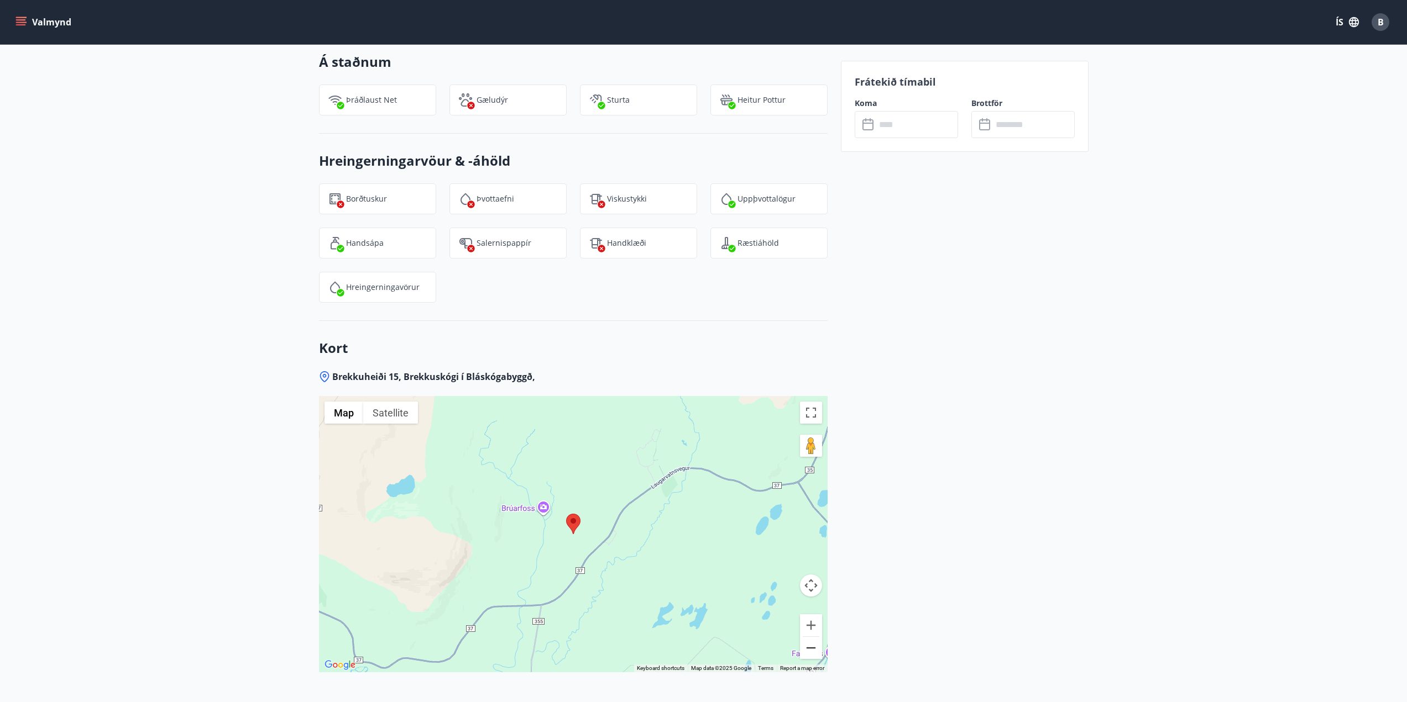
click at [817, 649] on button "Zoom out" at bounding box center [811, 648] width 22 height 22
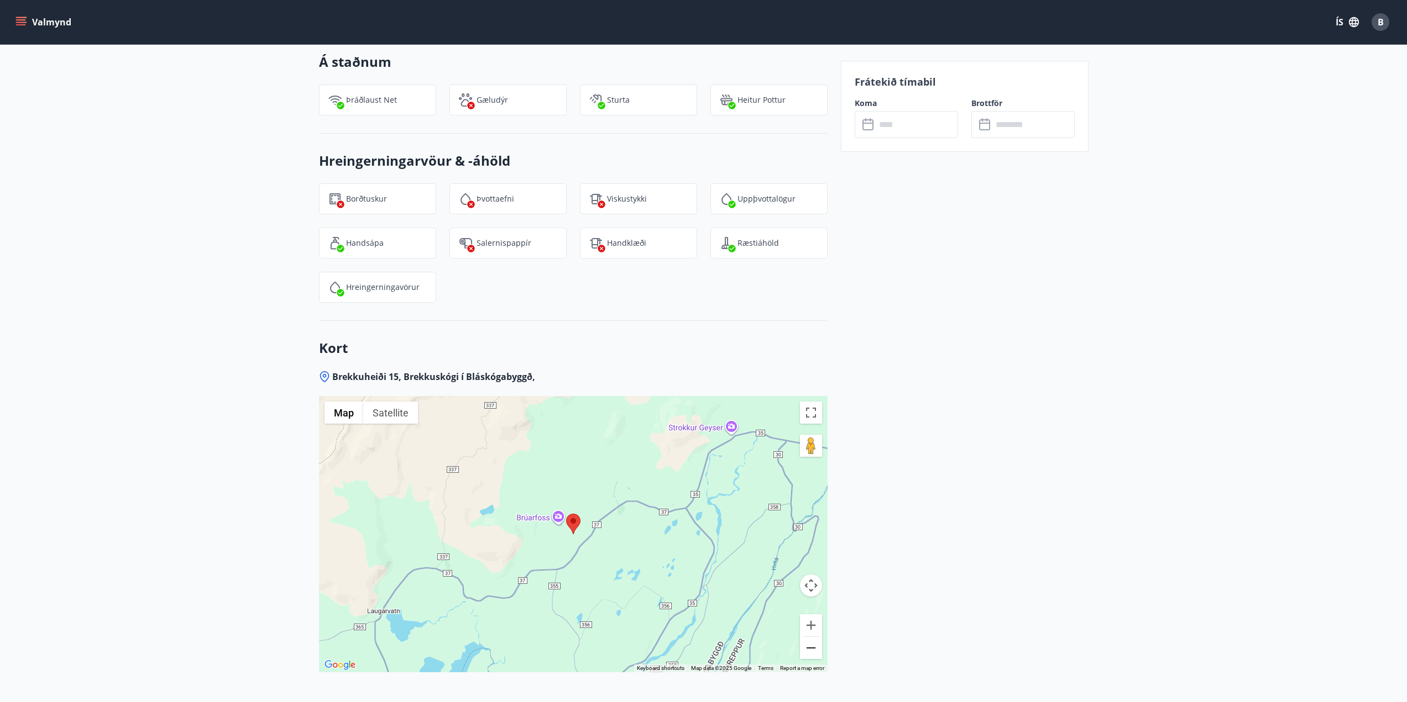
click at [817, 649] on button "Zoom out" at bounding box center [811, 648] width 22 height 22
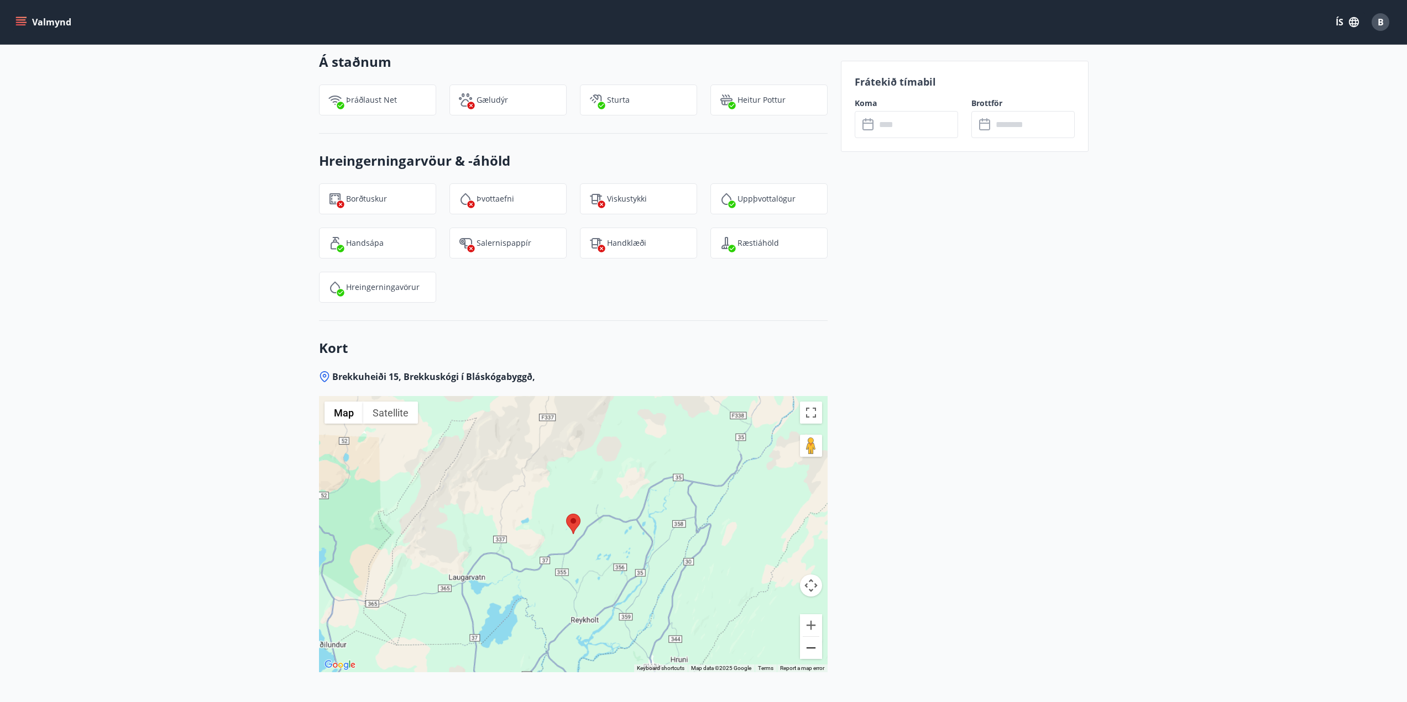
click at [817, 649] on button "Zoom out" at bounding box center [811, 648] width 22 height 22
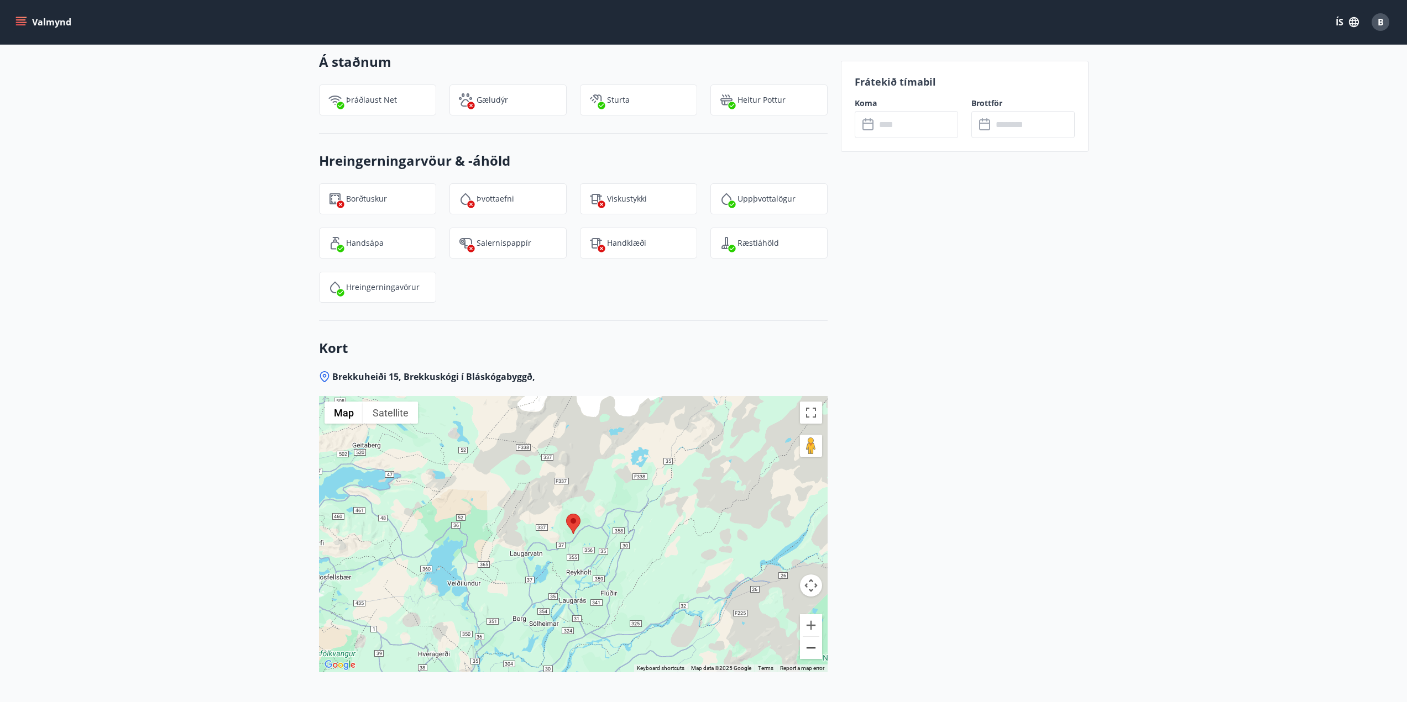
click at [817, 645] on button "Zoom out" at bounding box center [811, 648] width 22 height 22
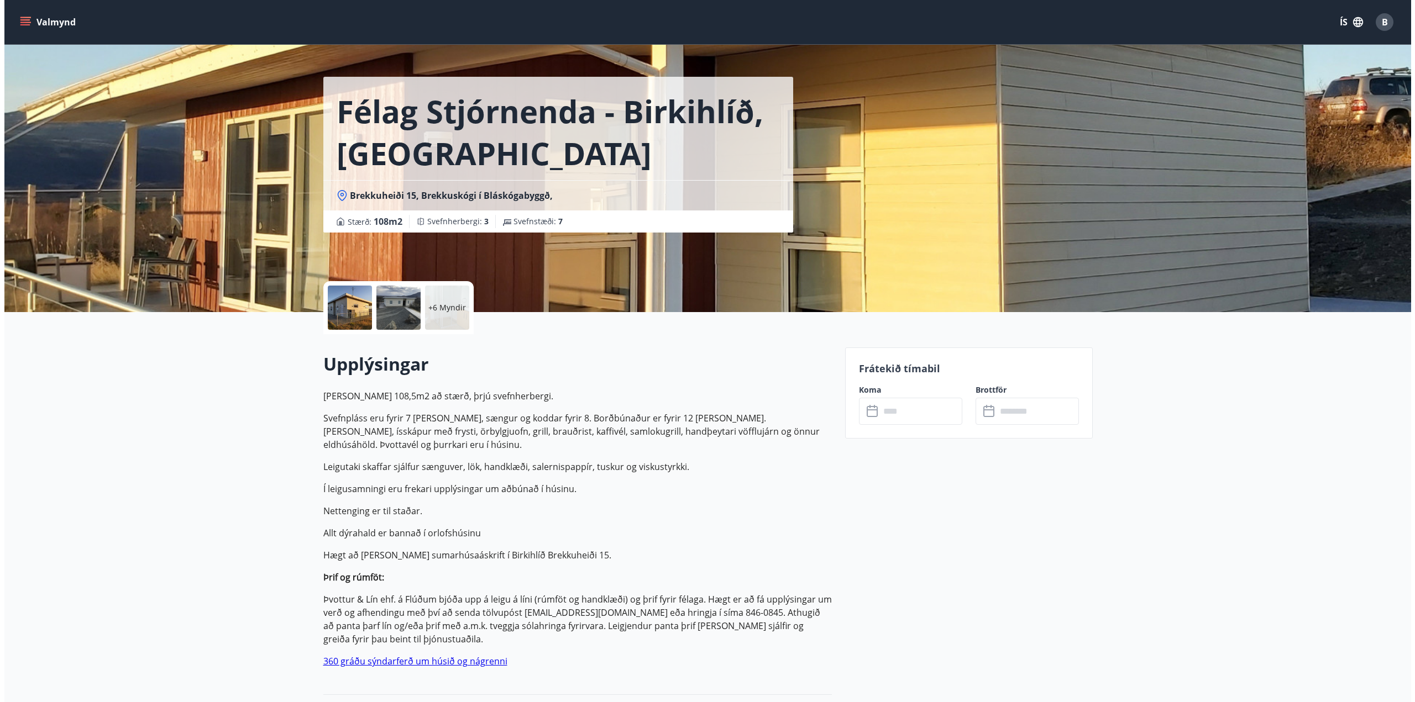
scroll to position [0, 0]
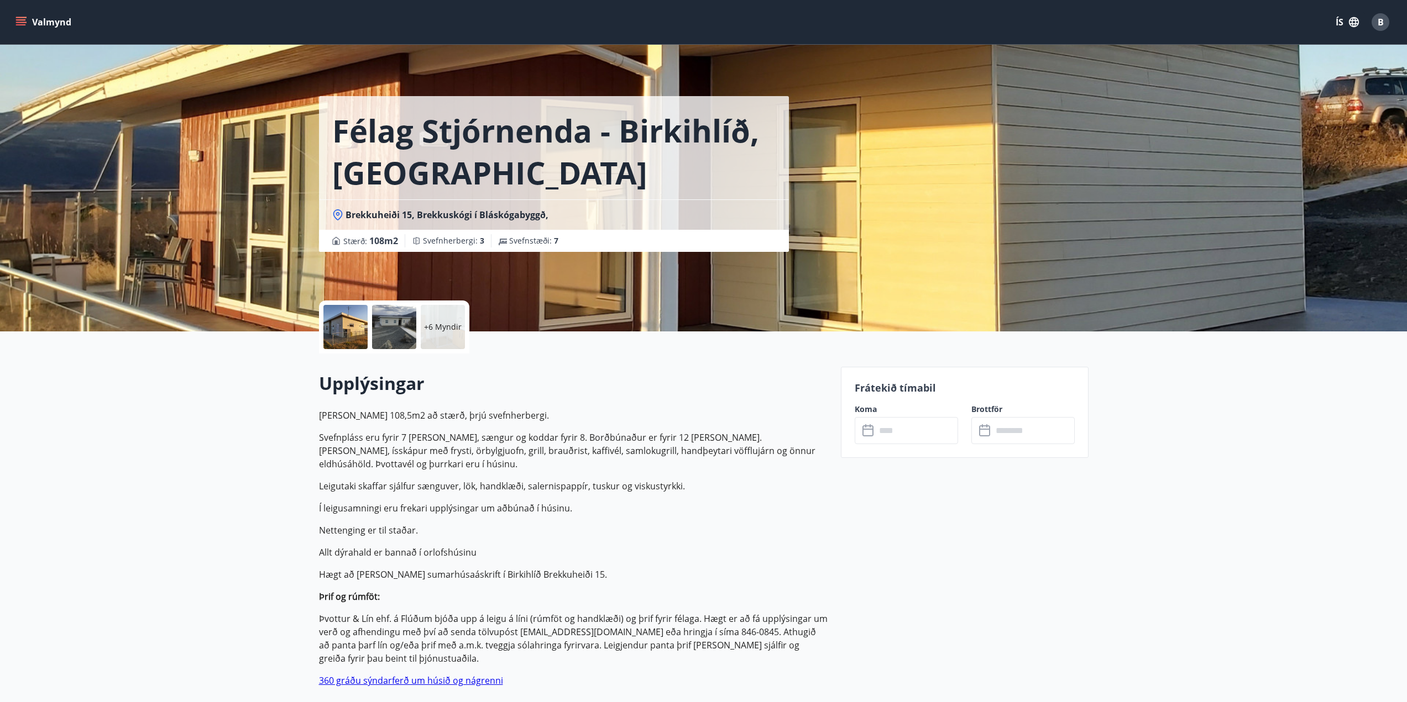
click at [342, 326] on div at bounding box center [345, 327] width 44 height 44
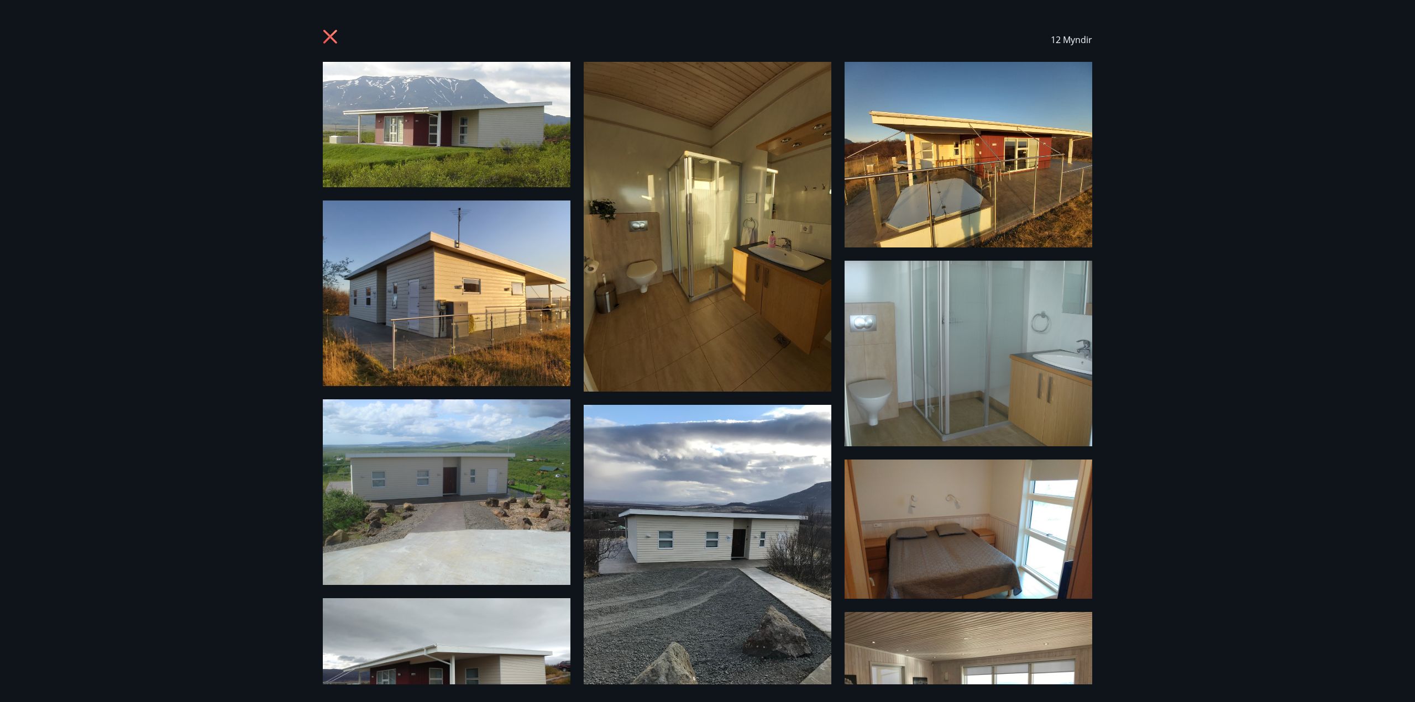
click at [1166, 357] on div "12 Myndir" at bounding box center [707, 351] width 1415 height 702
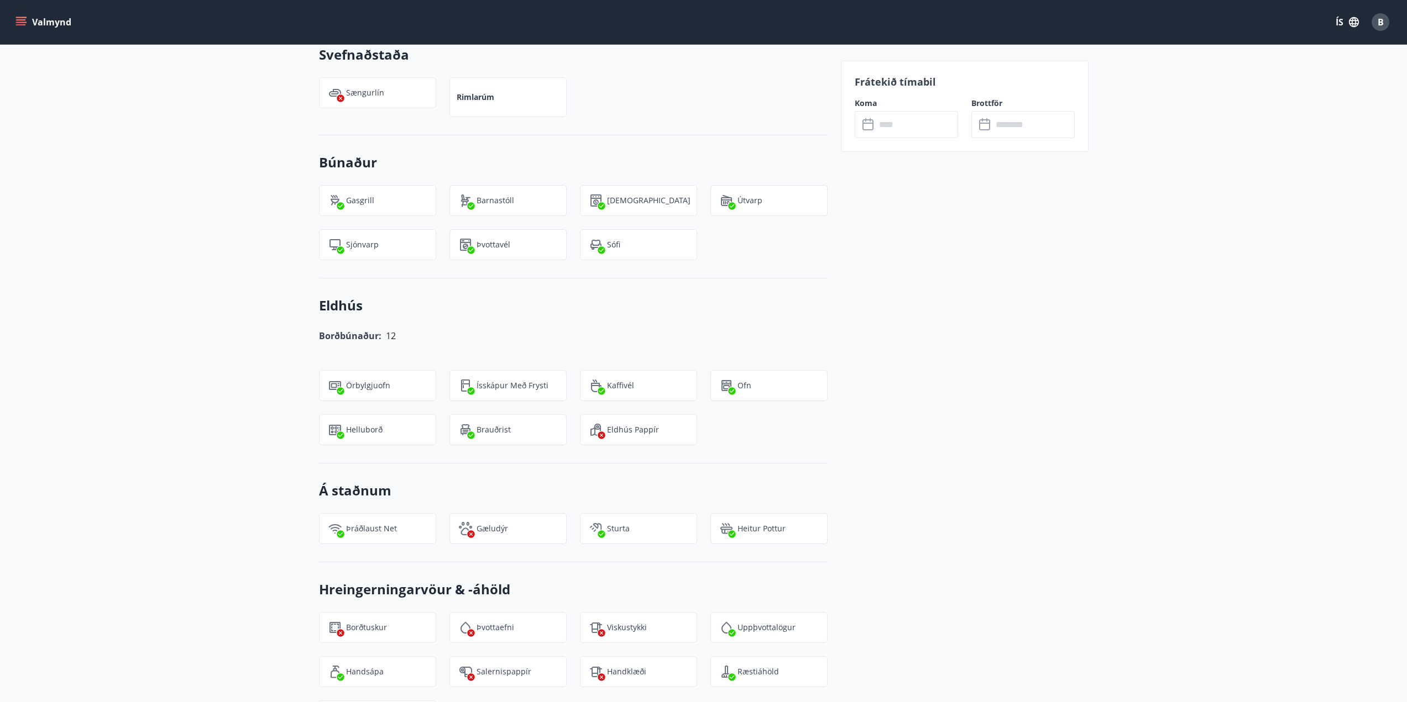
scroll to position [826, 0]
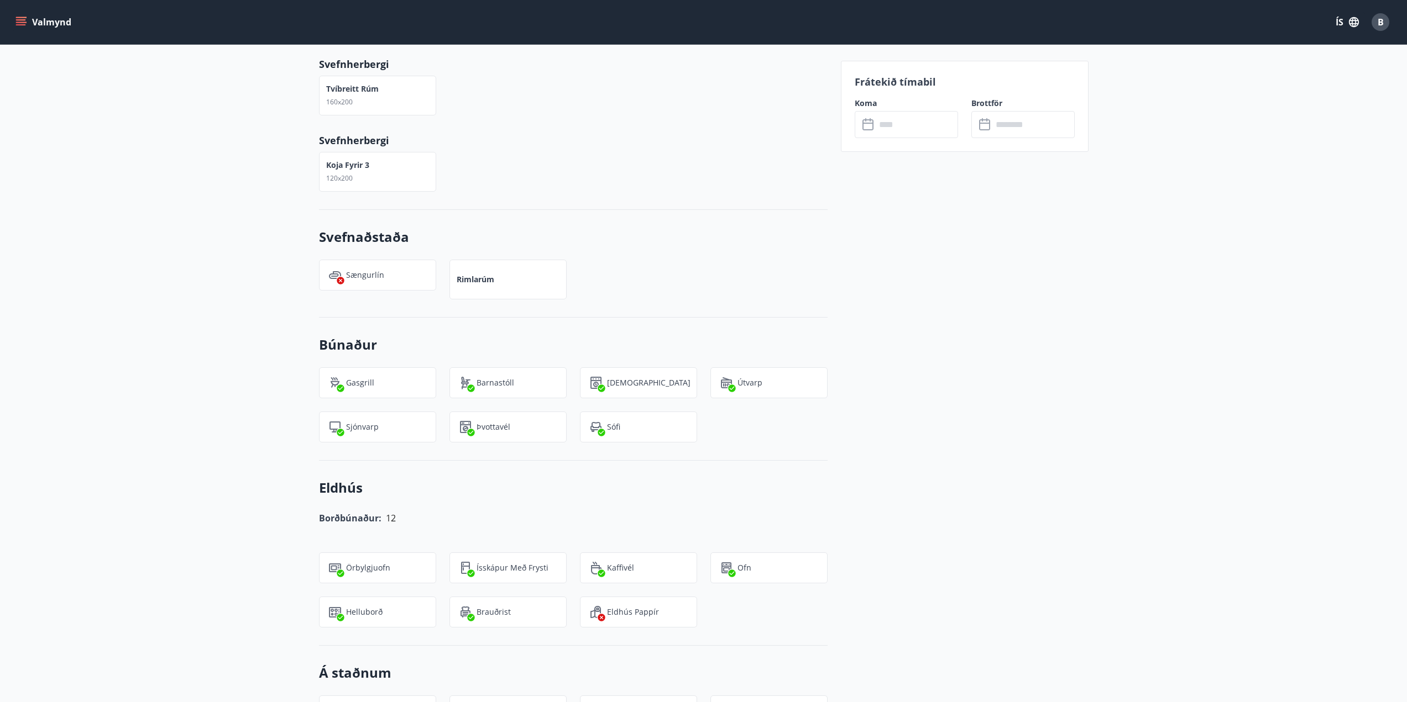
click at [894, 132] on input "text" at bounding box center [916, 124] width 82 height 27
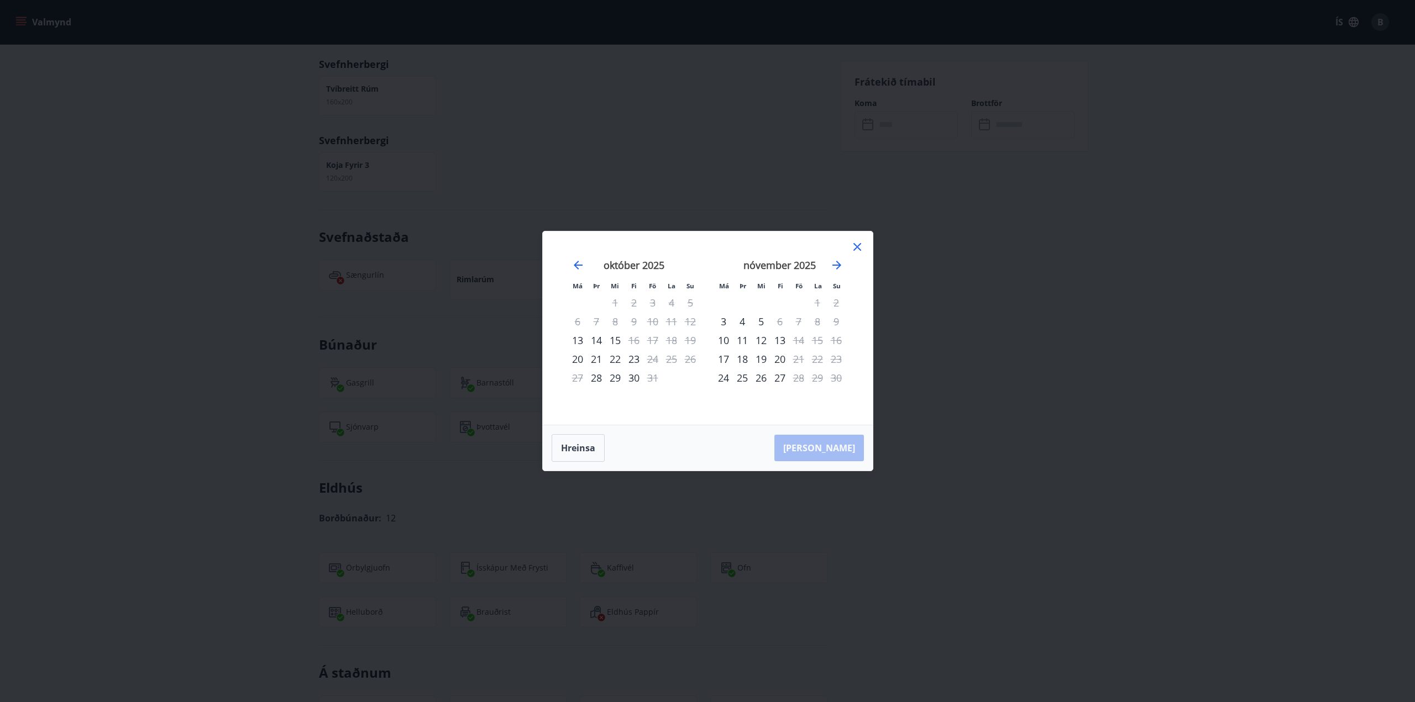
click at [832, 272] on div "nóvember 2025" at bounding box center [780, 269] width 132 height 49
click at [837, 269] on icon "Move forward to switch to the next month." at bounding box center [836, 265] width 9 height 9
click at [839, 268] on icon "Move forward to switch to the next month." at bounding box center [836, 265] width 13 height 13
click at [843, 265] on icon "Move forward to switch to the next month." at bounding box center [836, 265] width 13 height 13
click at [863, 246] on icon at bounding box center [857, 246] width 13 height 13
